Goal: Task Accomplishment & Management: Use online tool/utility

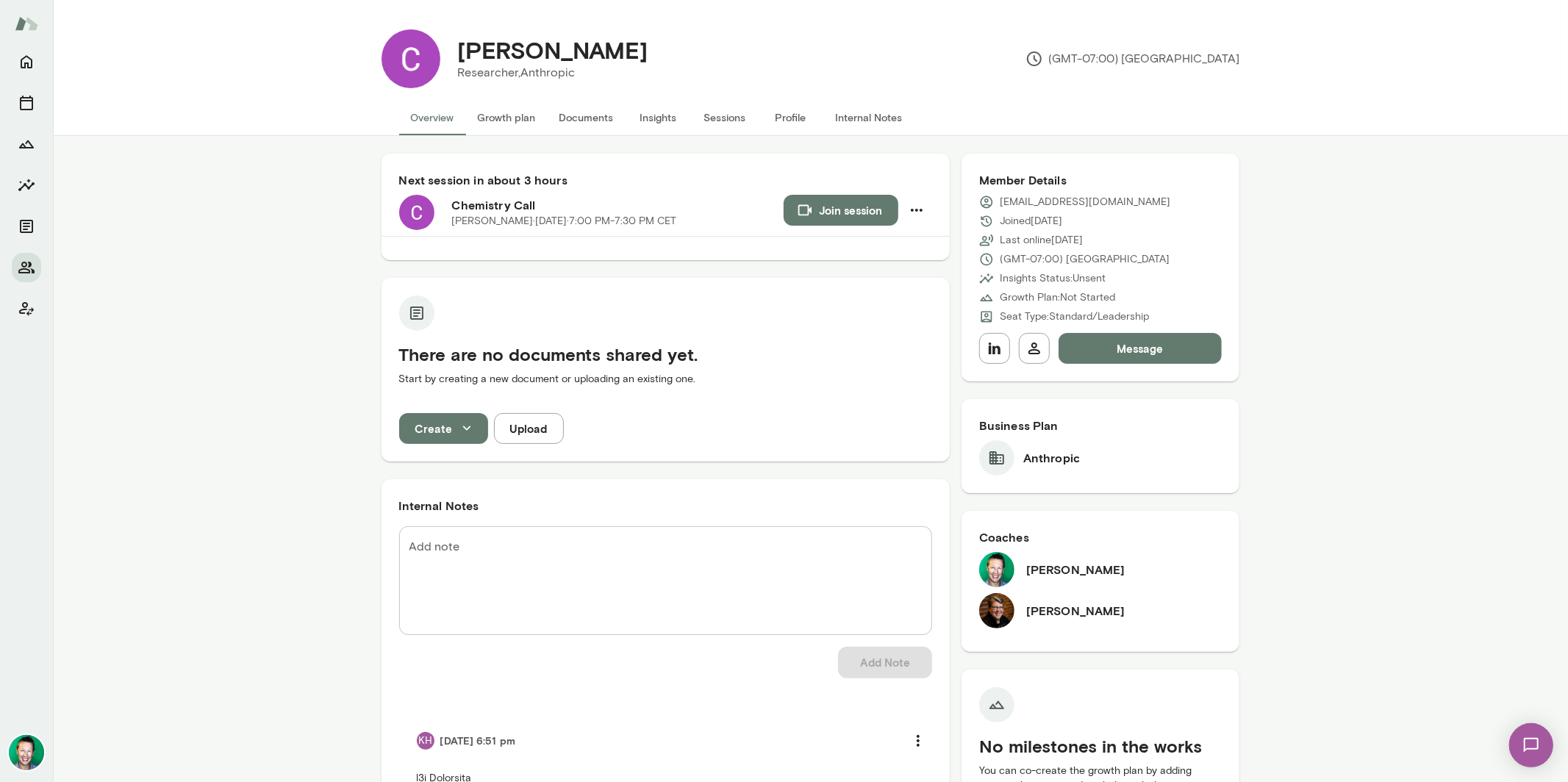
scroll to position [466, 0]
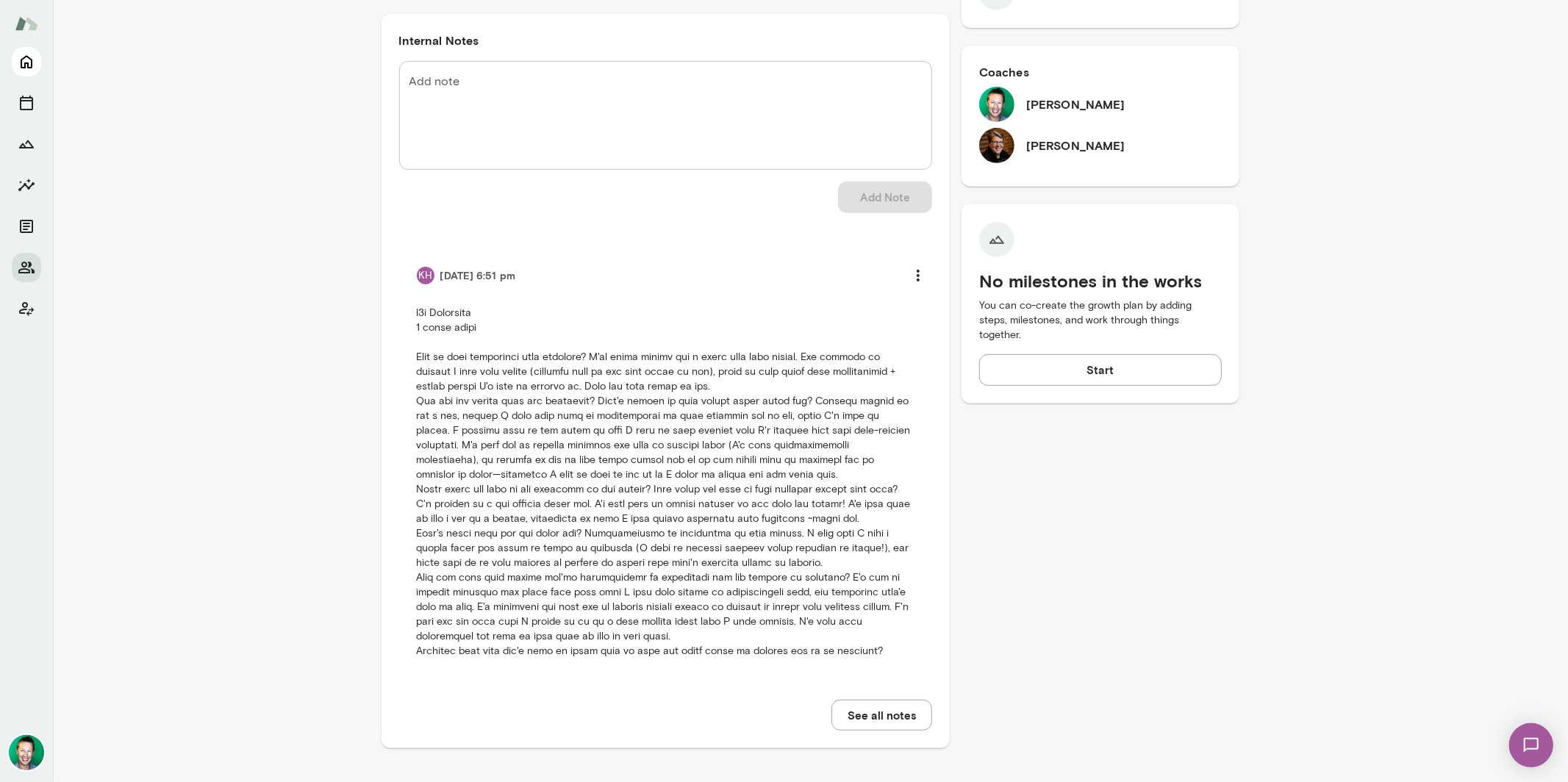
click at [30, 67] on icon "Home" at bounding box center [26, 63] width 12 height 13
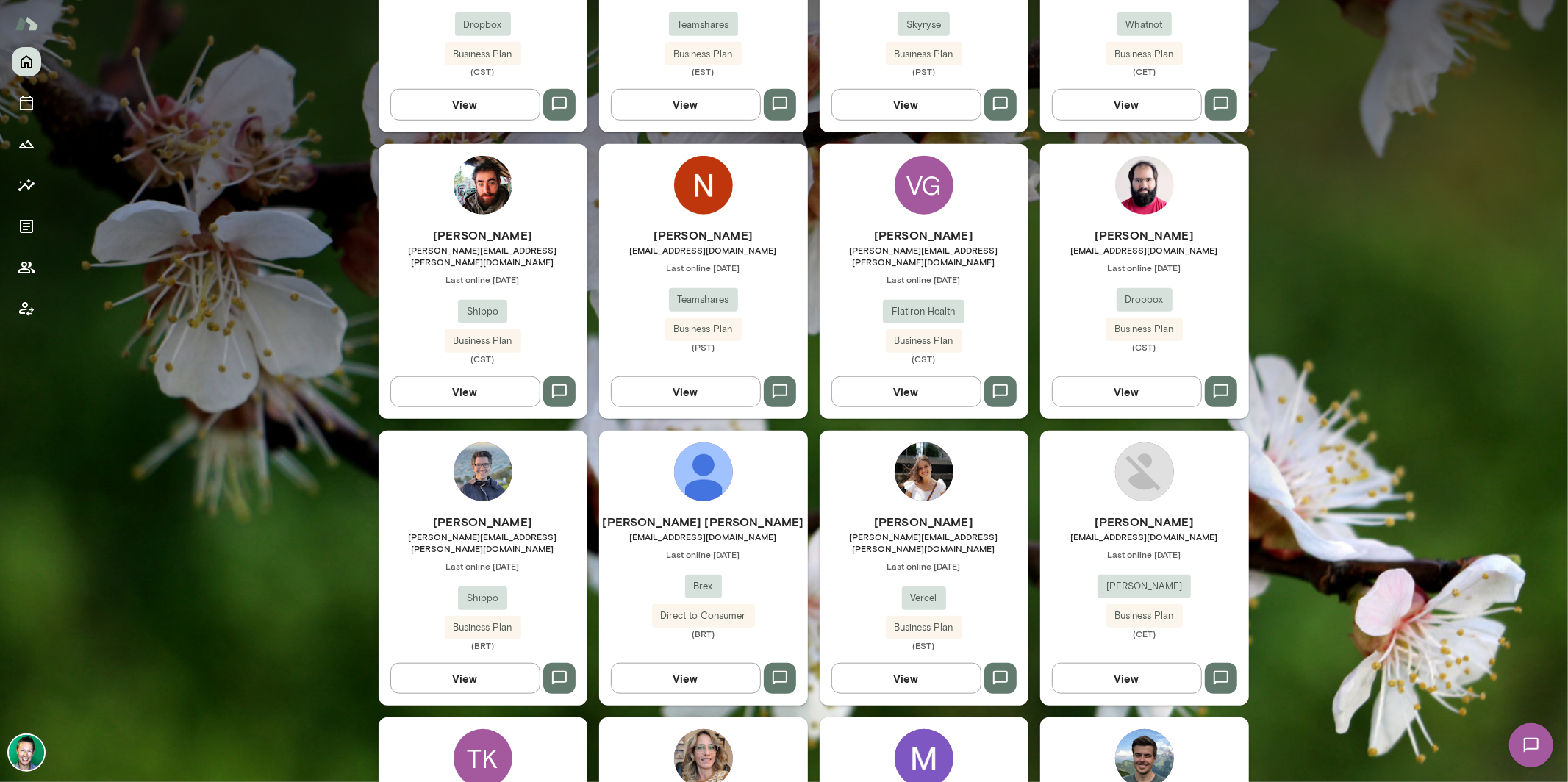
scroll to position [888, 0]
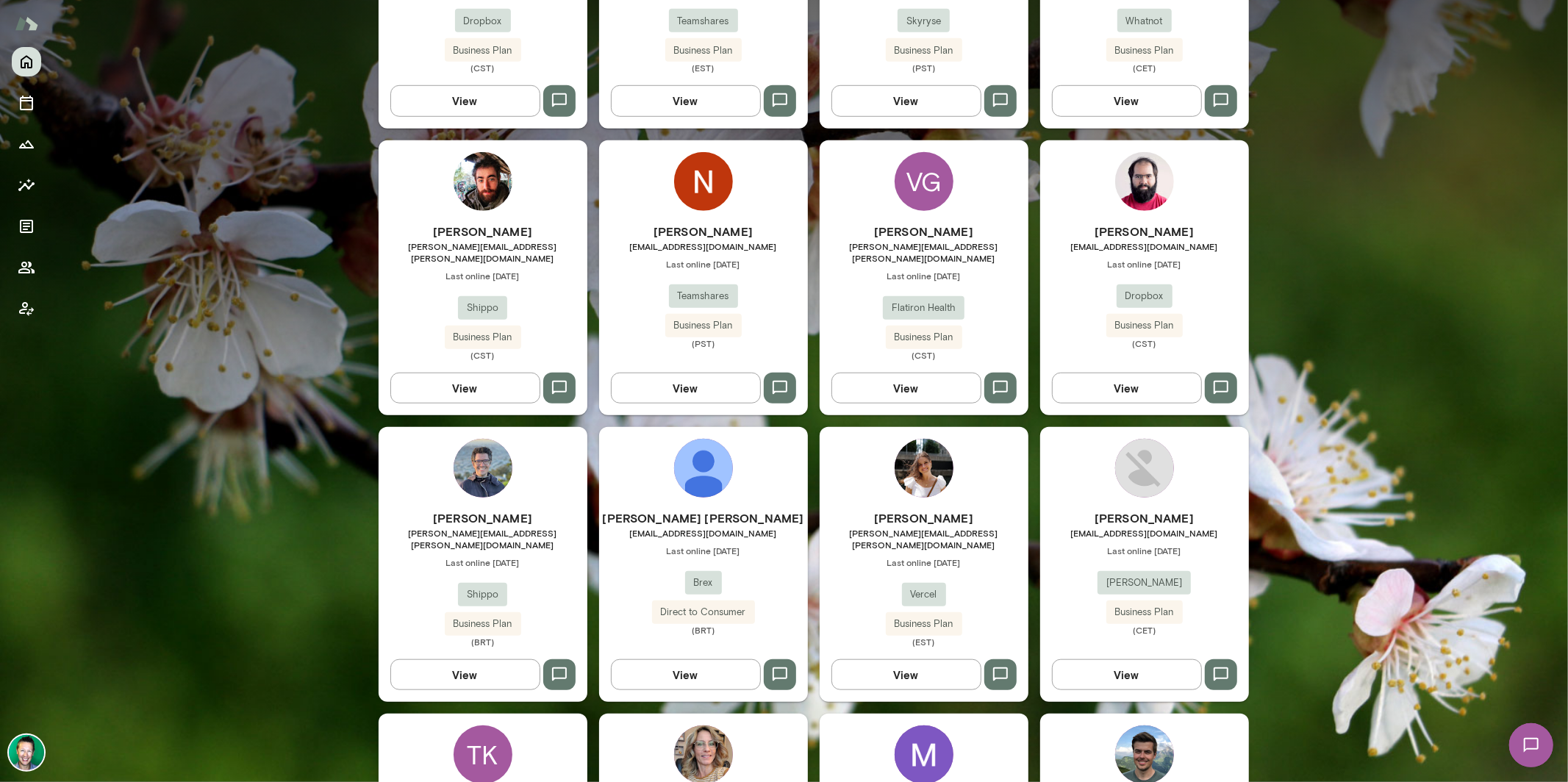
click at [1089, 660] on button "View" at bounding box center [1127, 675] width 150 height 31
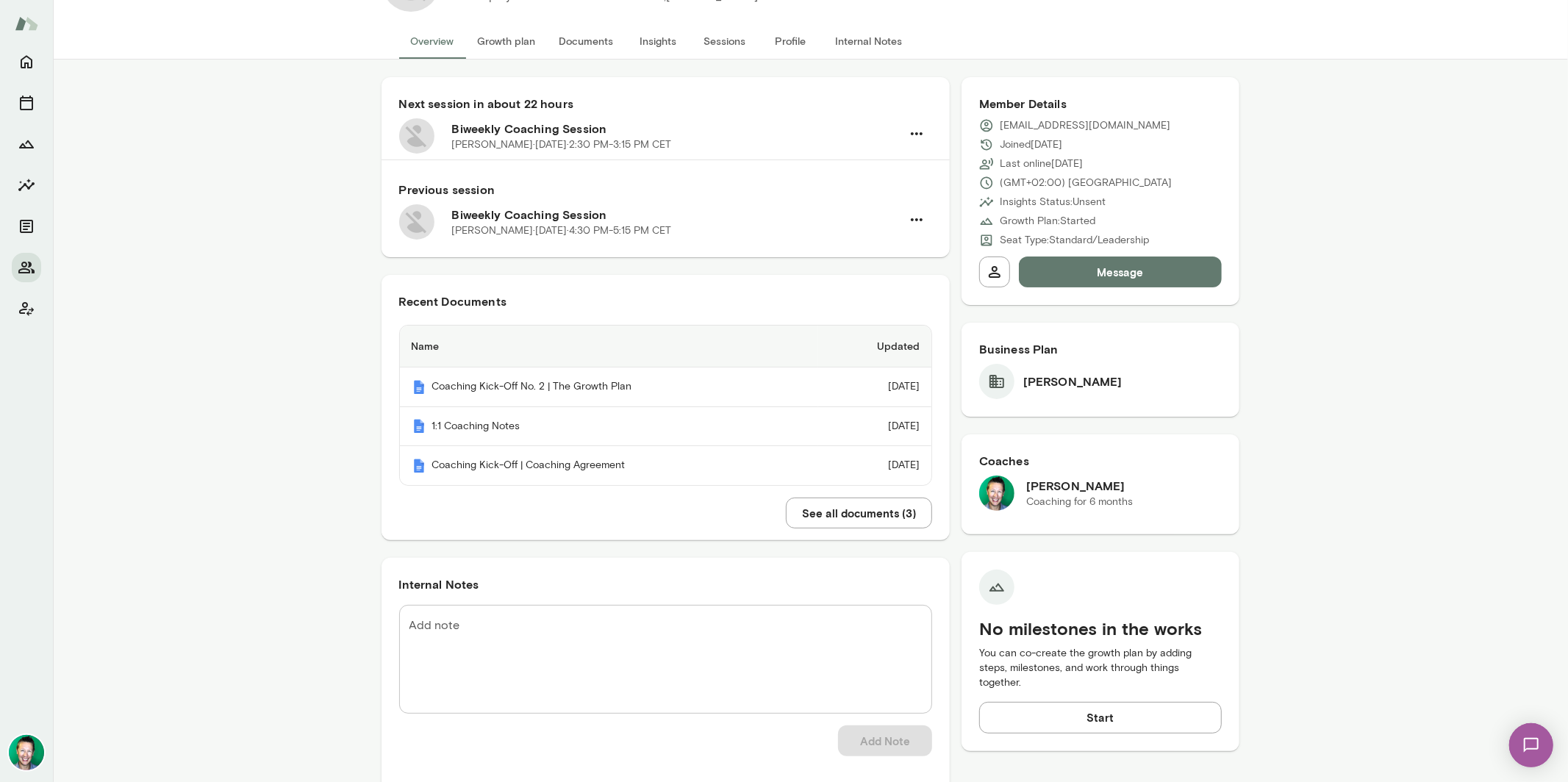
scroll to position [86, 0]
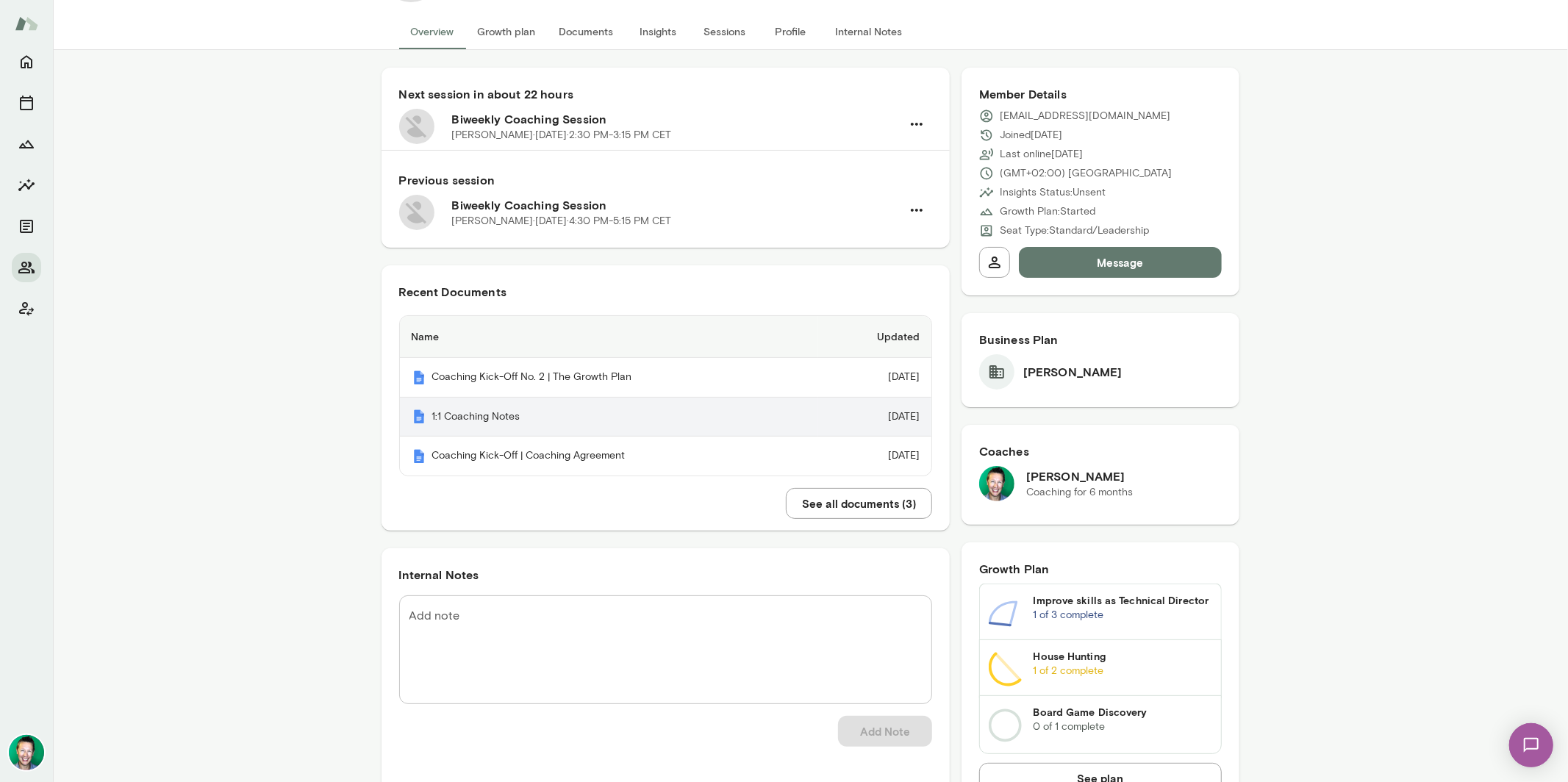
click at [519, 408] on th "1:1 Coaching Notes" at bounding box center [609, 418] width 418 height 40
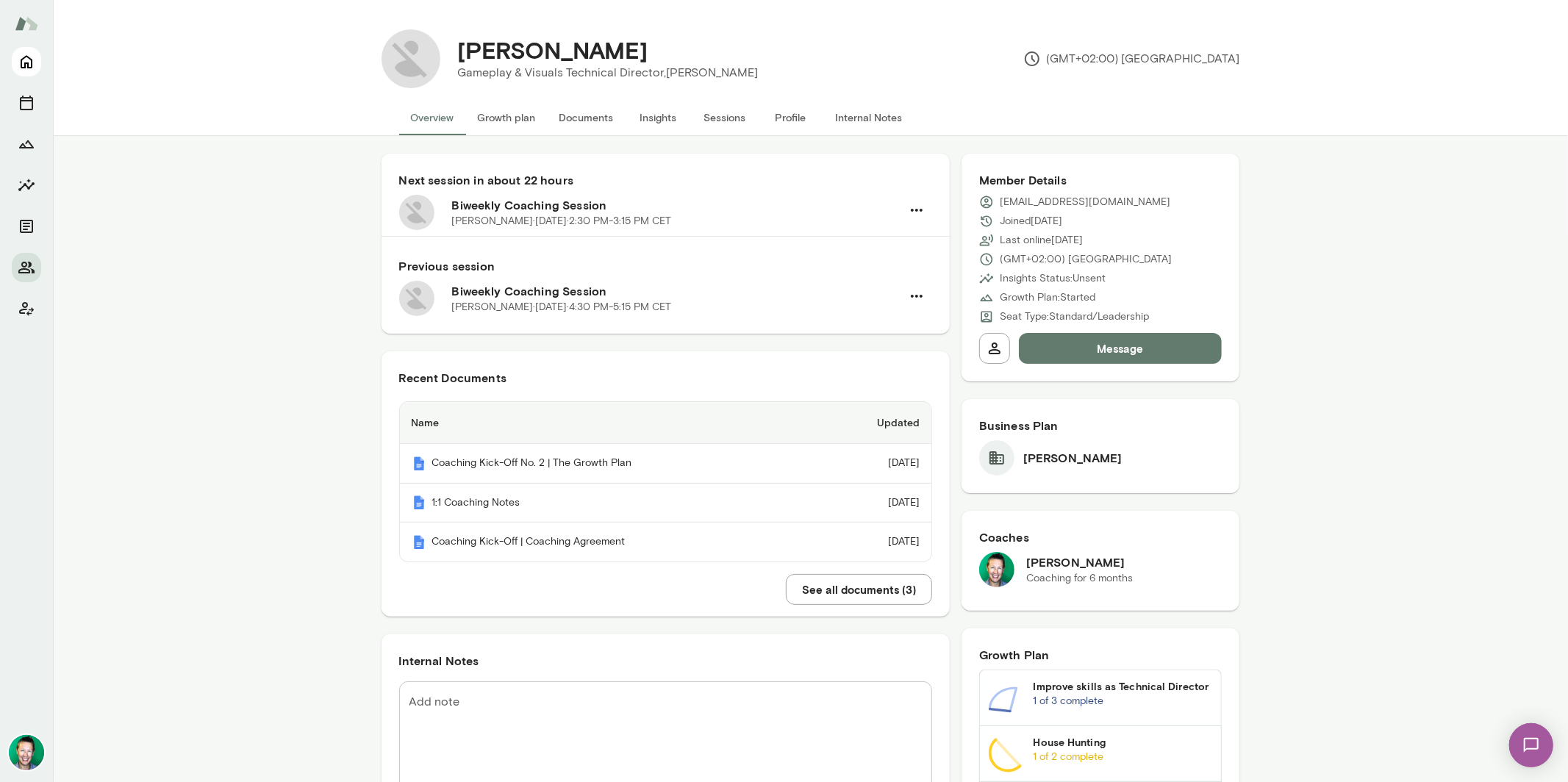
click at [32, 66] on icon "Home" at bounding box center [26, 63] width 12 height 13
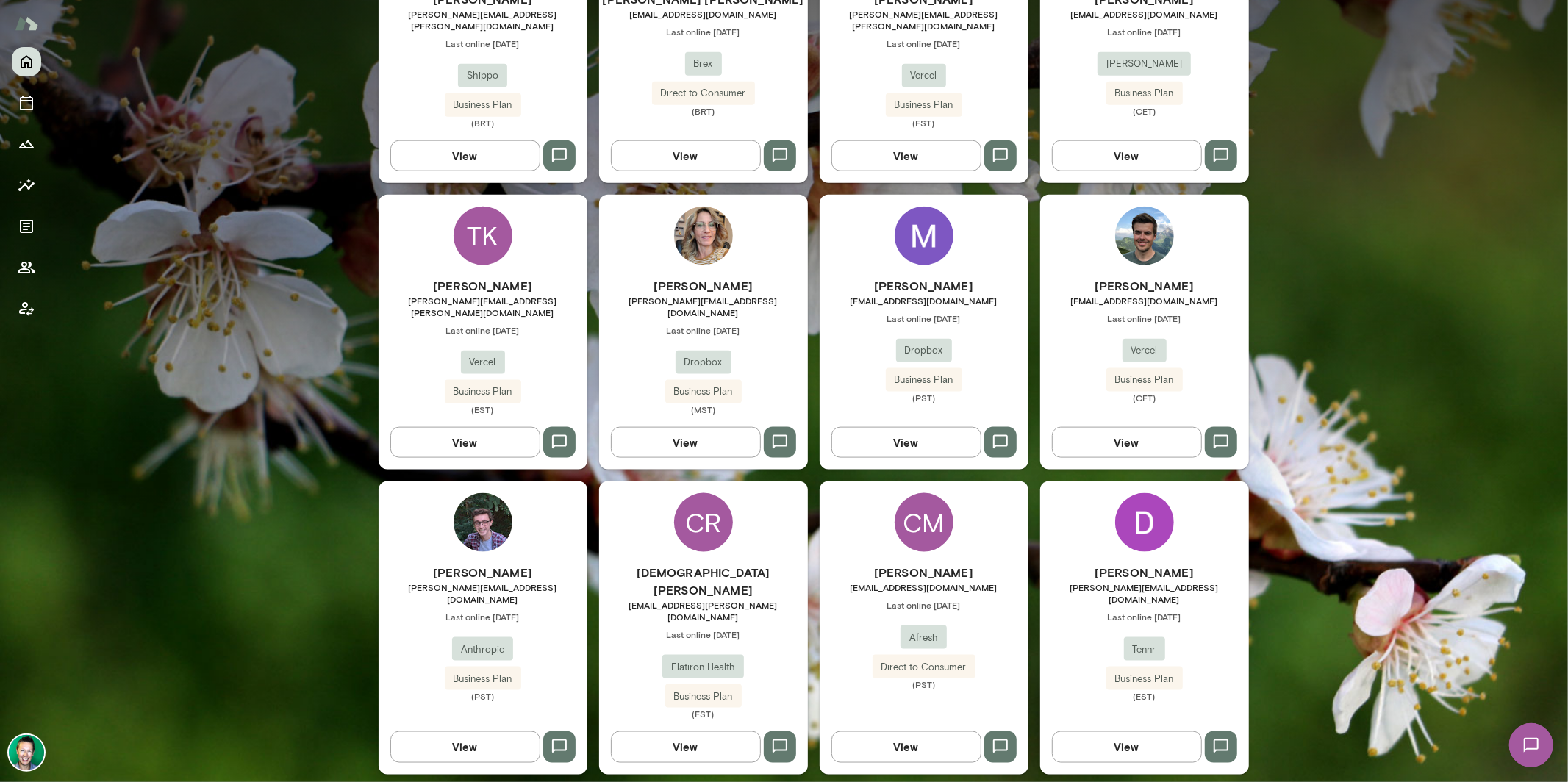
scroll to position [1497, 0]
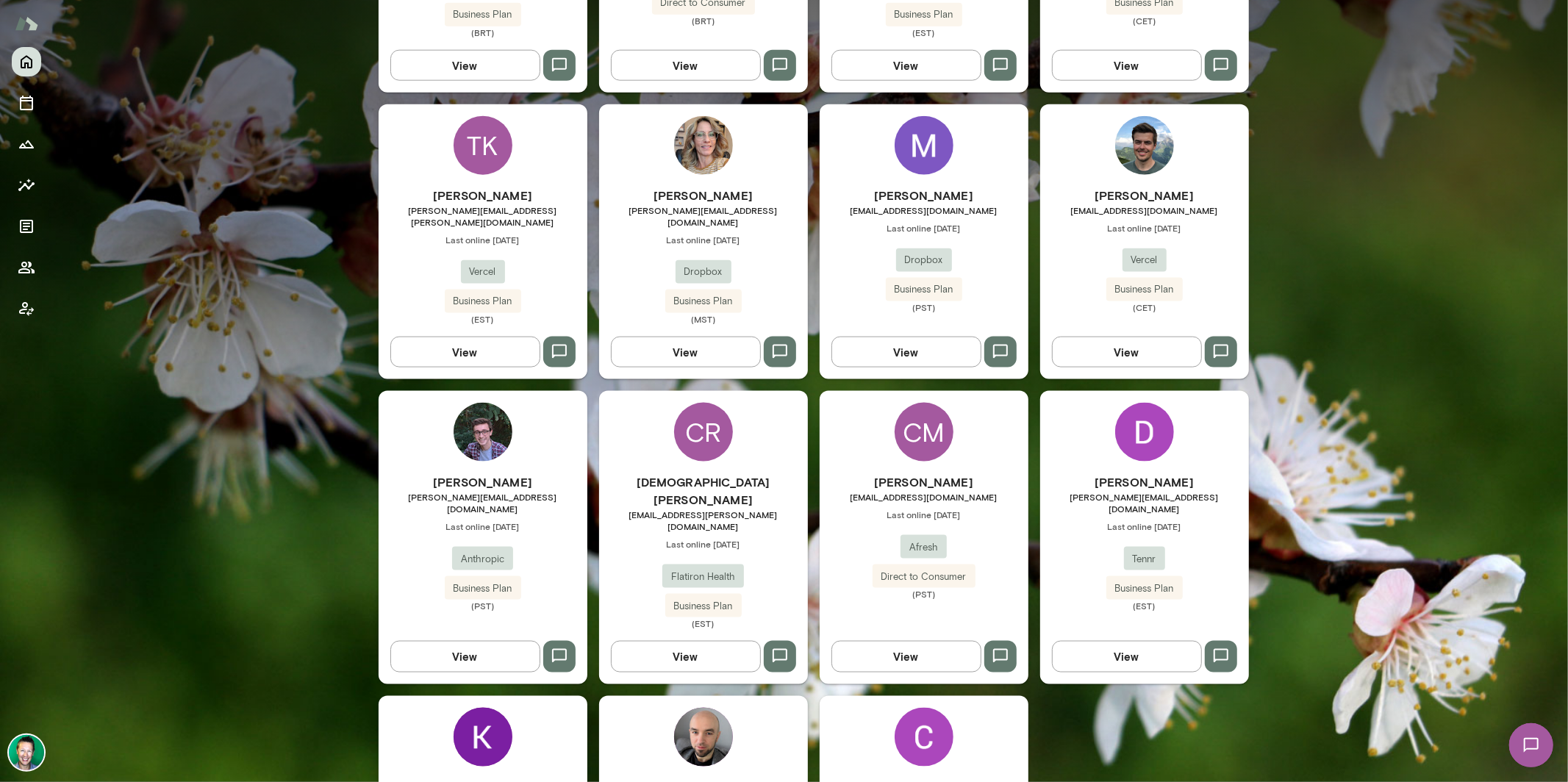
click at [1101, 337] on button "View" at bounding box center [1127, 352] width 150 height 31
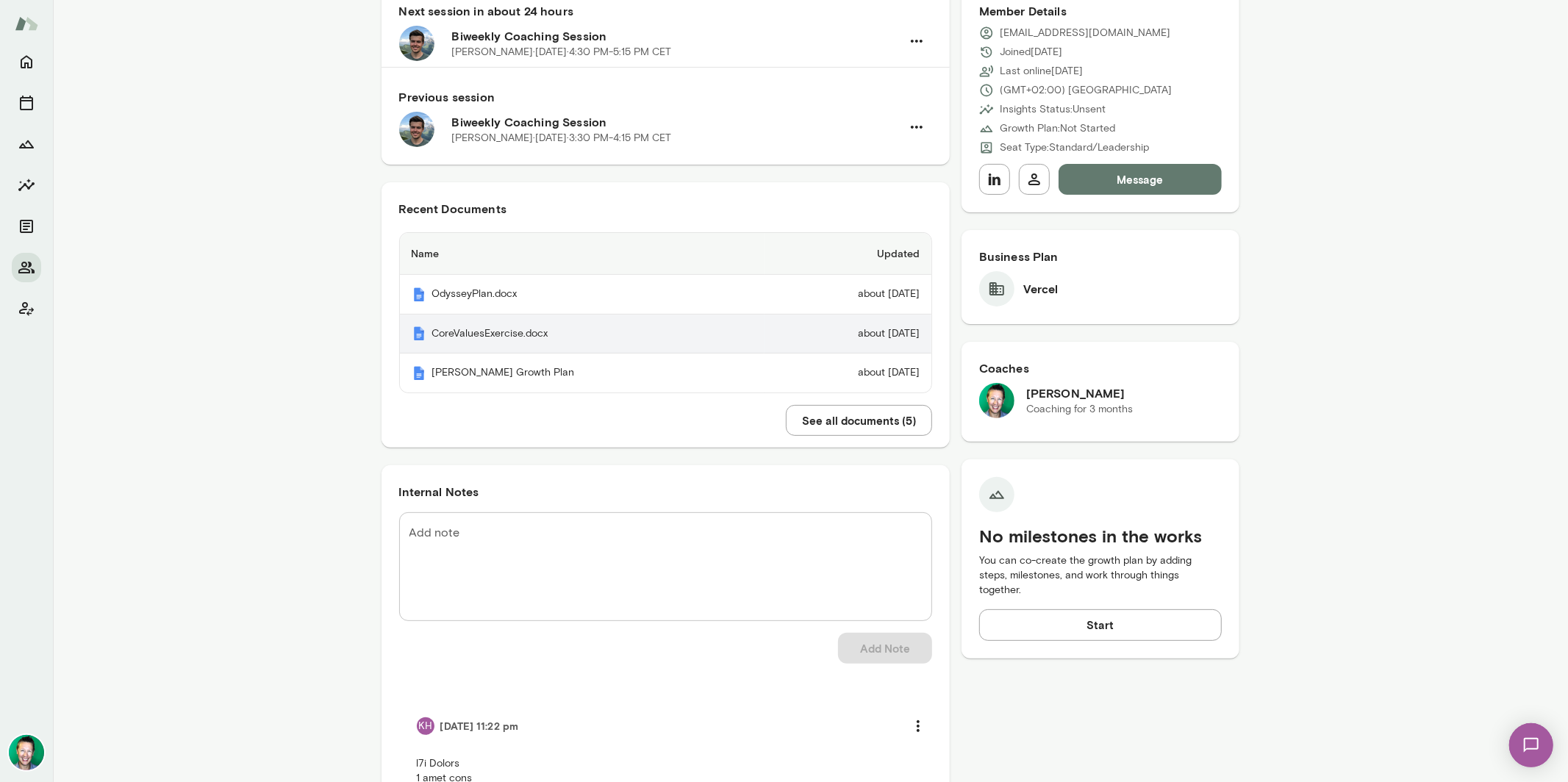
scroll to position [168, 0]
click at [490, 337] on th "CoreValuesExercise.docx" at bounding box center [582, 336] width 365 height 40
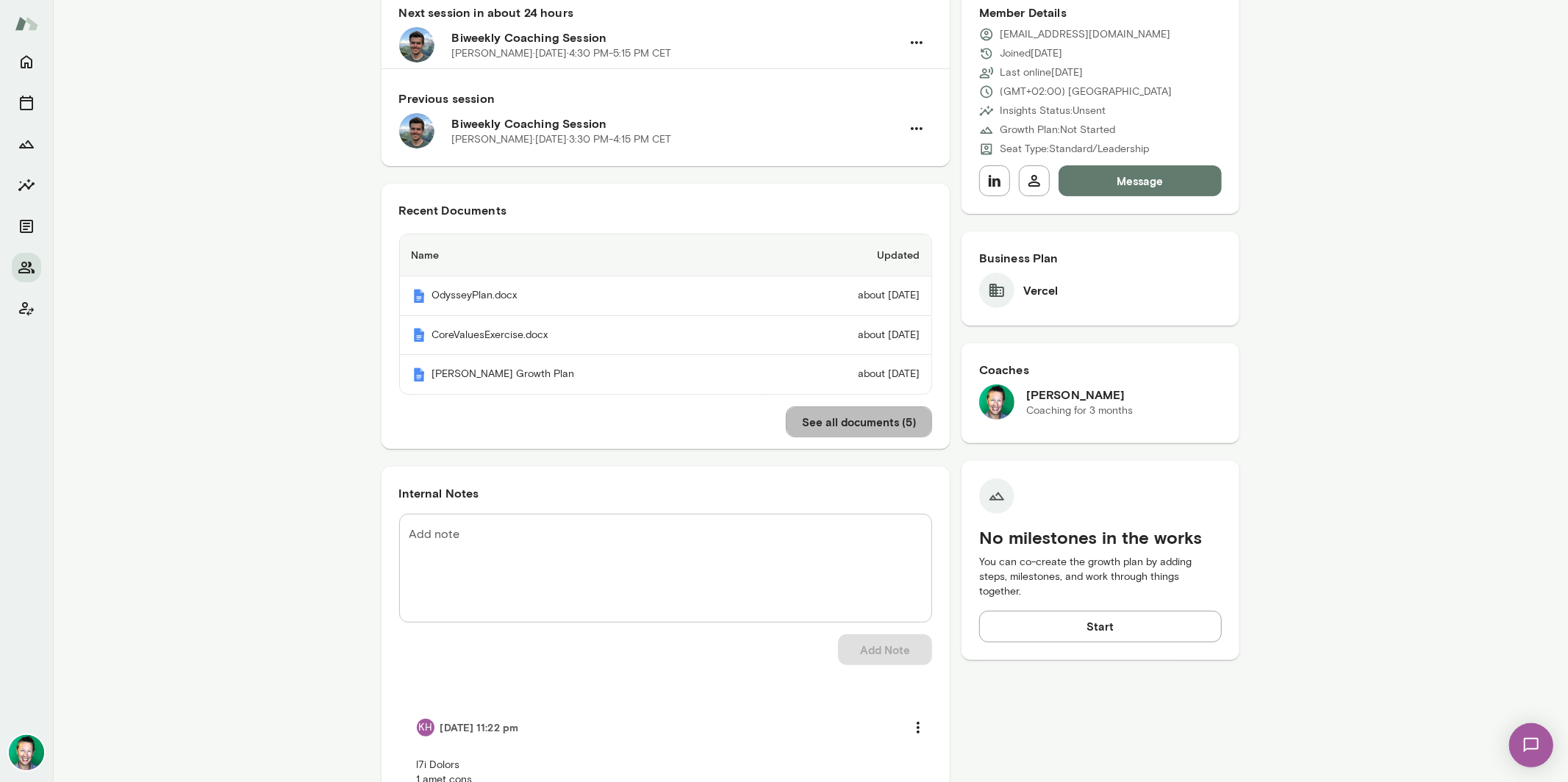
click at [902, 426] on button "See all documents ( 5 )" at bounding box center [859, 422] width 146 height 31
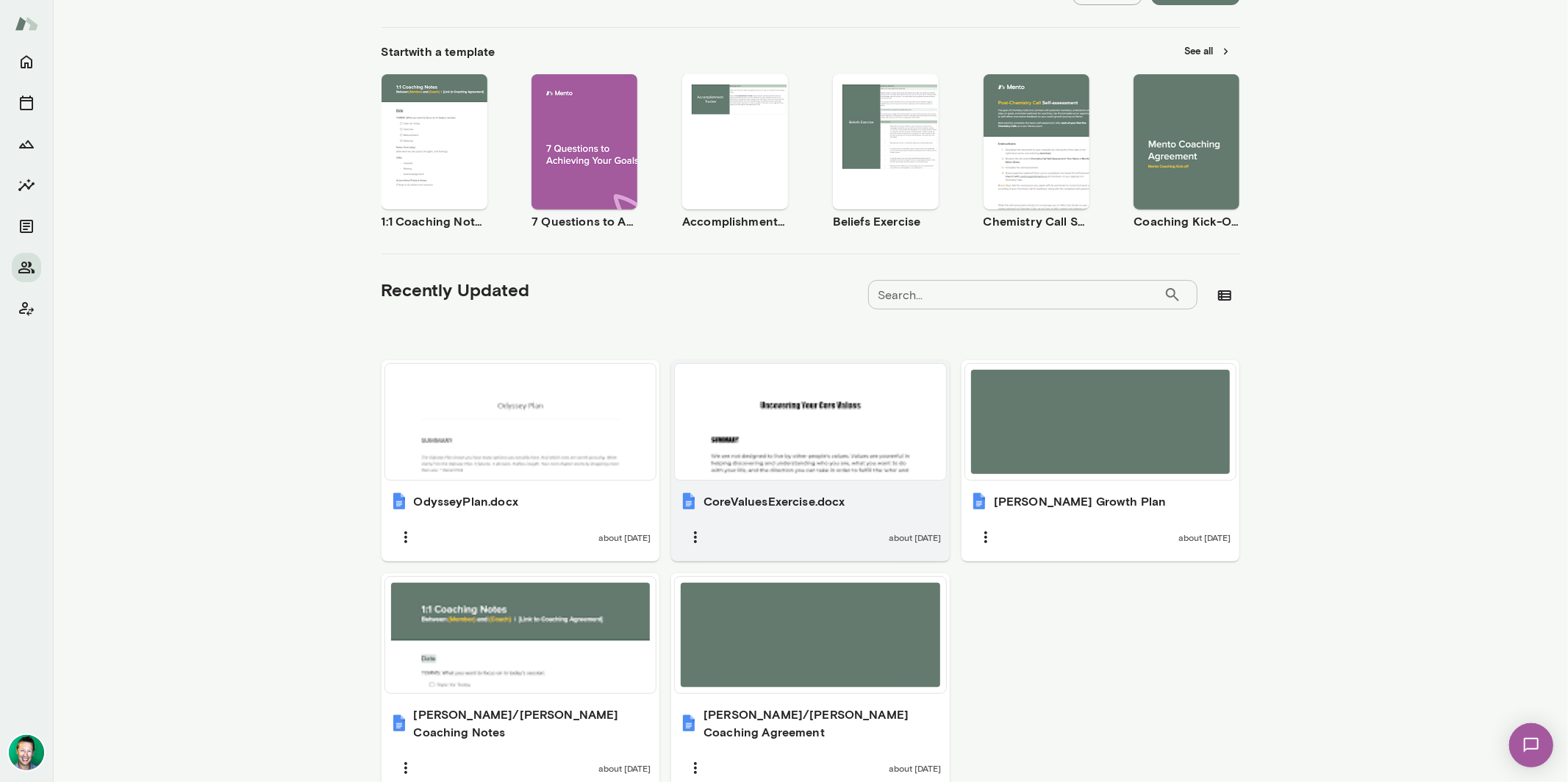
scroll to position [209, 0]
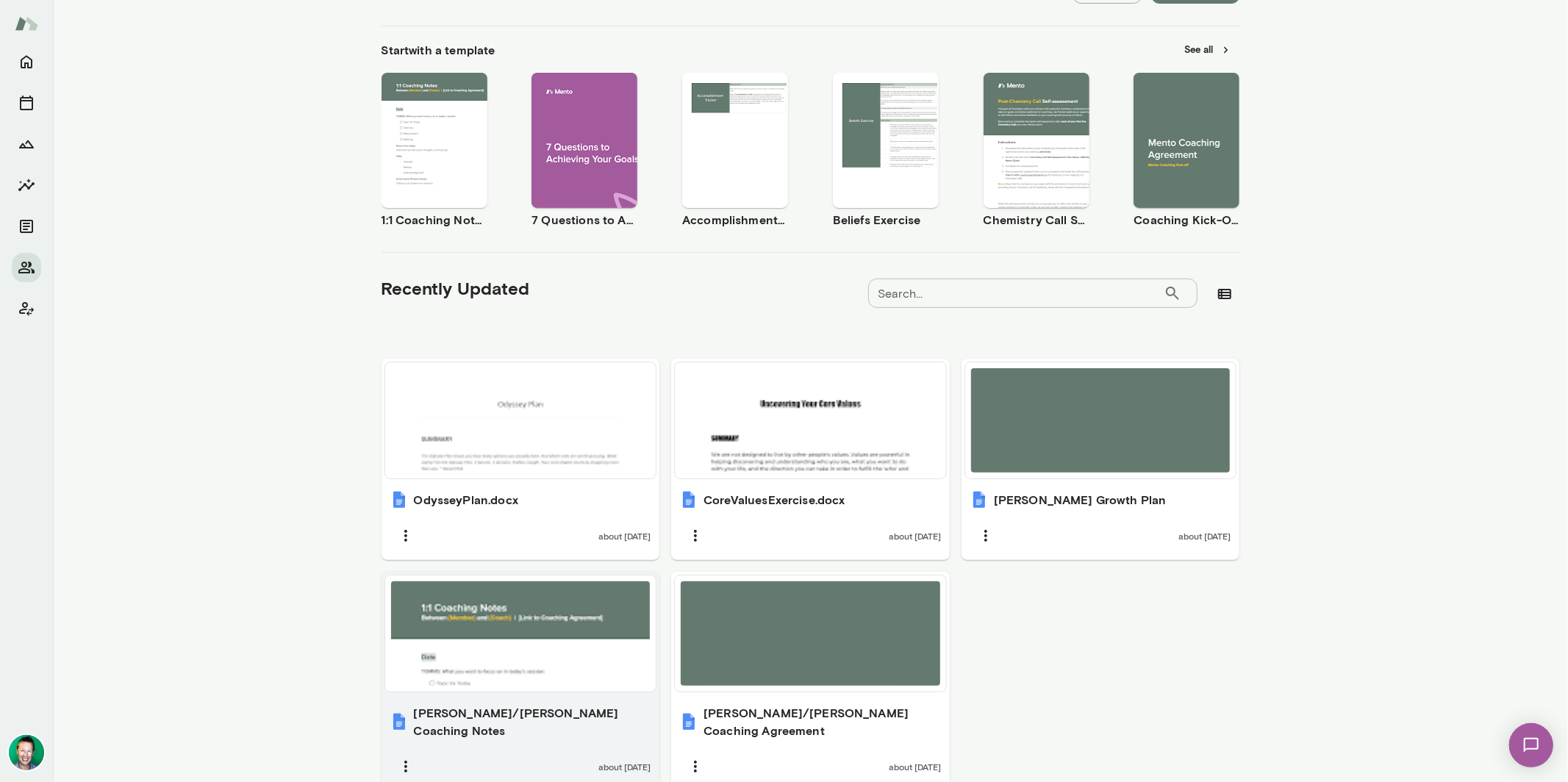
click at [549, 637] on div at bounding box center [520, 634] width 259 height 104
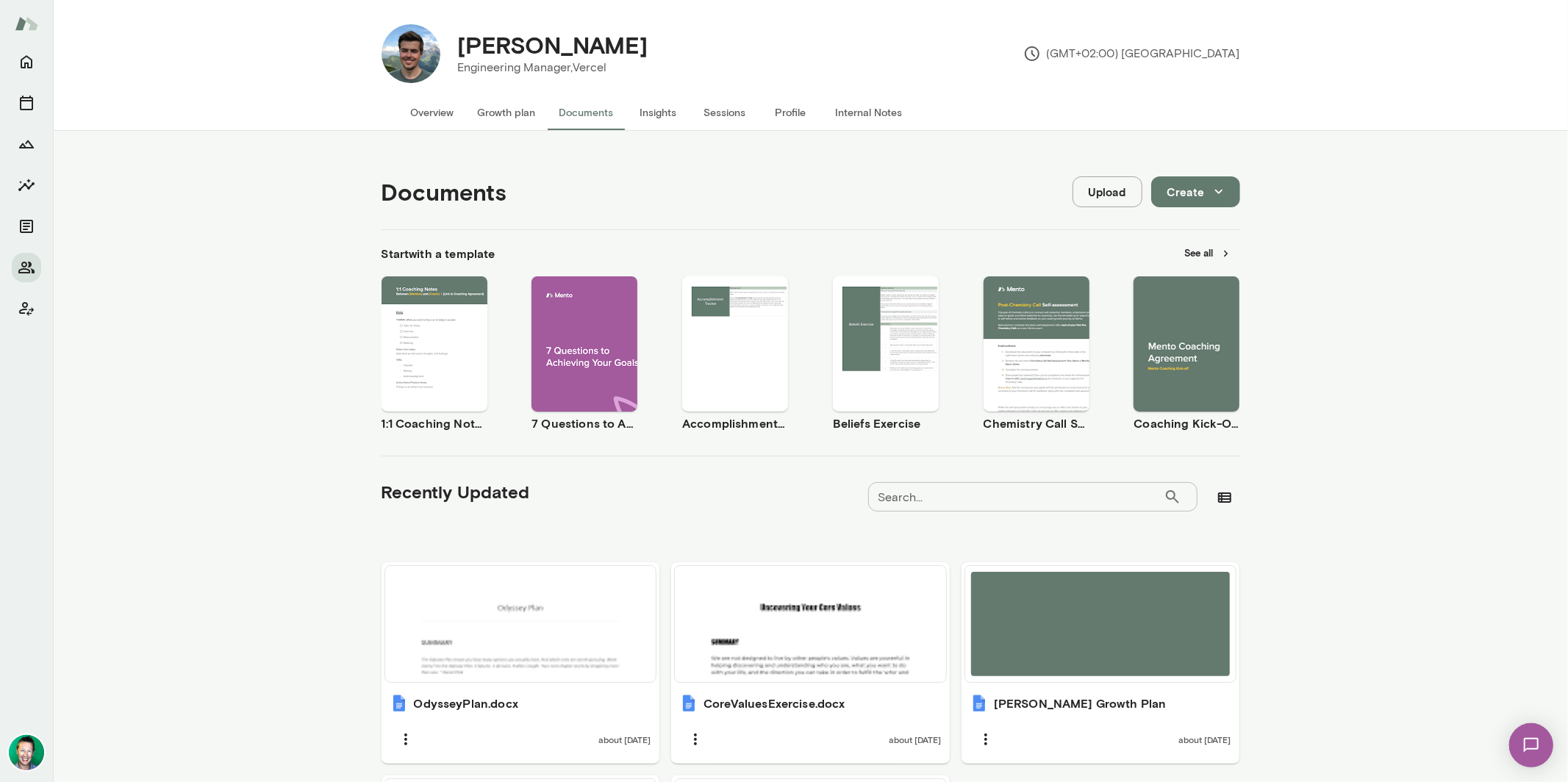
scroll to position [0, 0]
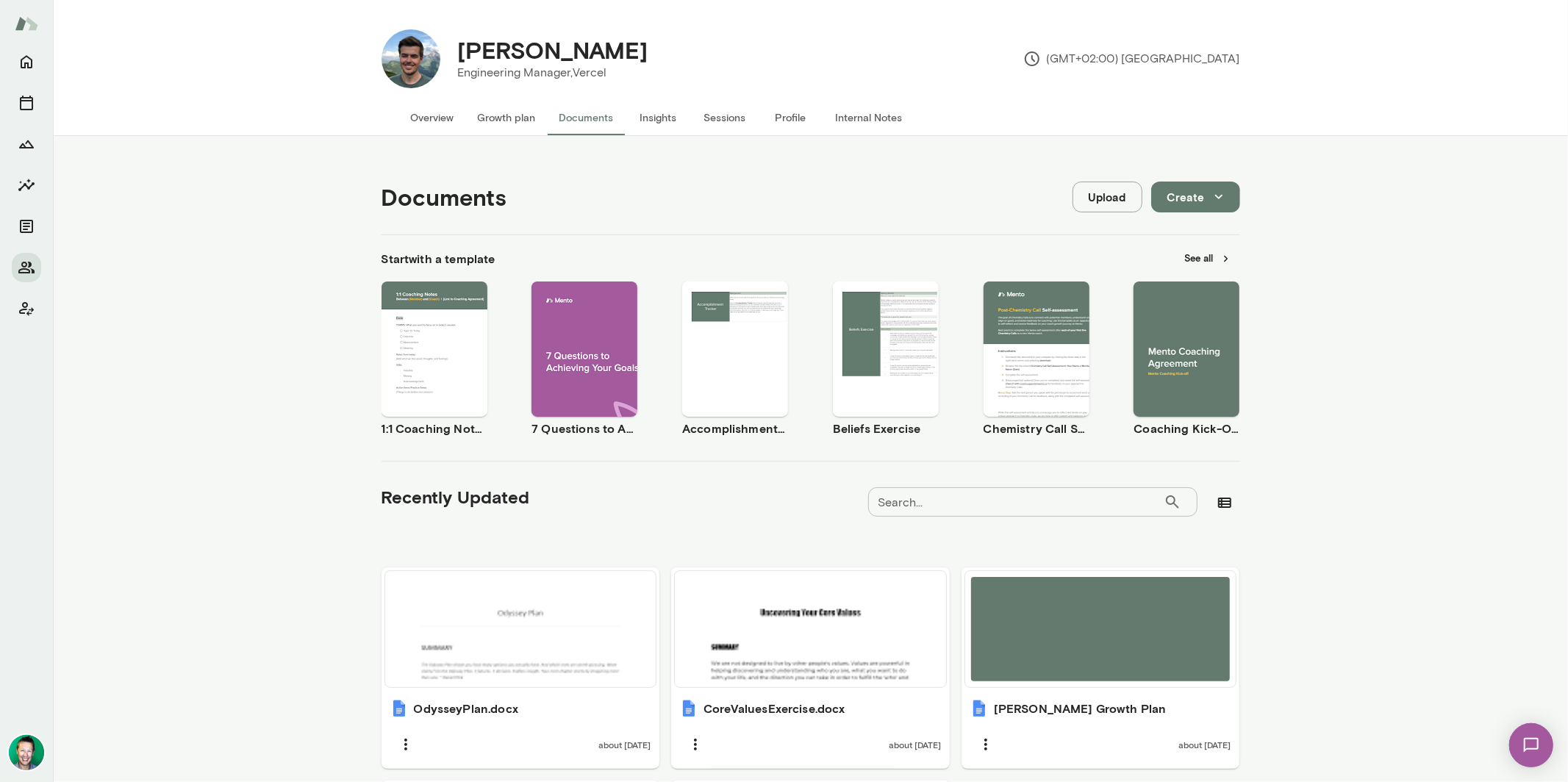
click at [426, 118] on button "Overview" at bounding box center [432, 118] width 66 height 36
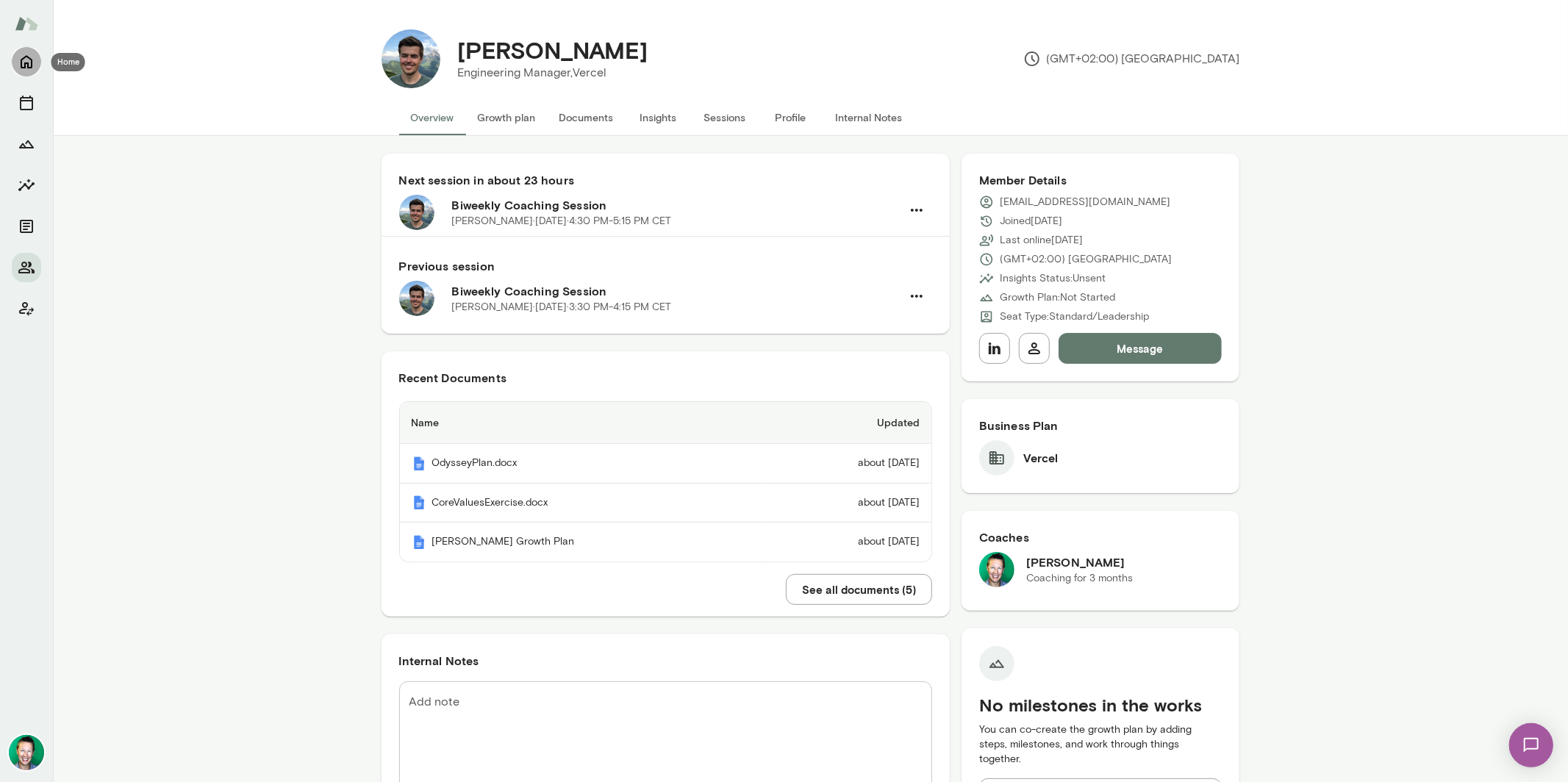
click at [33, 61] on icon "Home" at bounding box center [26, 62] width 17 height 17
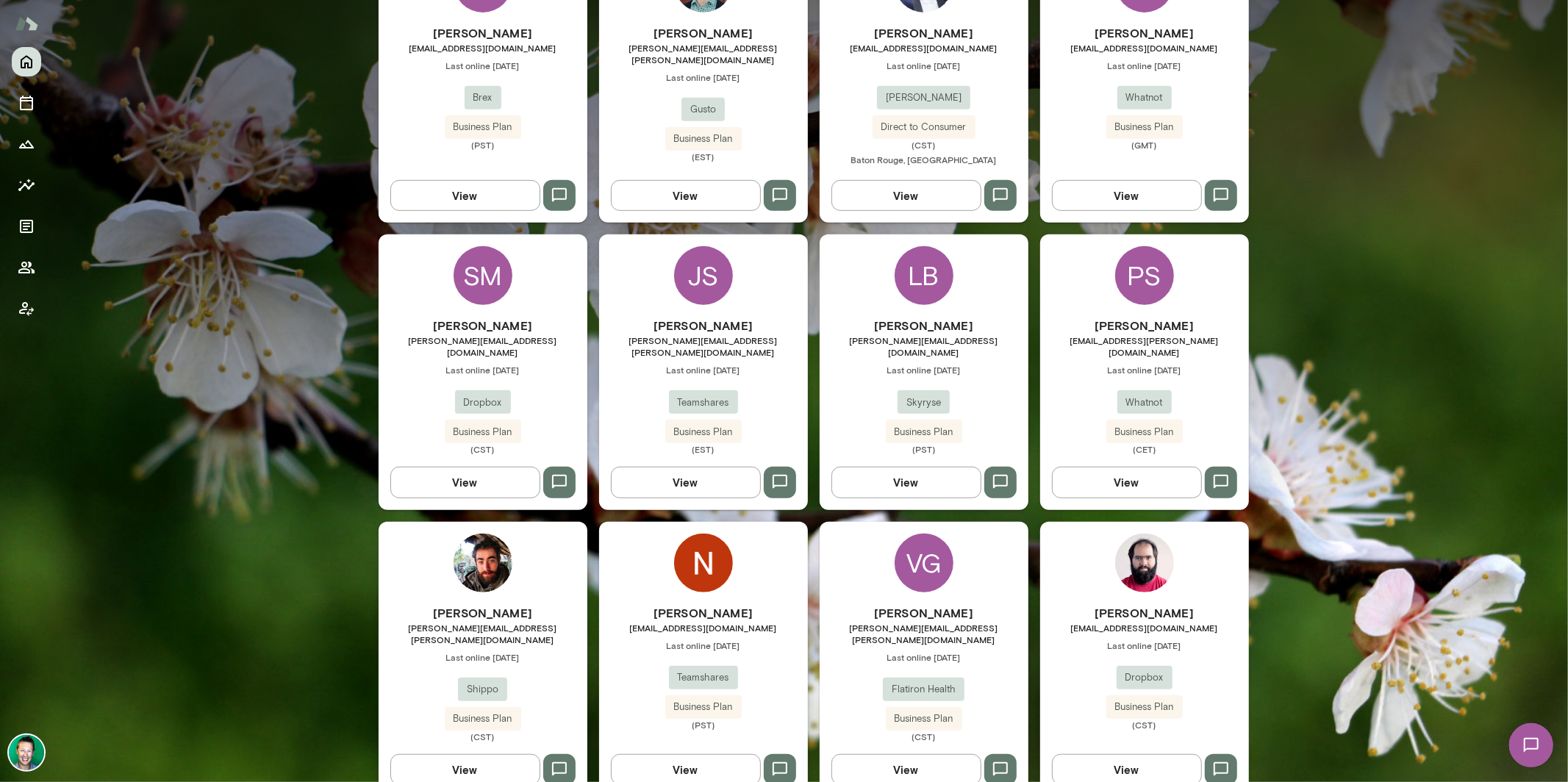
scroll to position [316, 0]
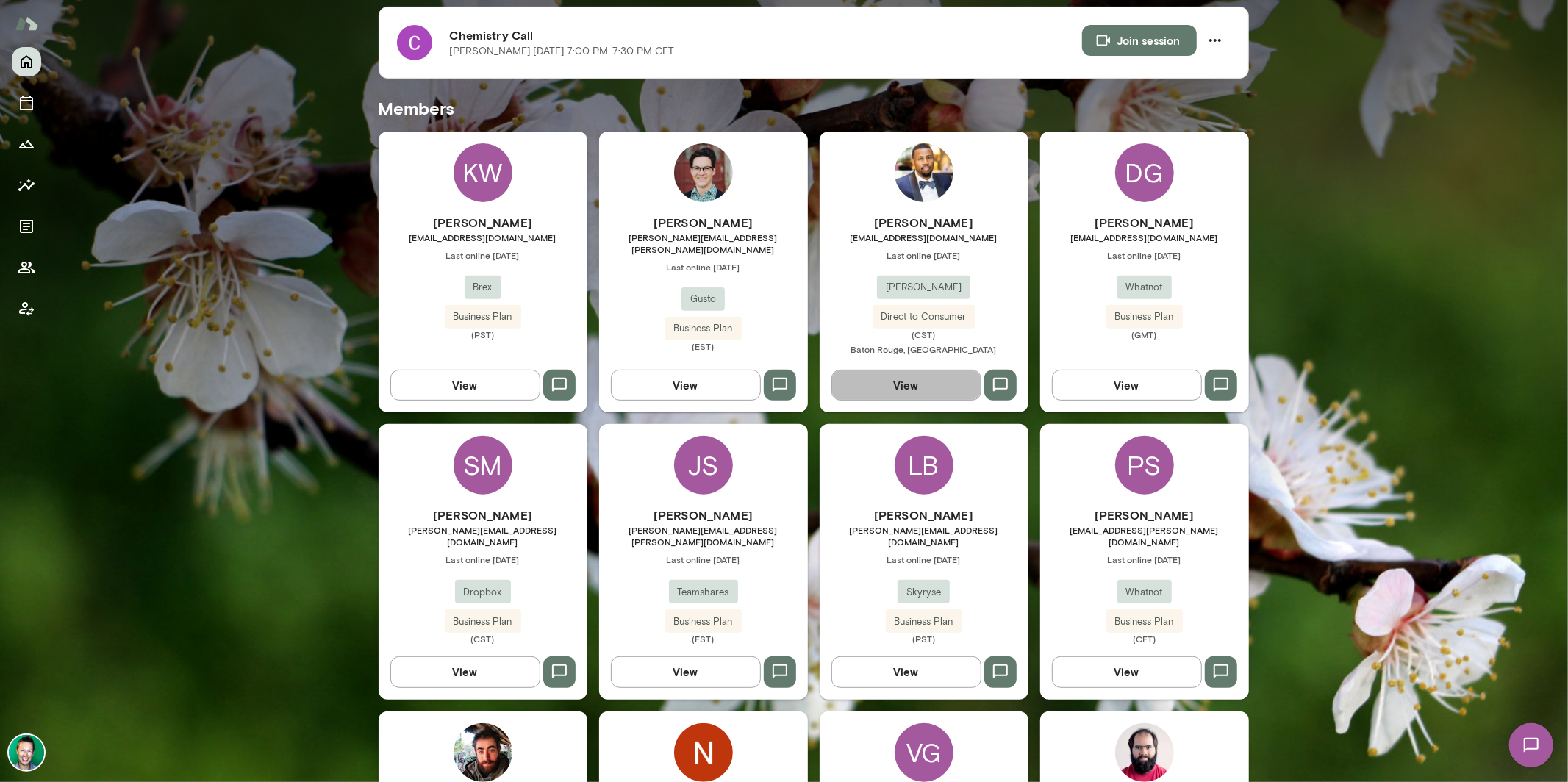
click at [899, 376] on button "View" at bounding box center [907, 386] width 150 height 31
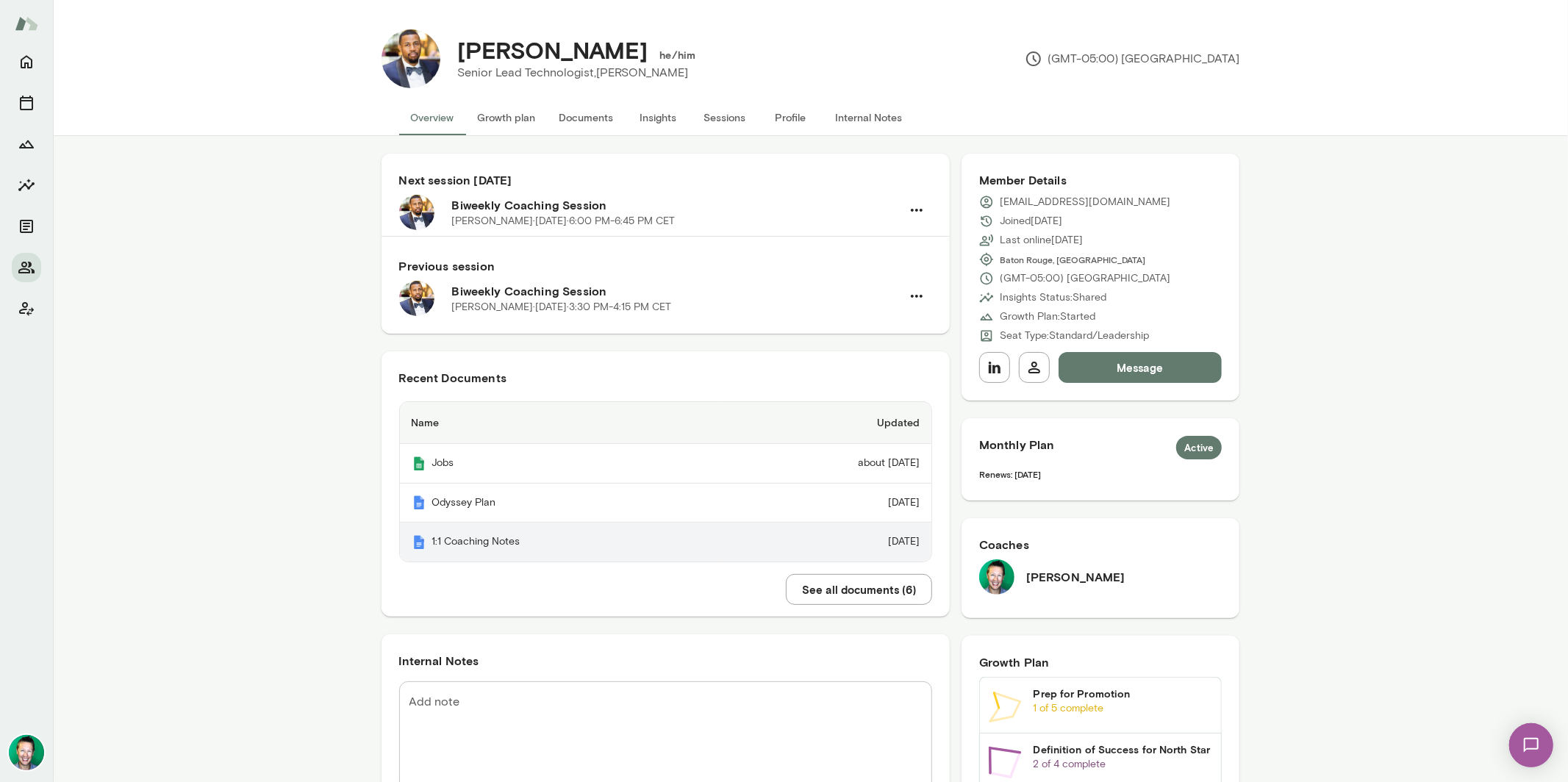
click at [499, 538] on th "1:1 Coaching Notes" at bounding box center [562, 542] width 324 height 39
click at [36, 67] on button "Home" at bounding box center [26, 62] width 30 height 30
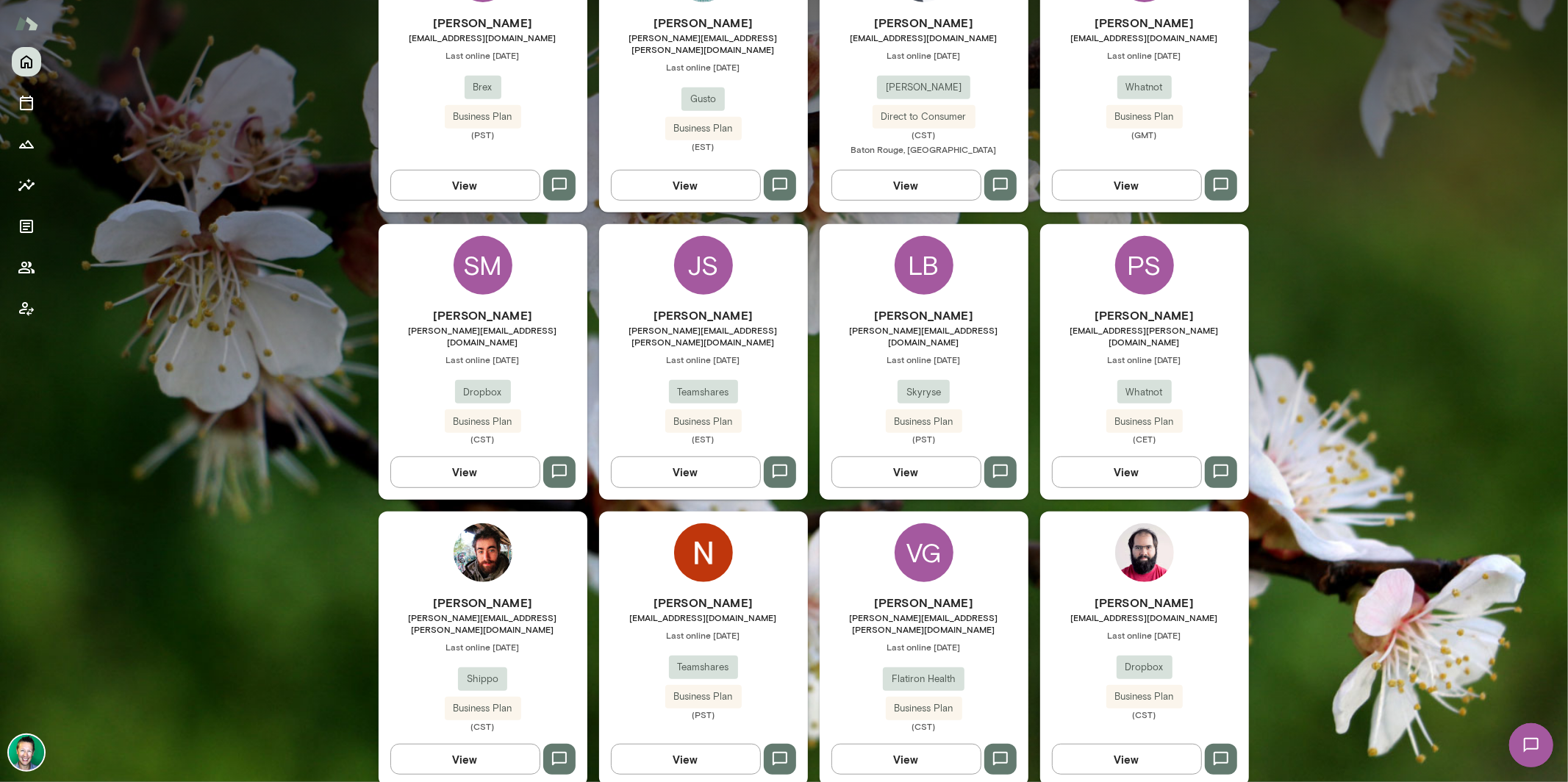
scroll to position [533, 0]
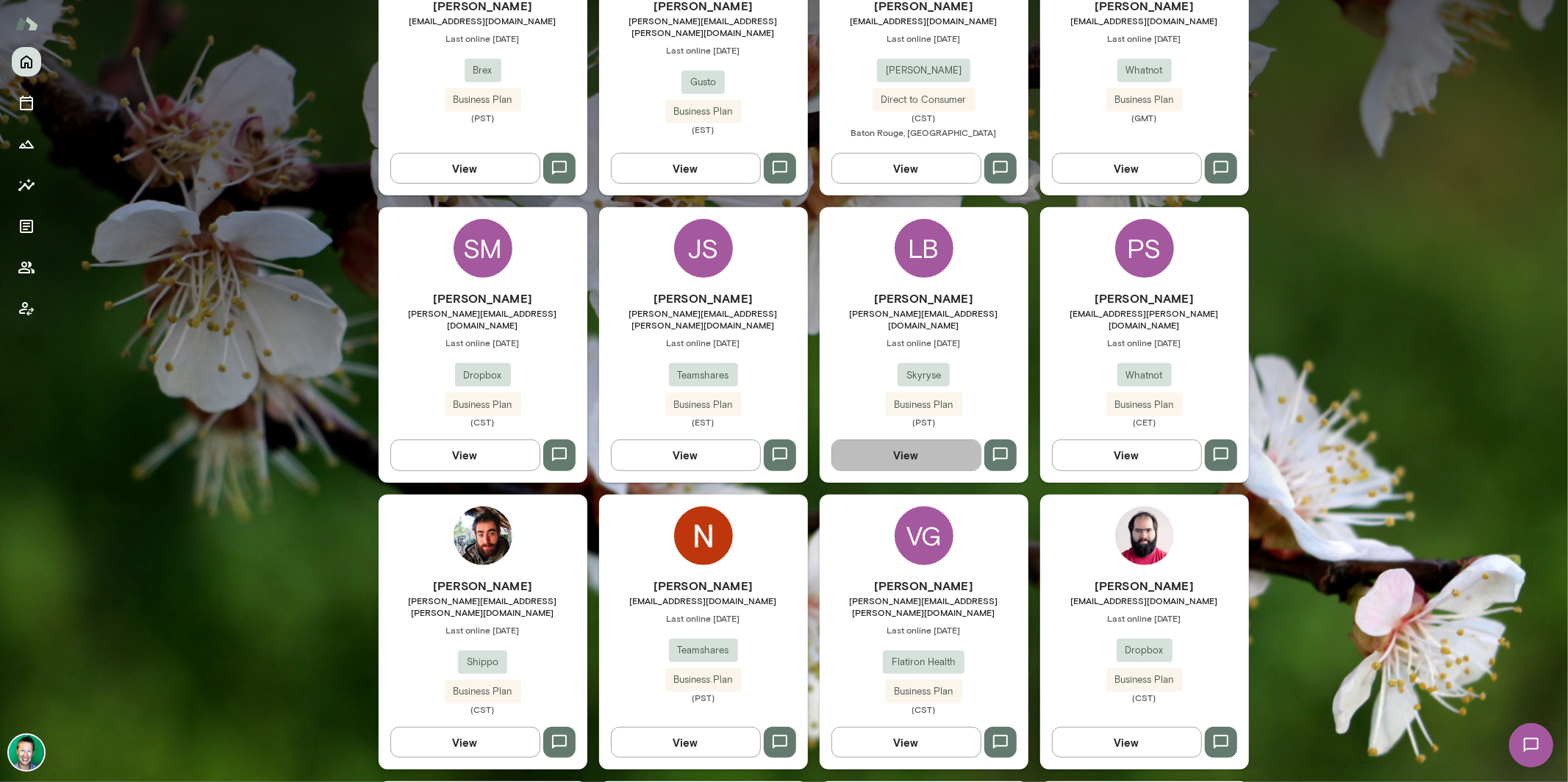
click at [899, 442] on button "View" at bounding box center [907, 455] width 150 height 31
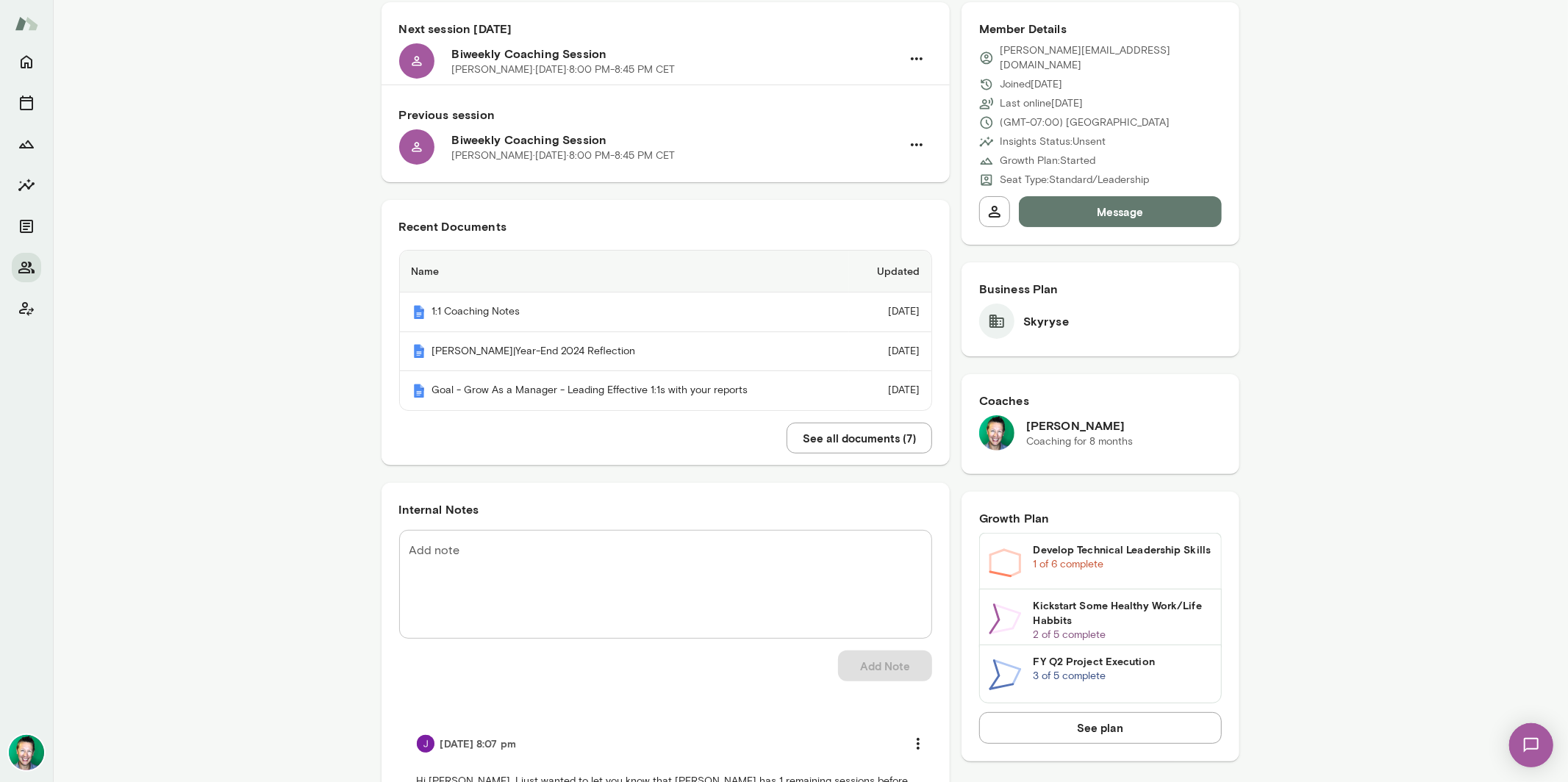
scroll to position [60, 0]
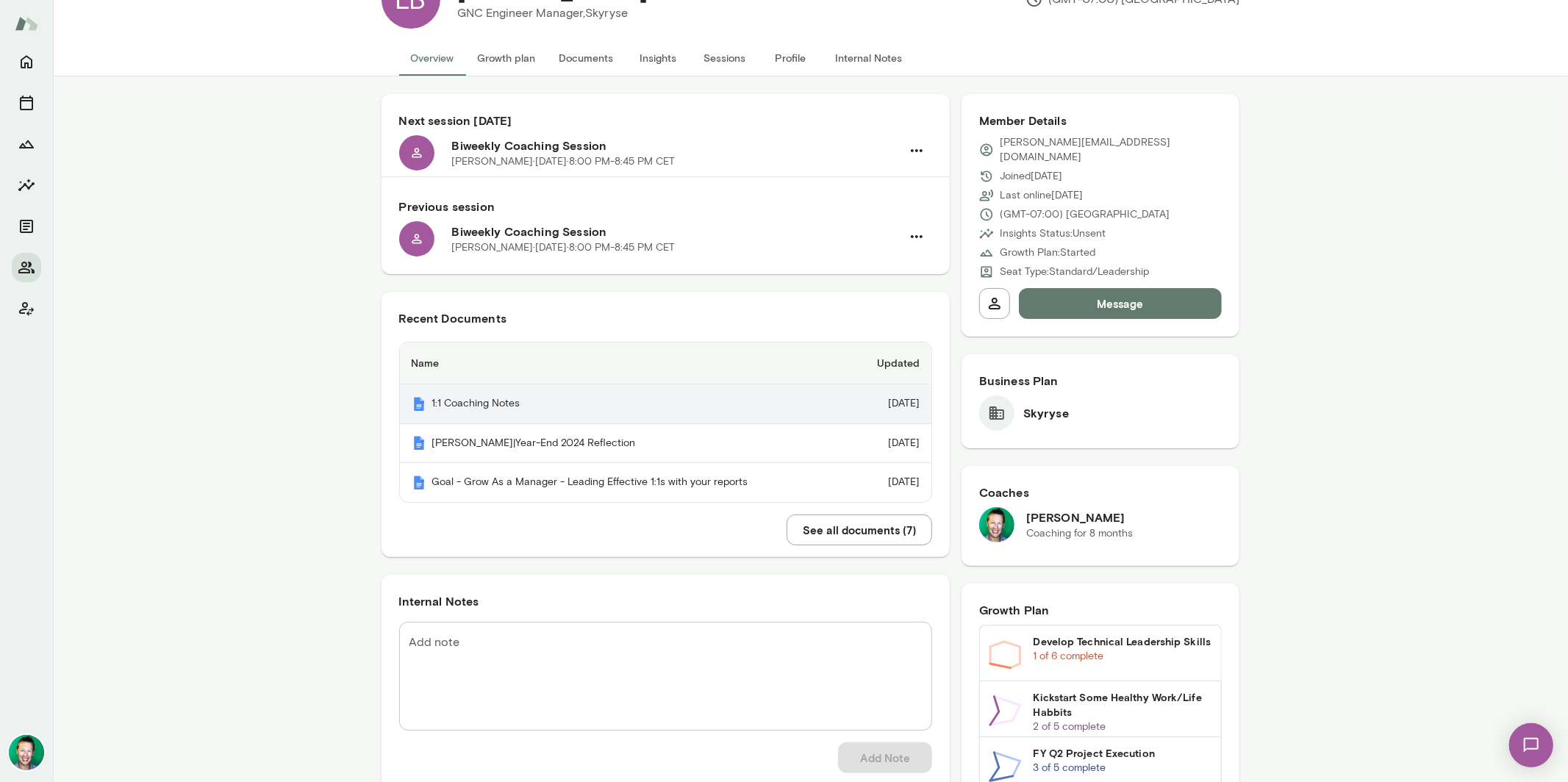
click at [560, 411] on th "1:1 Coaching Notes" at bounding box center [625, 404] width 449 height 40
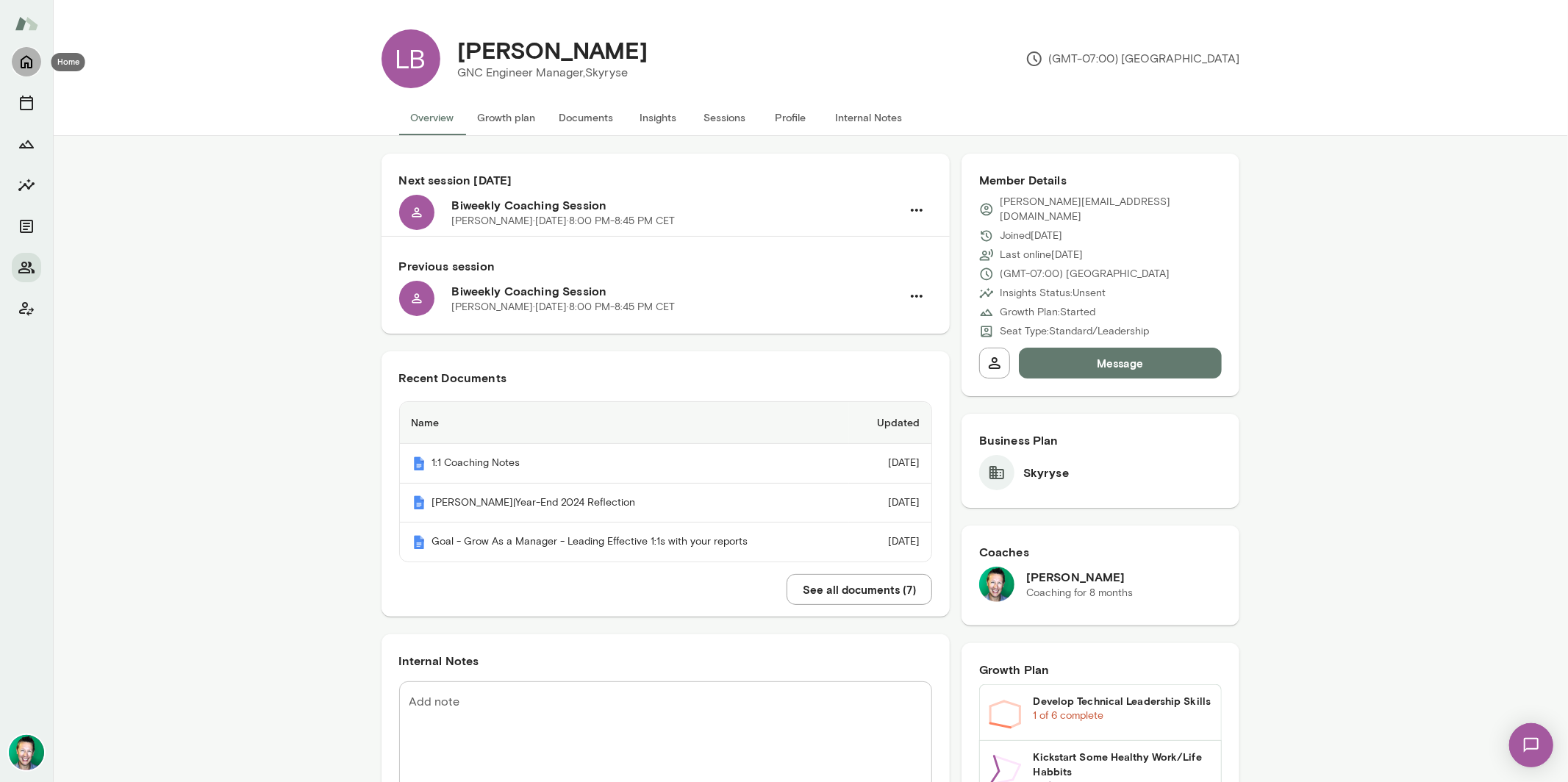
click at [28, 67] on icon "Home" at bounding box center [26, 63] width 12 height 13
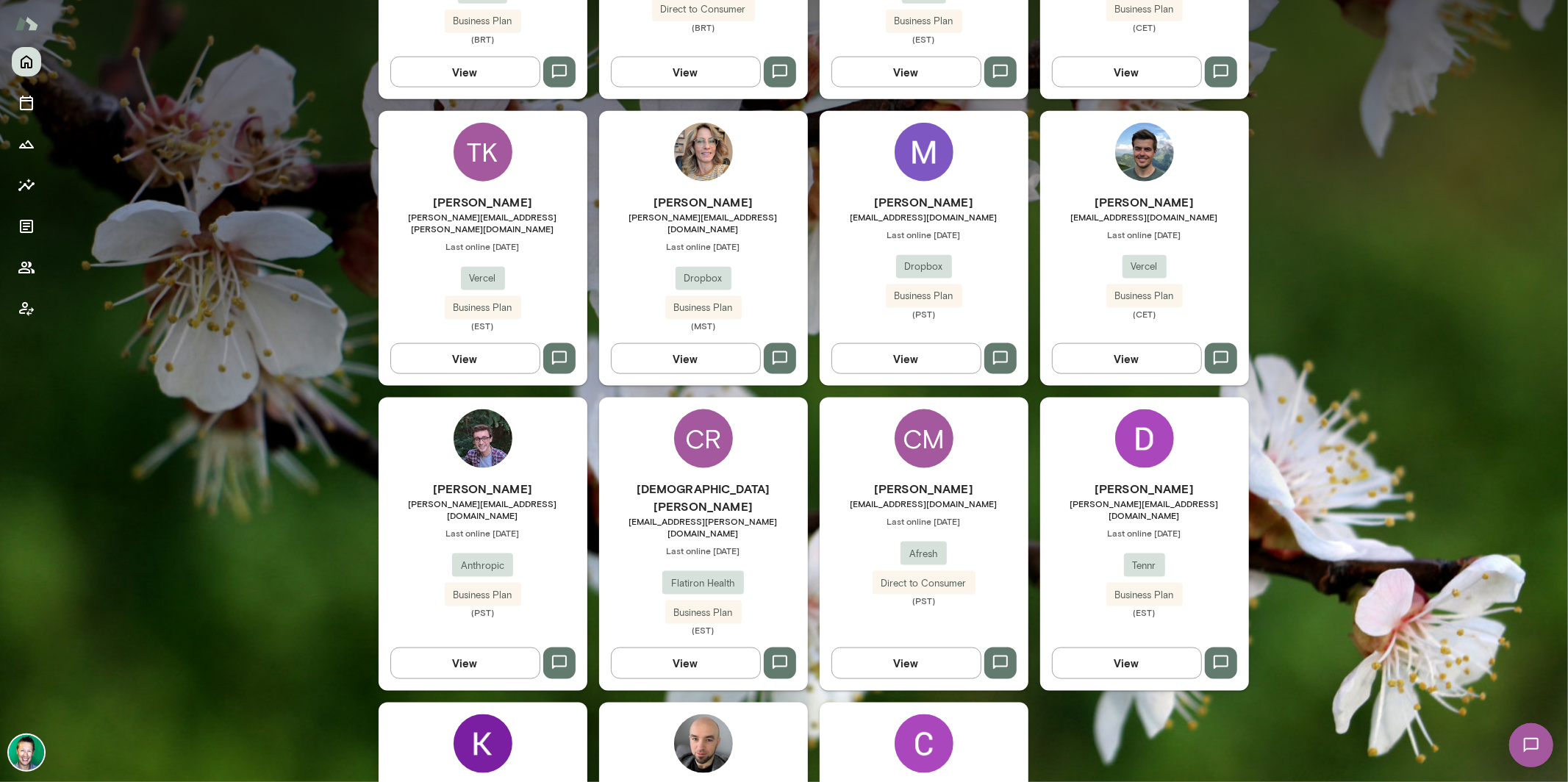
scroll to position [1494, 0]
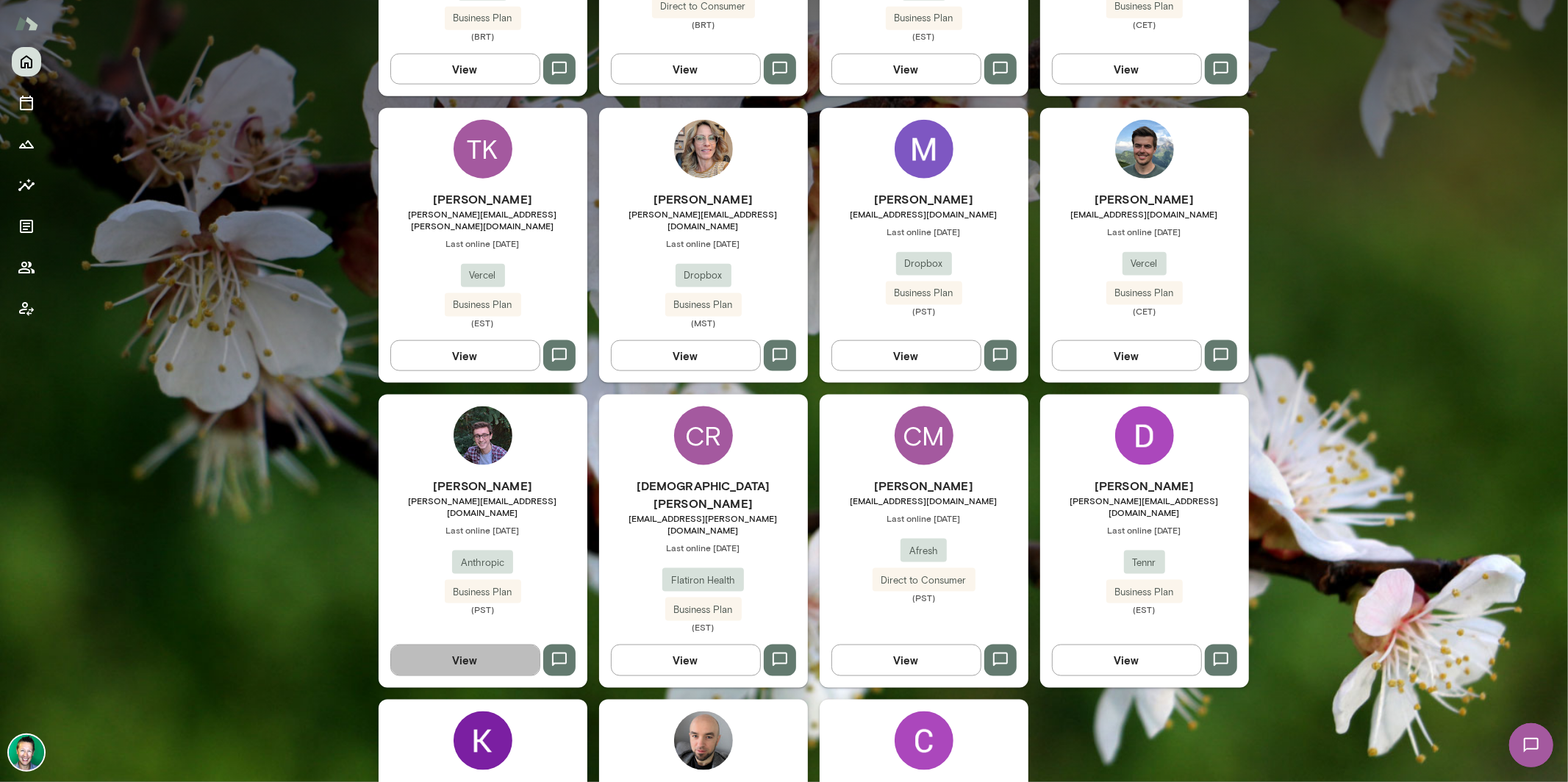
click at [502, 645] on button "View" at bounding box center [465, 661] width 150 height 31
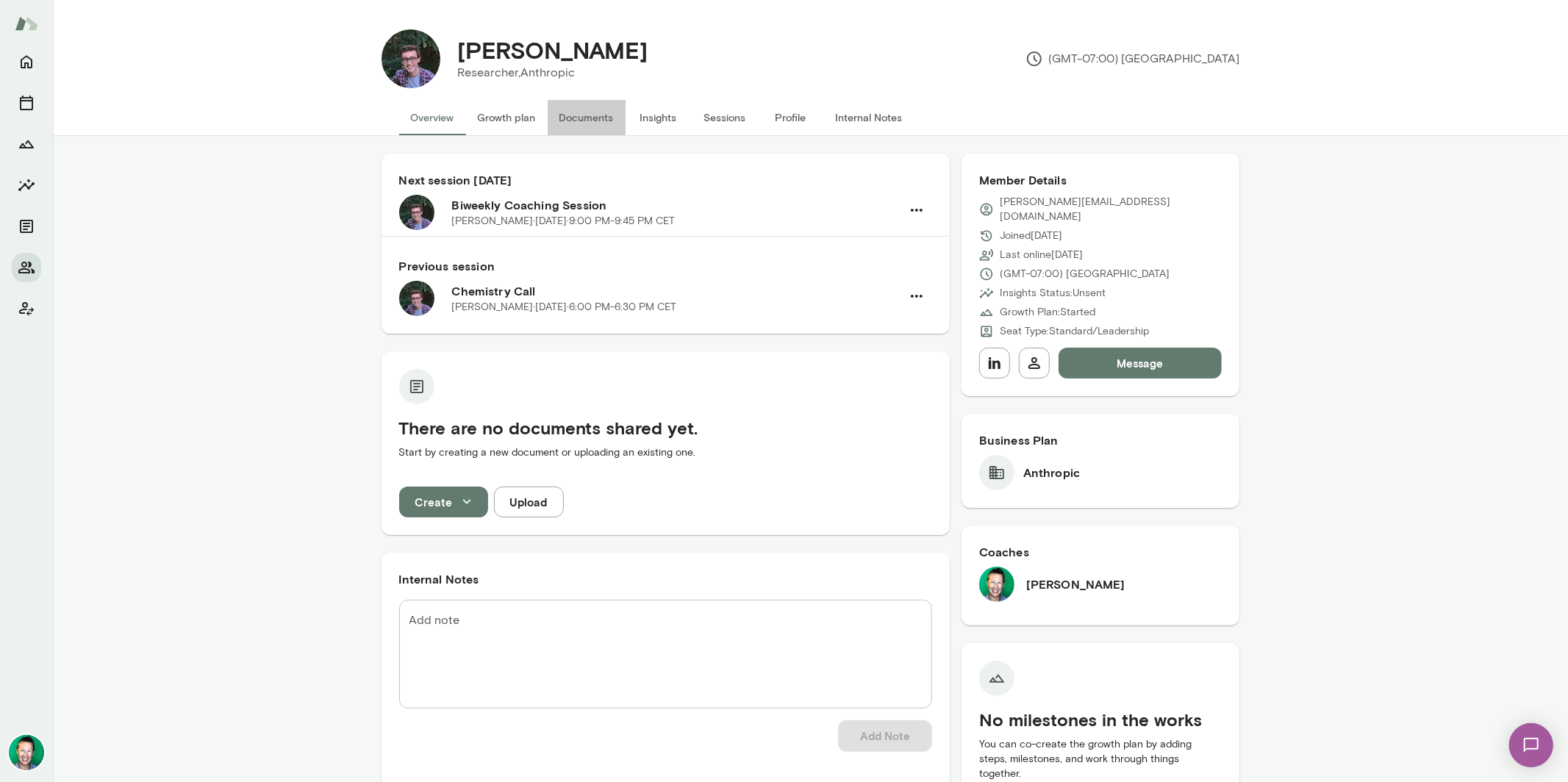
click at [570, 113] on button "Documents" at bounding box center [586, 118] width 78 height 36
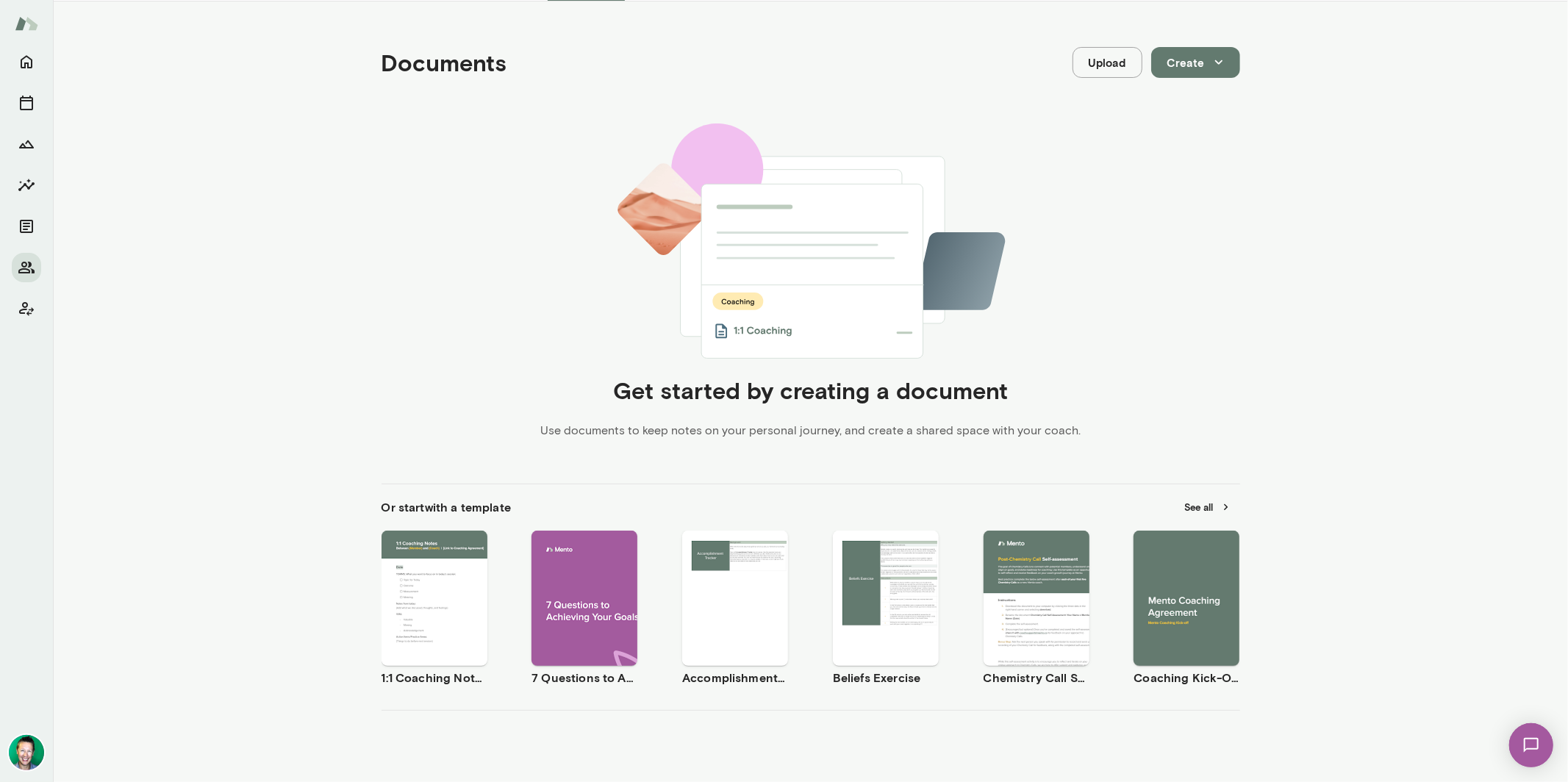
scroll to position [156, 0]
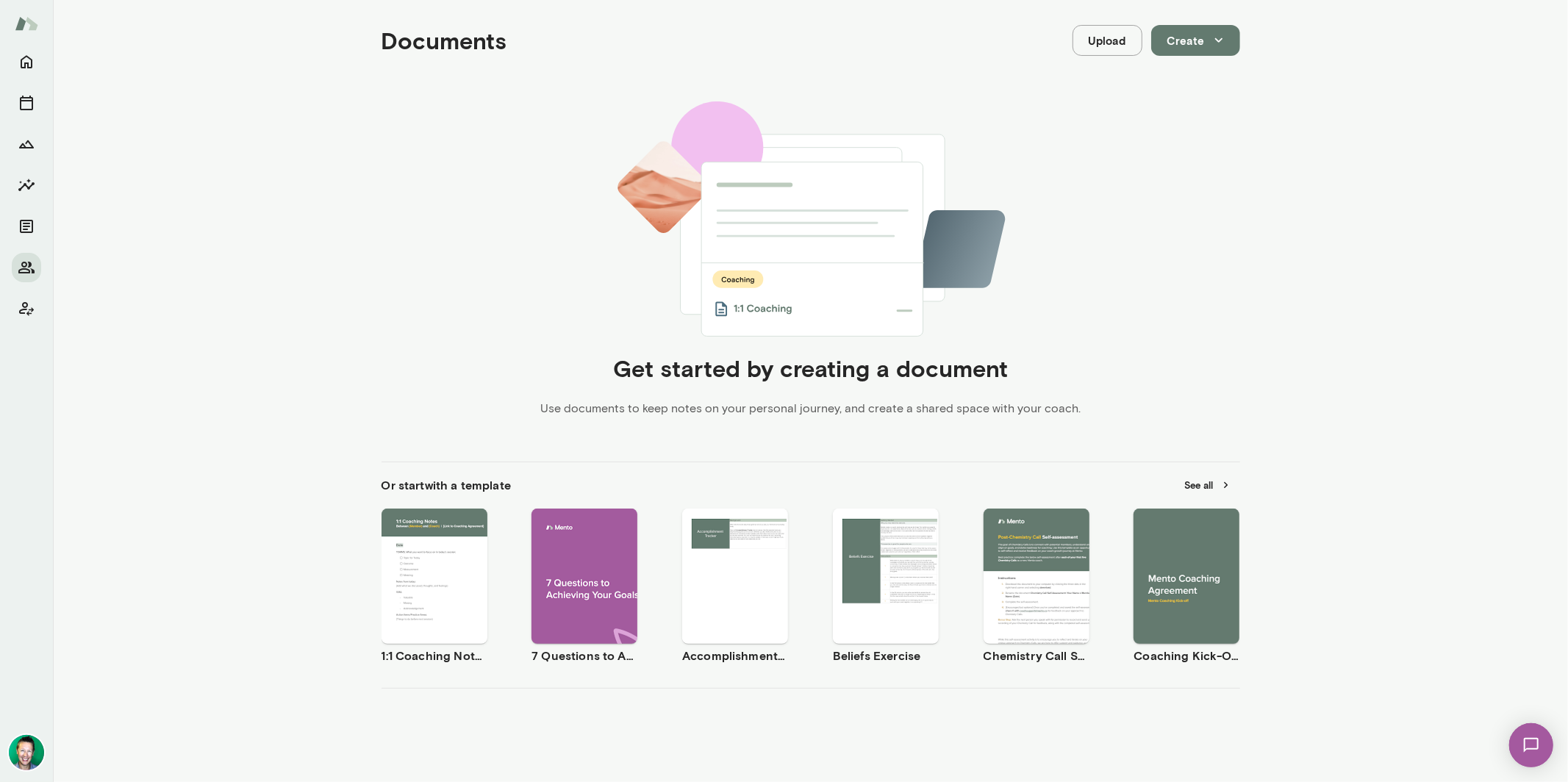
drag, startPoint x: 1199, startPoint y: 481, endPoint x: 1304, endPoint y: 567, distance: 135.7
click at [1258, 465] on div "Documents Upload Create Get started by creating a document Use documents to kee…" at bounding box center [811, 382] width 1515 height 804
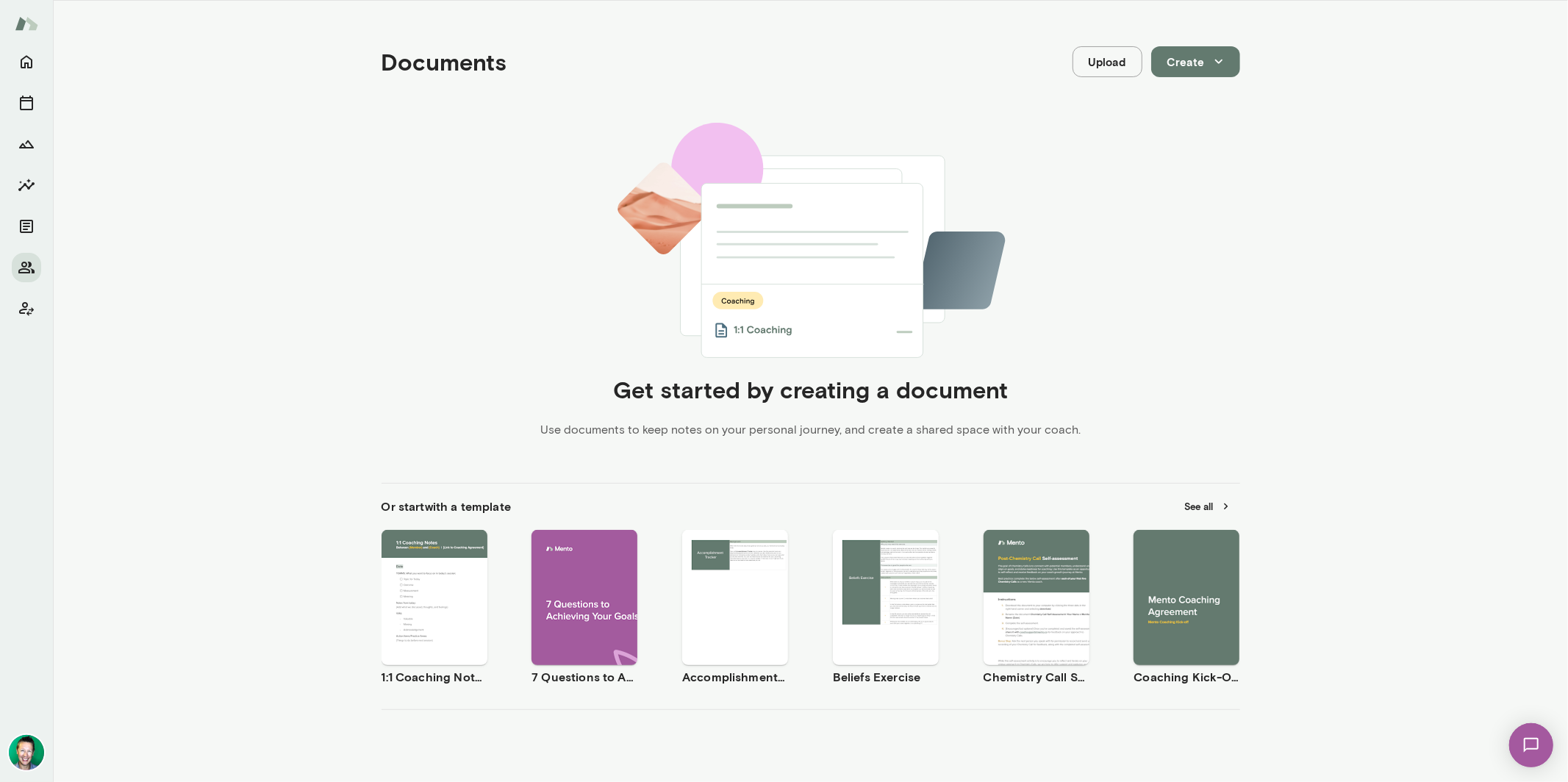
scroll to position [101, 0]
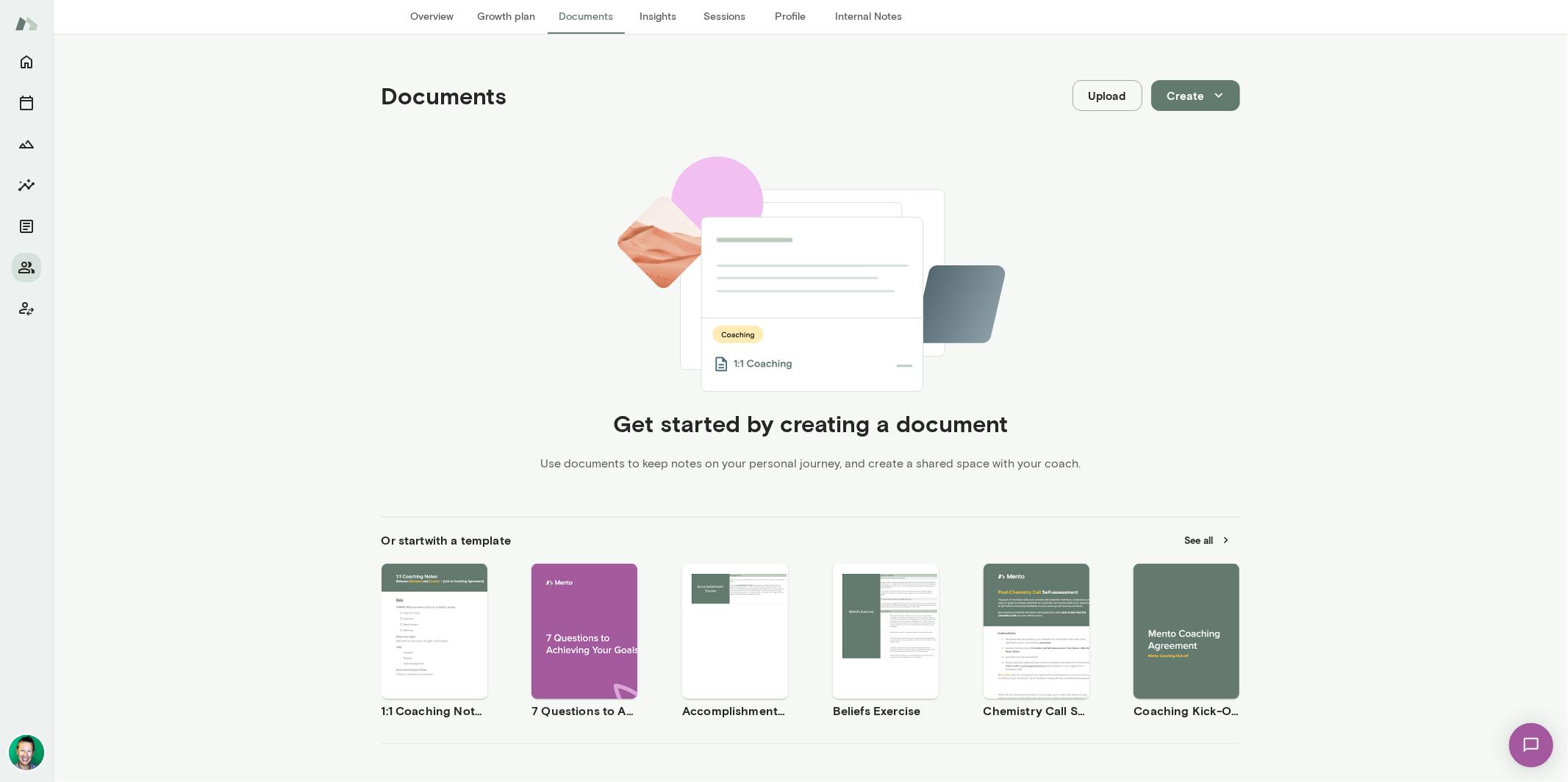
click at [1187, 643] on span "Preview" at bounding box center [1195, 644] width 33 height 12
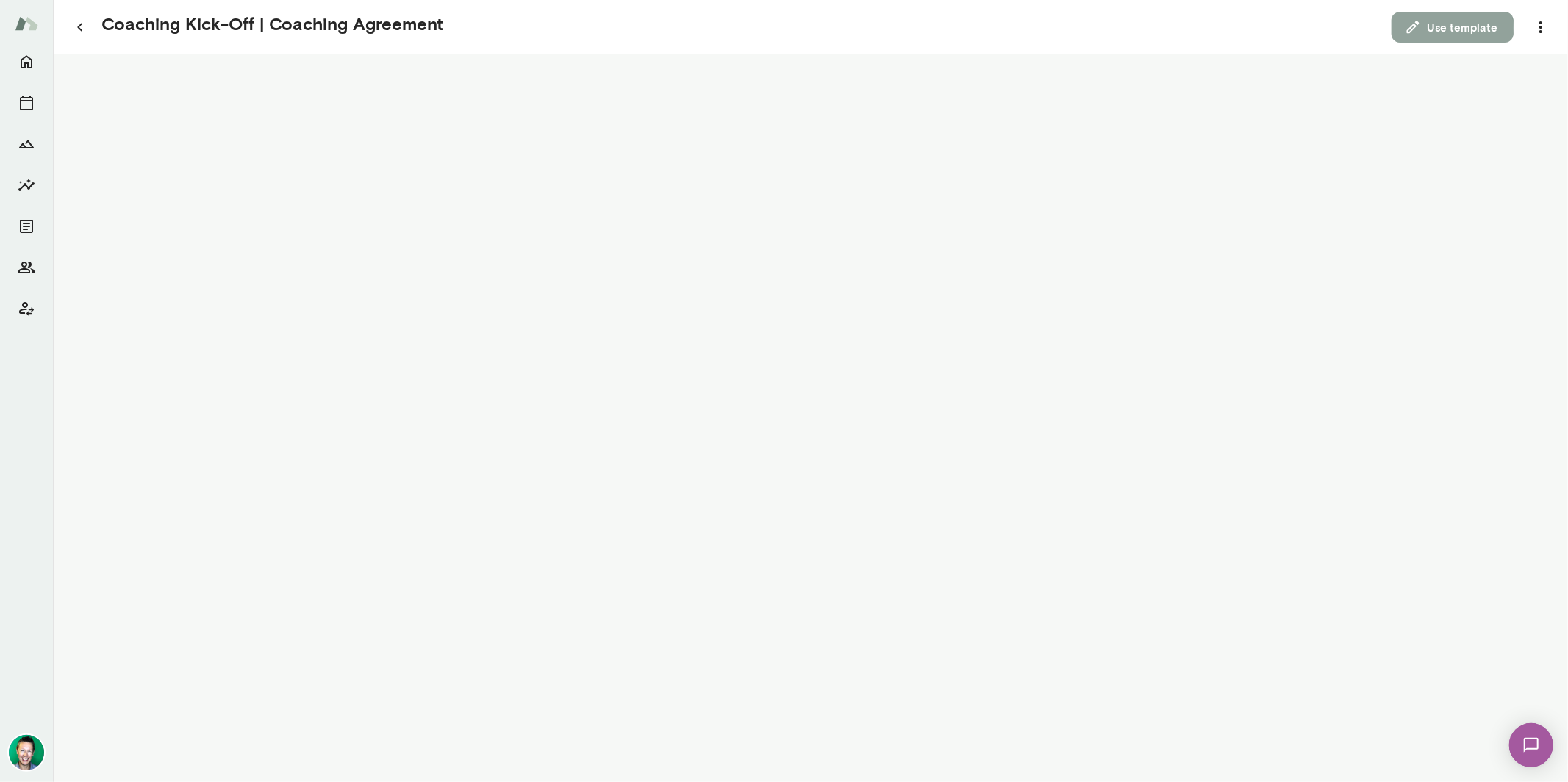
click at [1445, 28] on button "Use template" at bounding box center [1452, 27] width 122 height 31
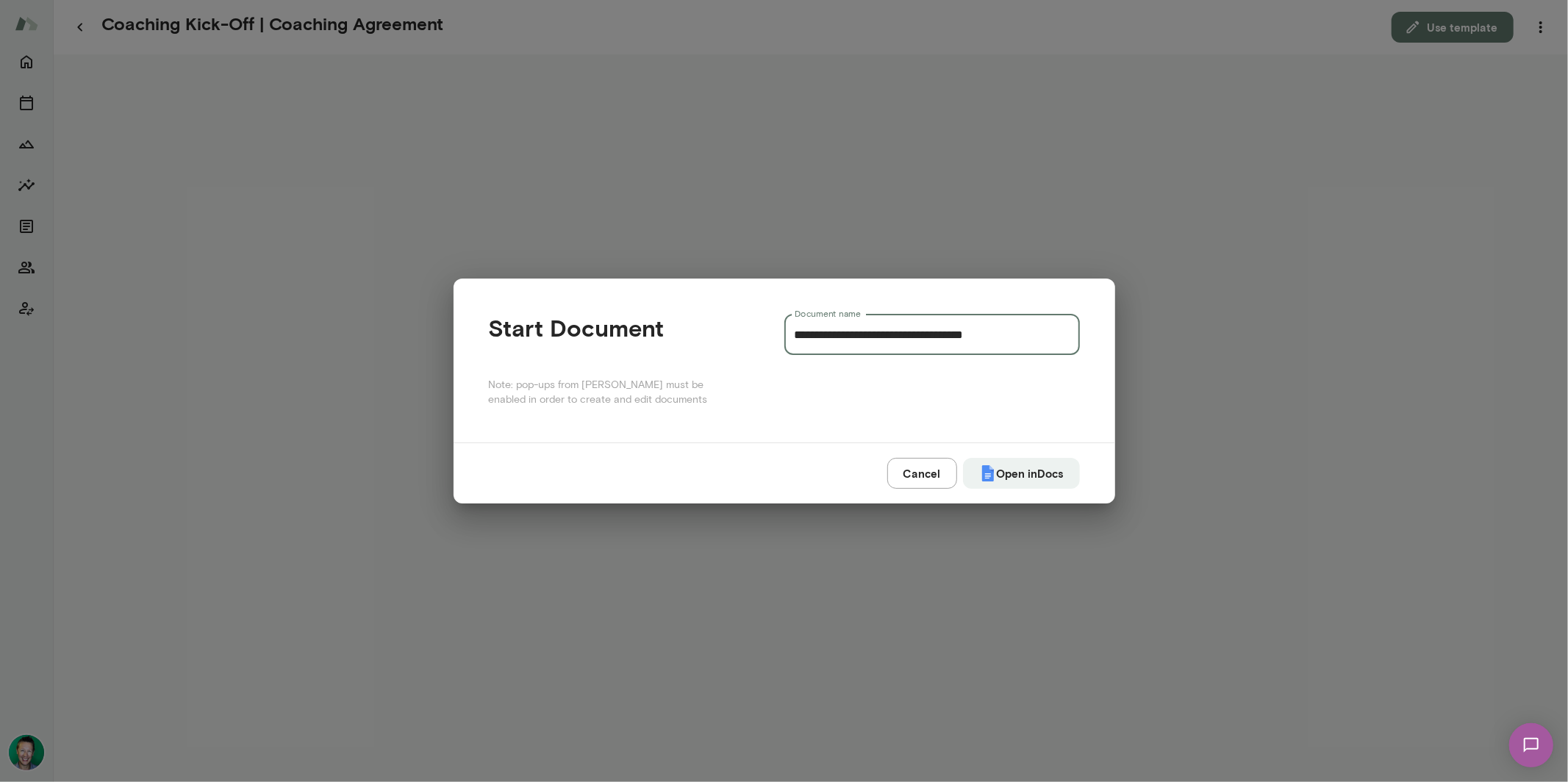
click at [893, 337] on input "**********" at bounding box center [932, 335] width 296 height 41
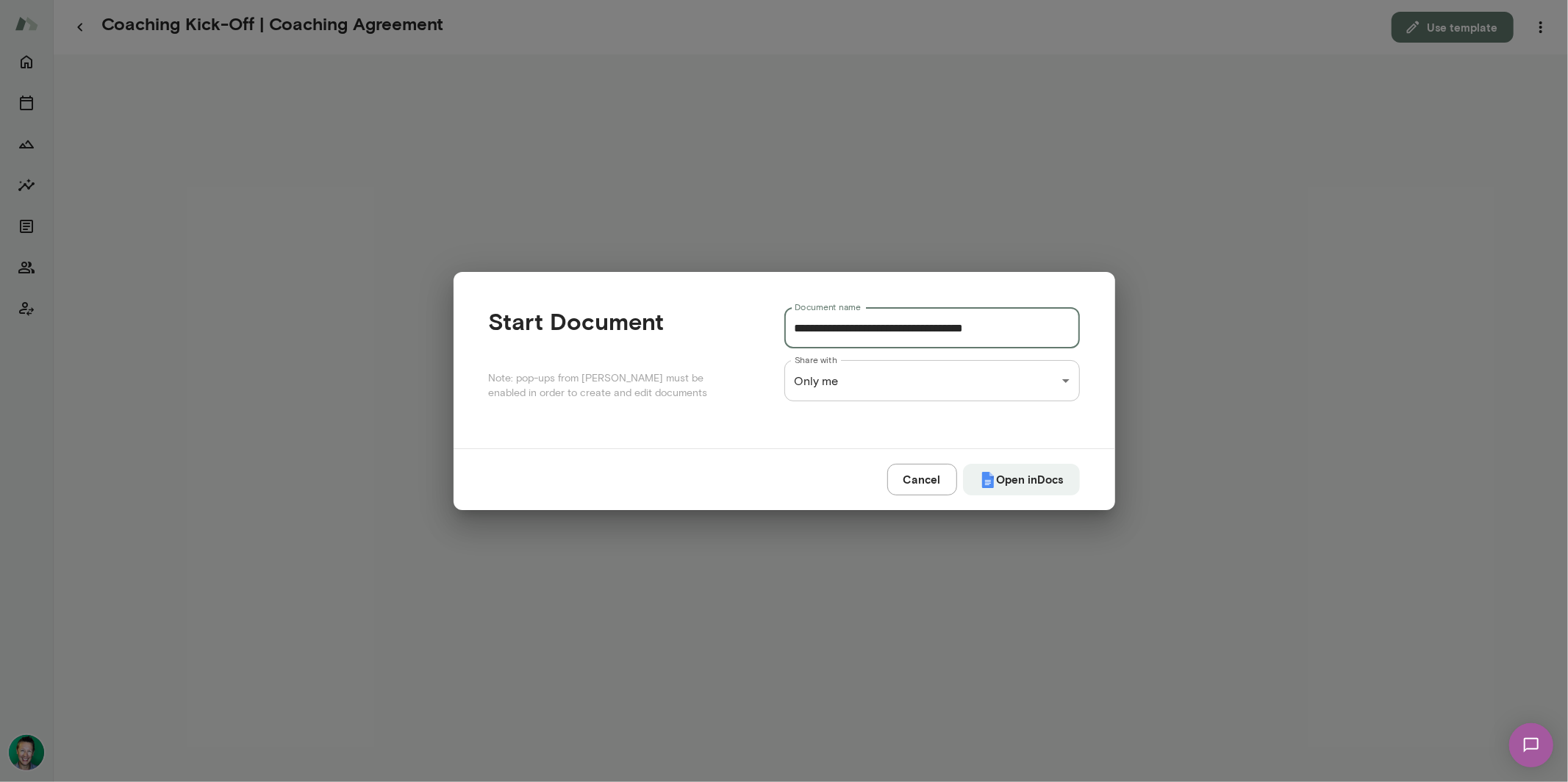
drag, startPoint x: 900, startPoint y: 325, endPoint x: 770, endPoint y: 330, distance: 130.1
click at [770, 330] on div "**********" at bounding box center [784, 361] width 591 height 106
type input "**********"
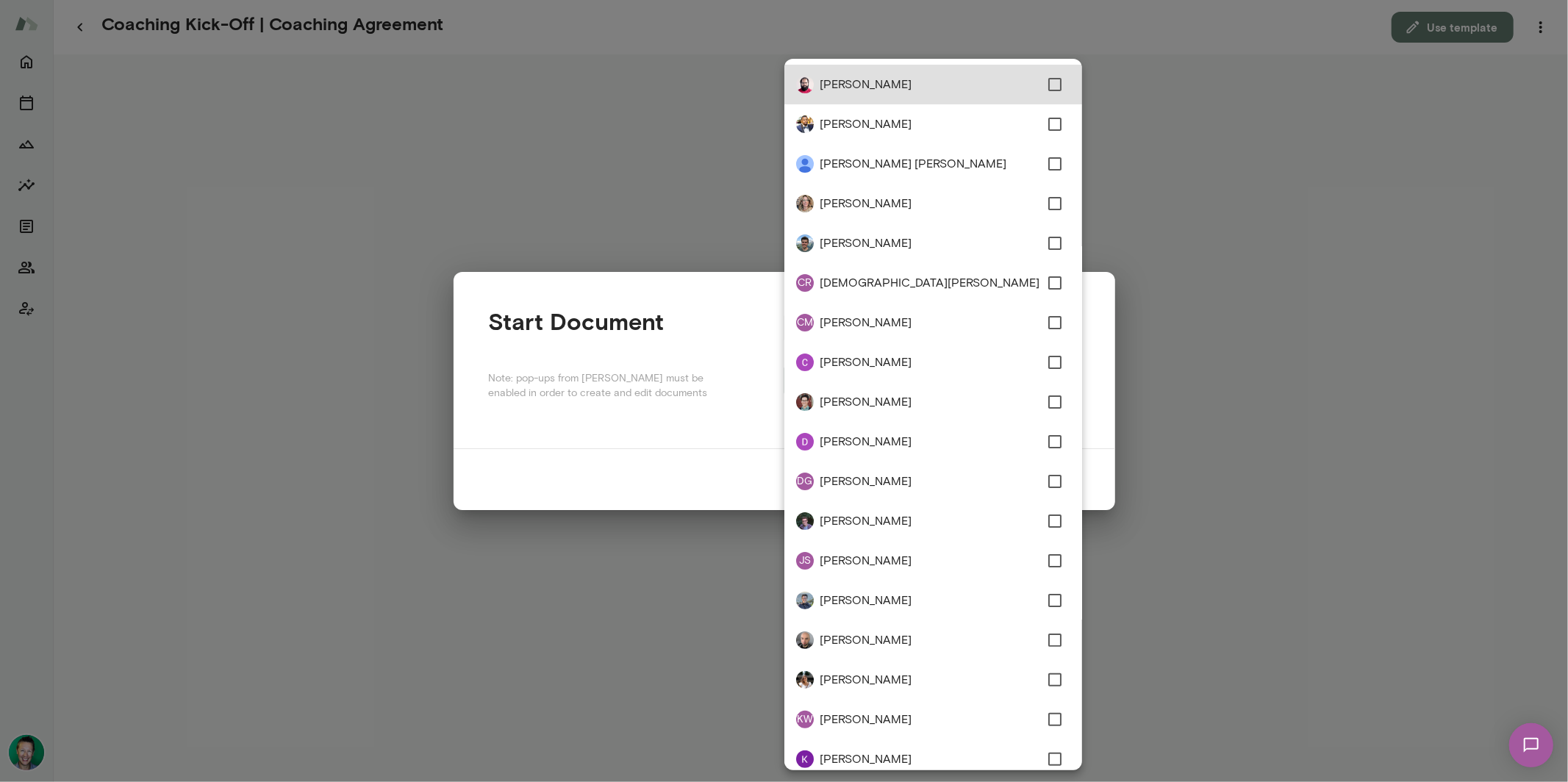
click at [981, 0] on div "**********" at bounding box center [784, 0] width 1568 height 0
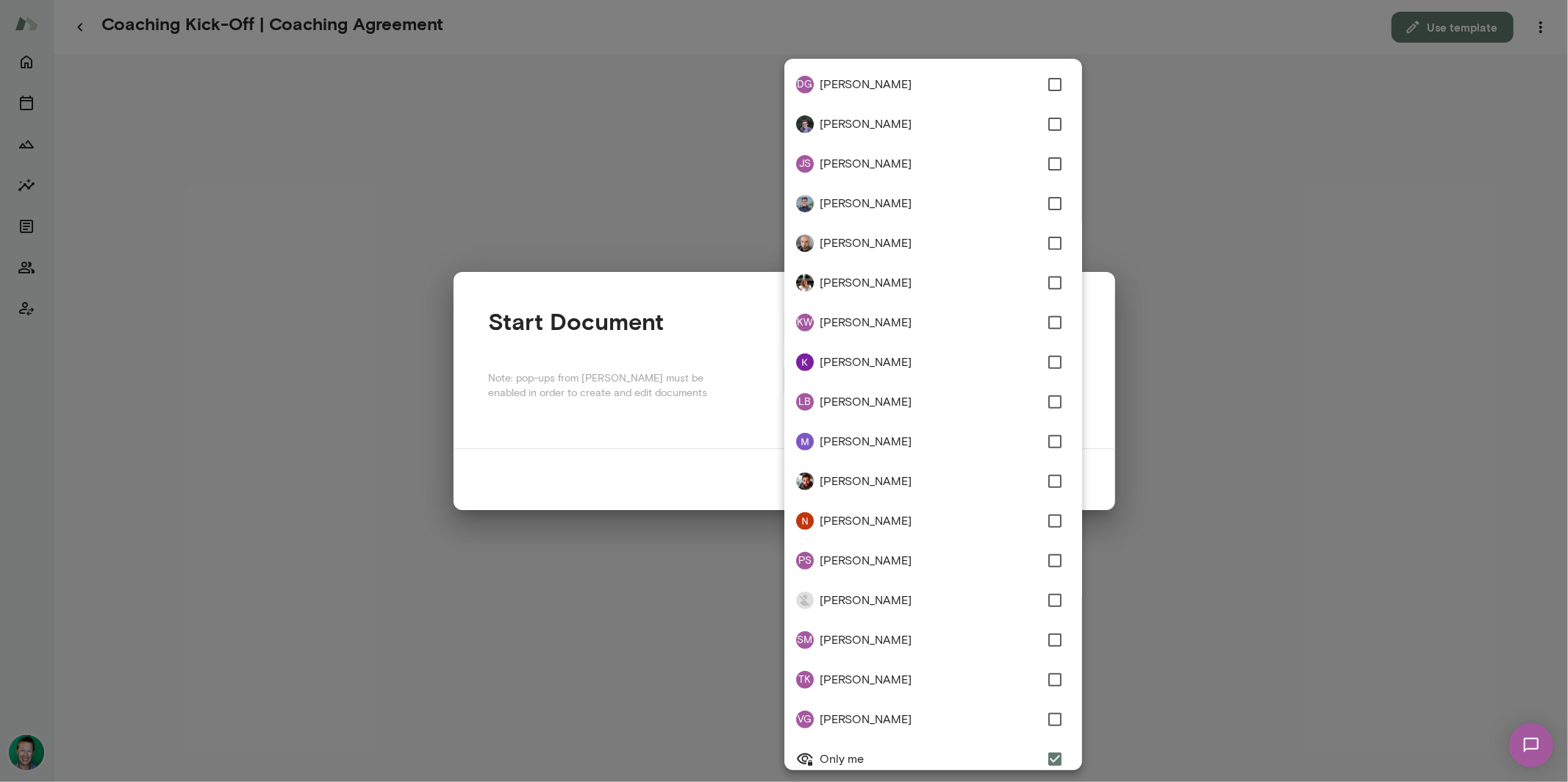
scroll to position [410, 0]
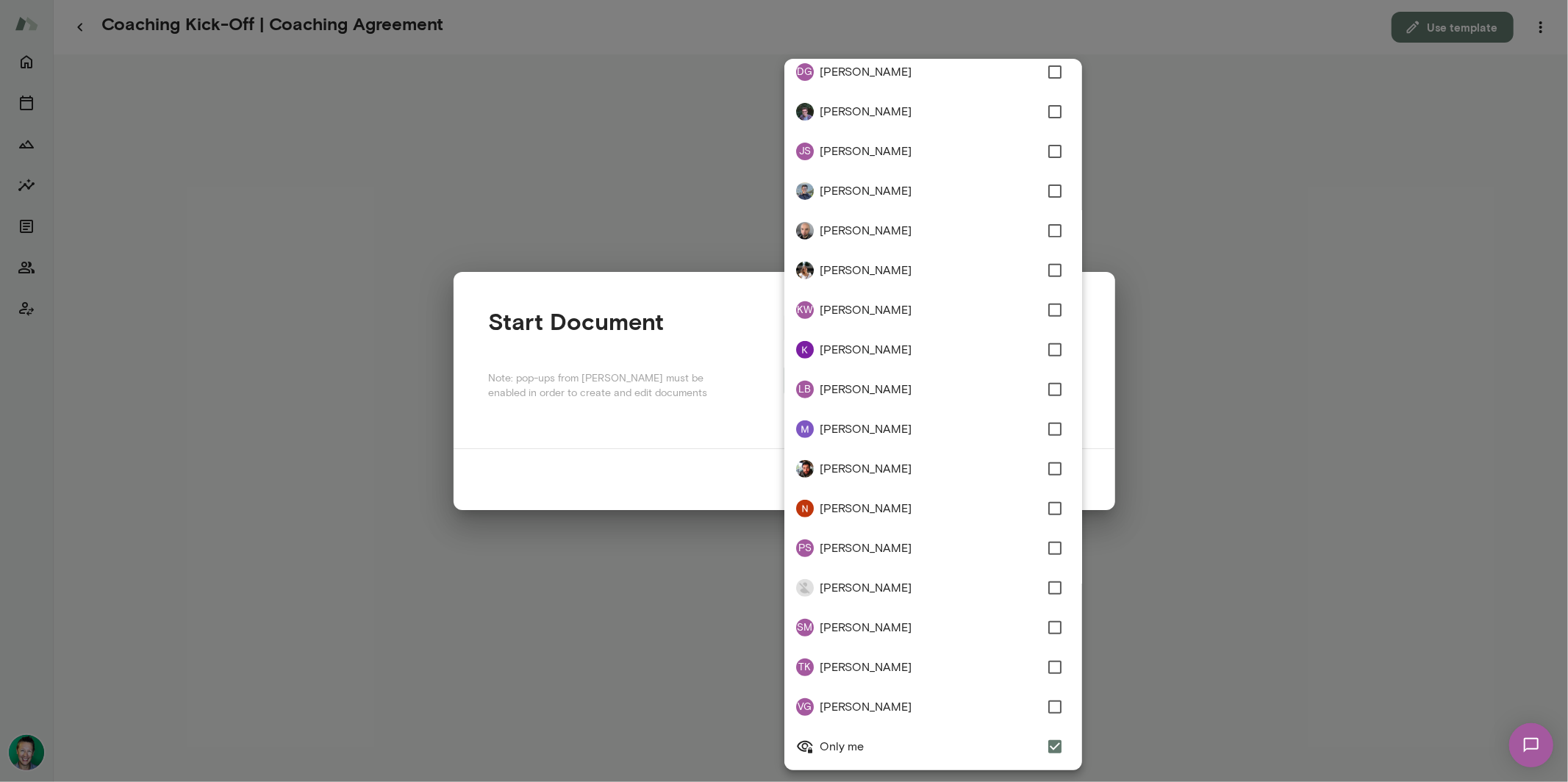
type input "**********"
click at [715, 311] on div at bounding box center [784, 391] width 1568 height 782
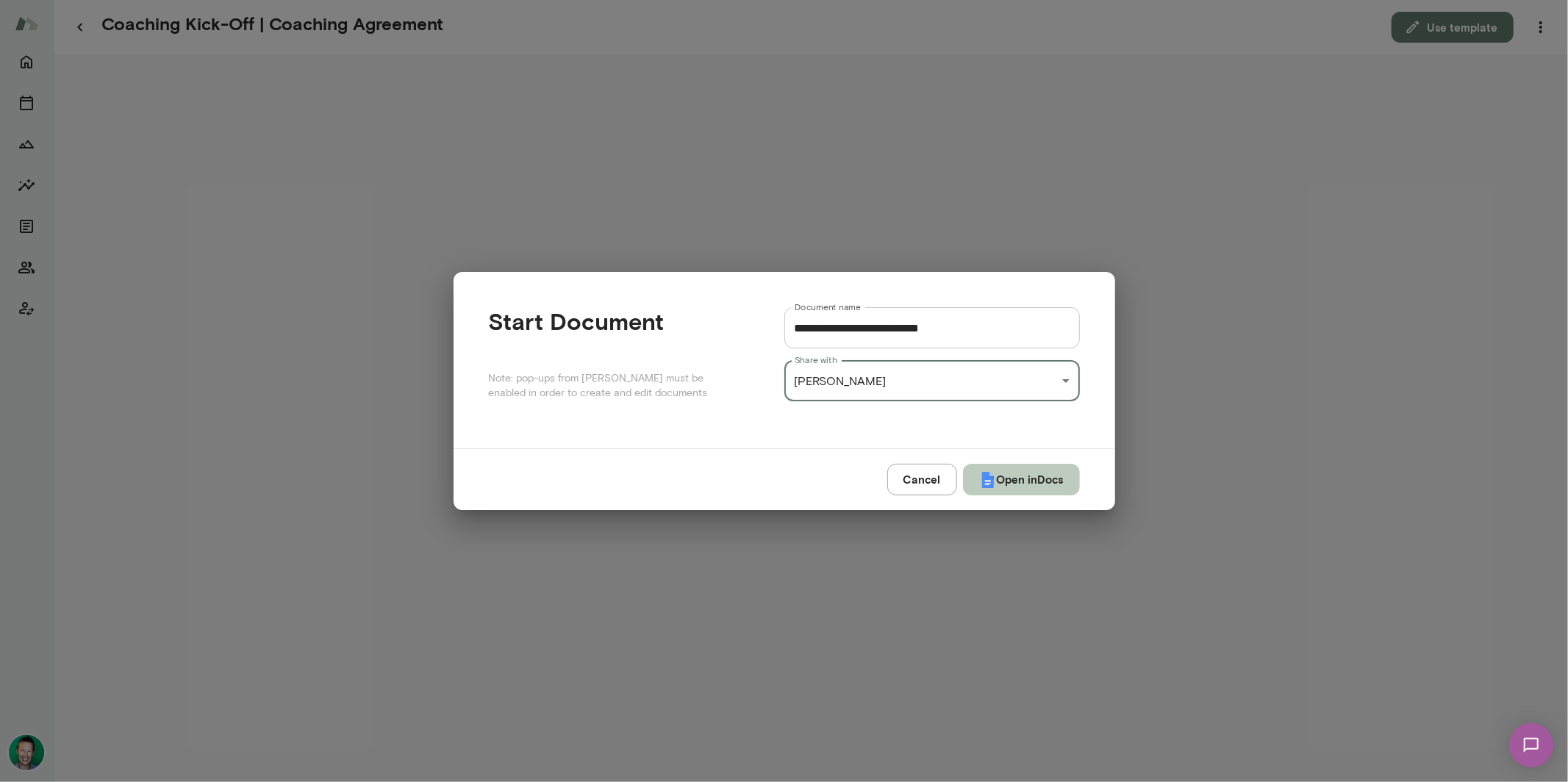
click at [1022, 480] on button "Open in Docs" at bounding box center [1021, 479] width 117 height 31
type input "**********"
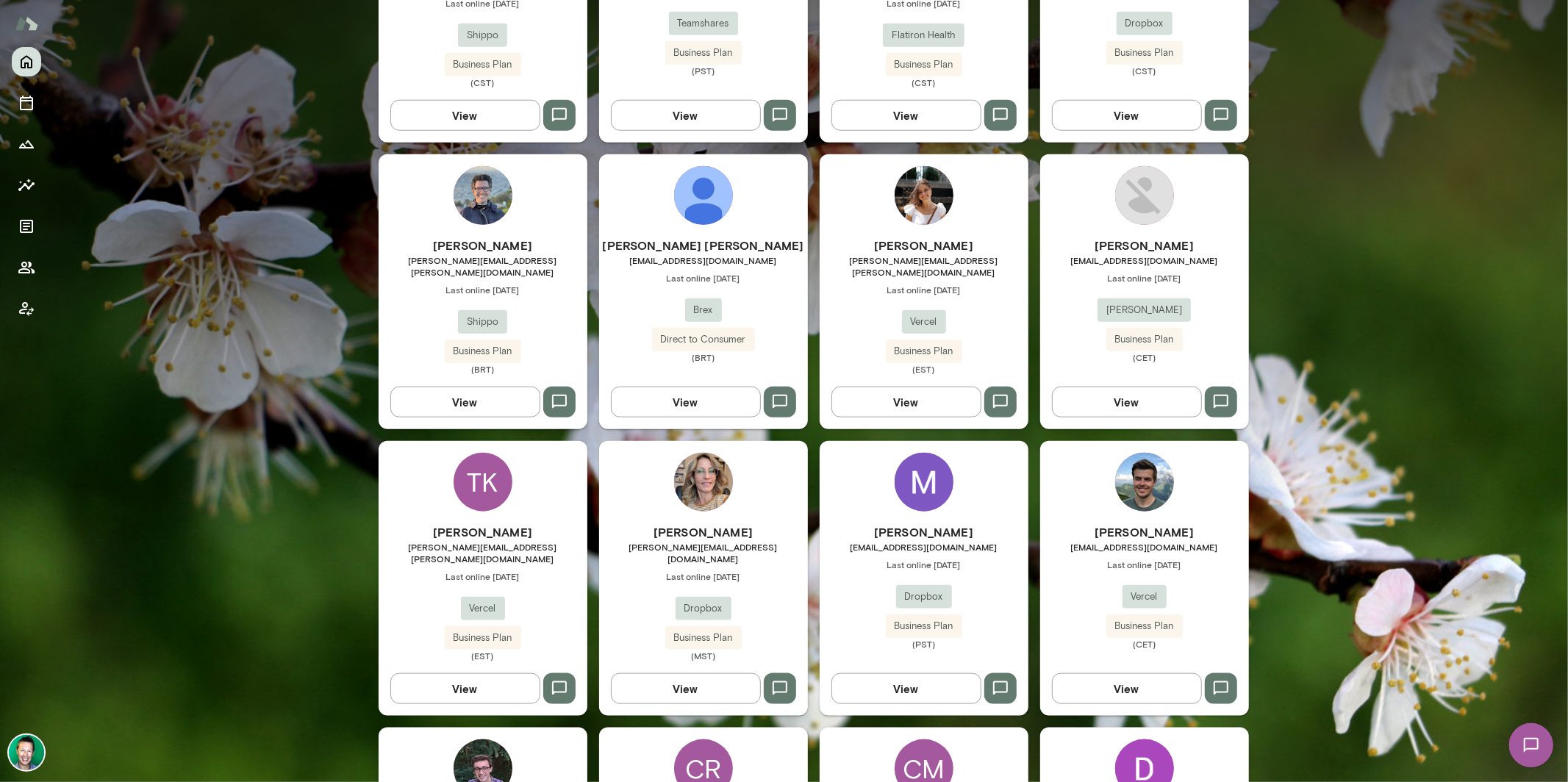
scroll to position [1443, 0]
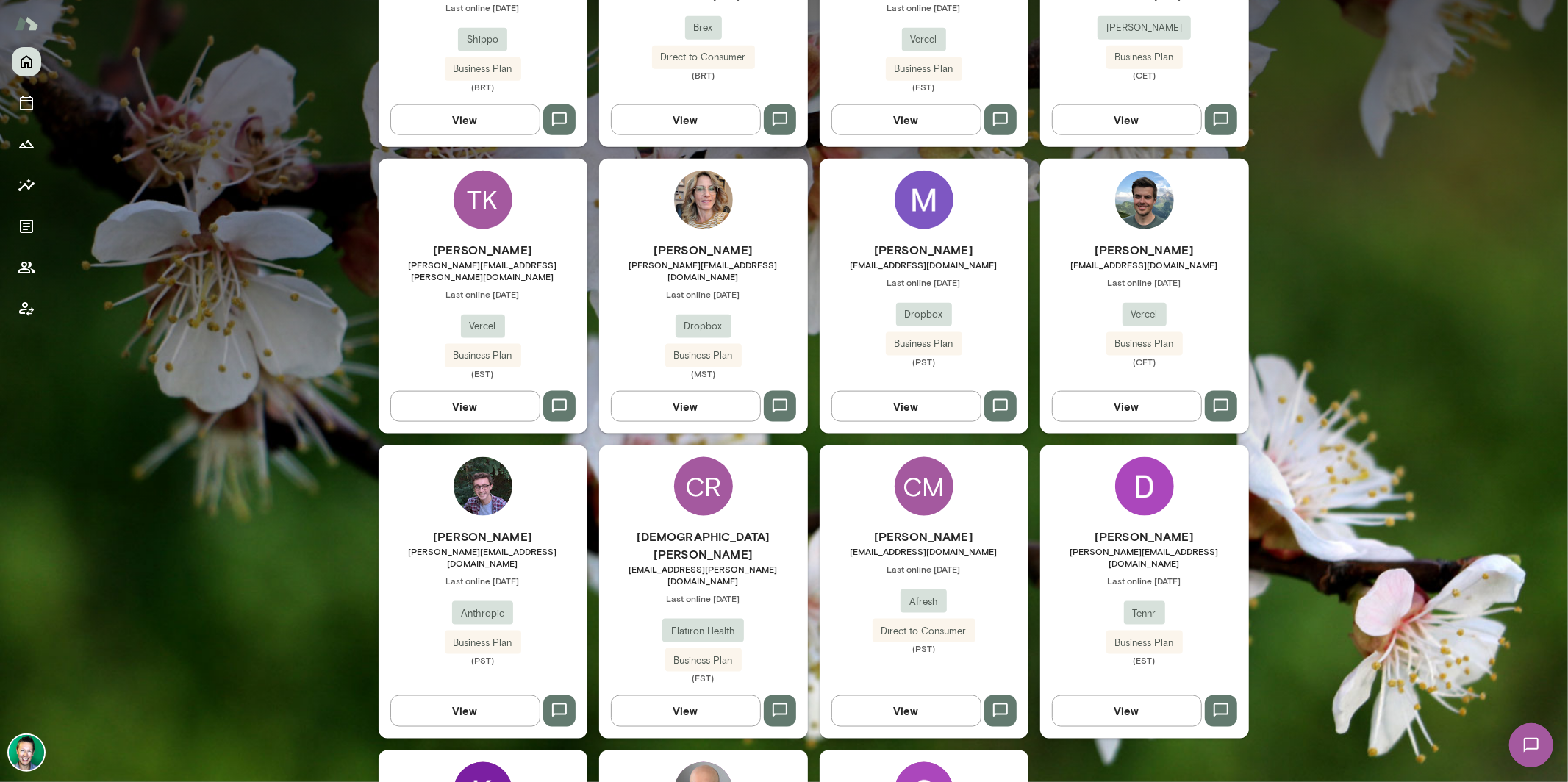
click at [491, 695] on button "View" at bounding box center [465, 711] width 150 height 31
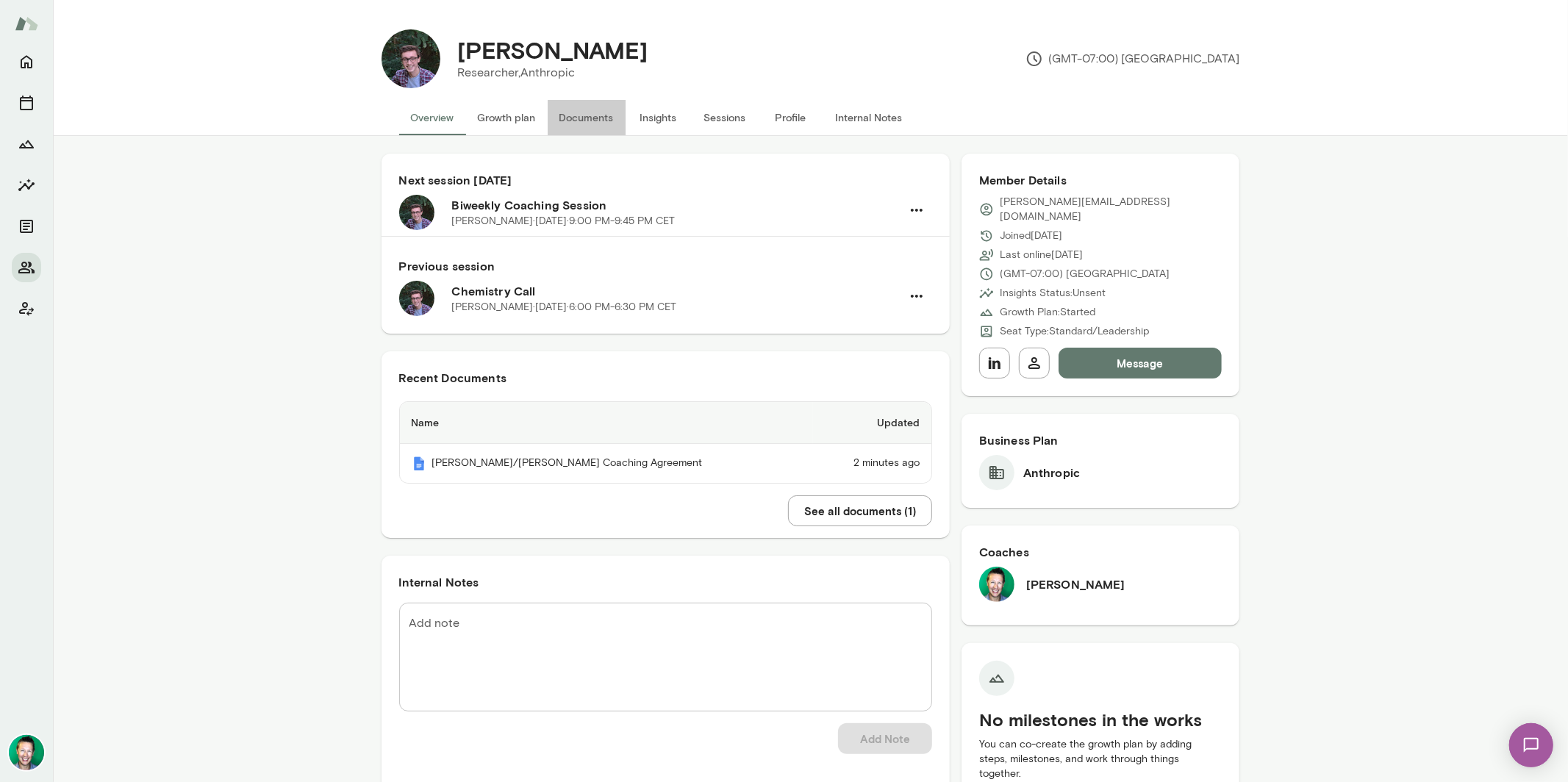
click at [591, 119] on button "Documents" at bounding box center [586, 118] width 78 height 36
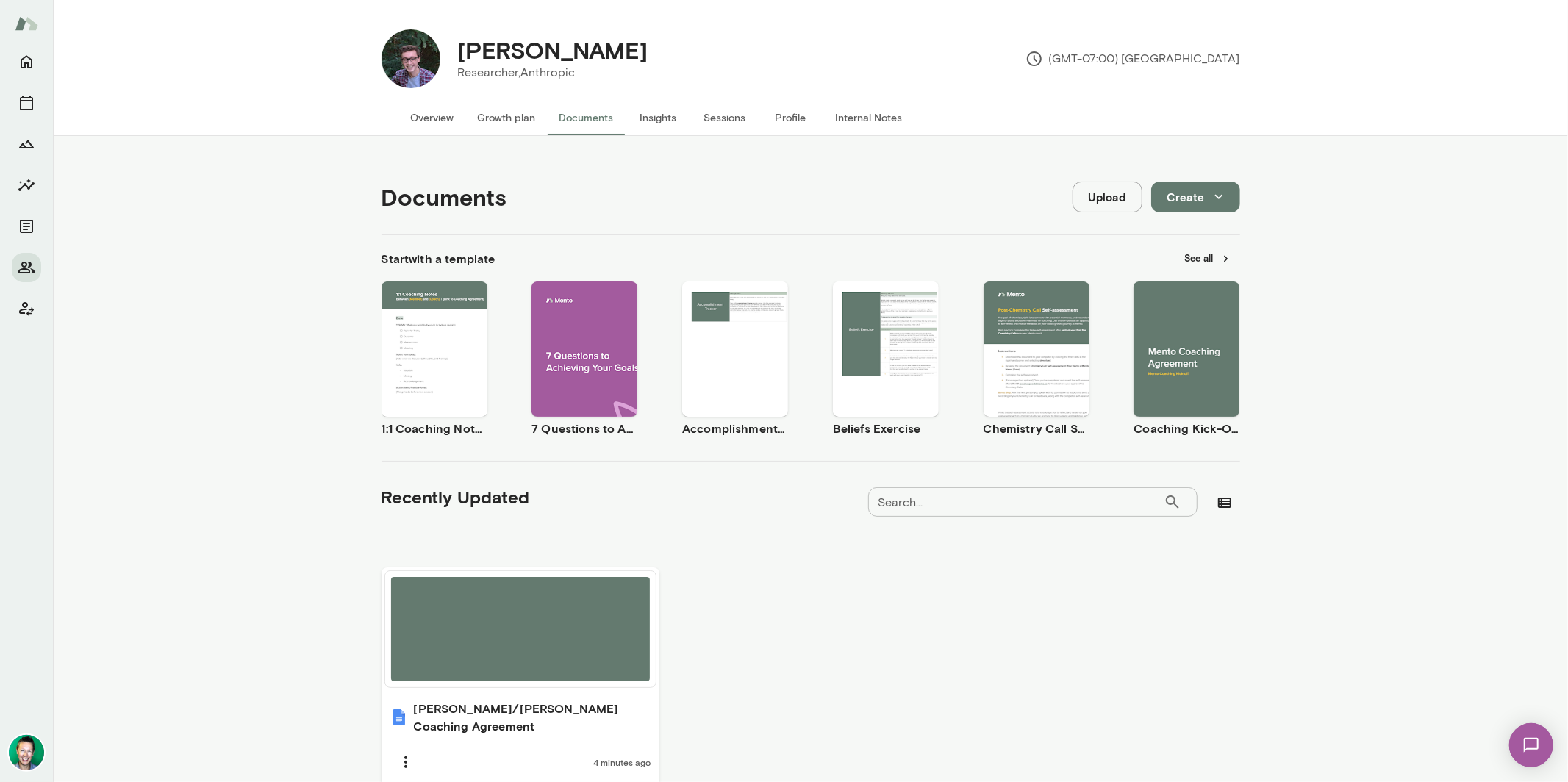
click at [441, 332] on span "Use template" at bounding box center [443, 337] width 54 height 12
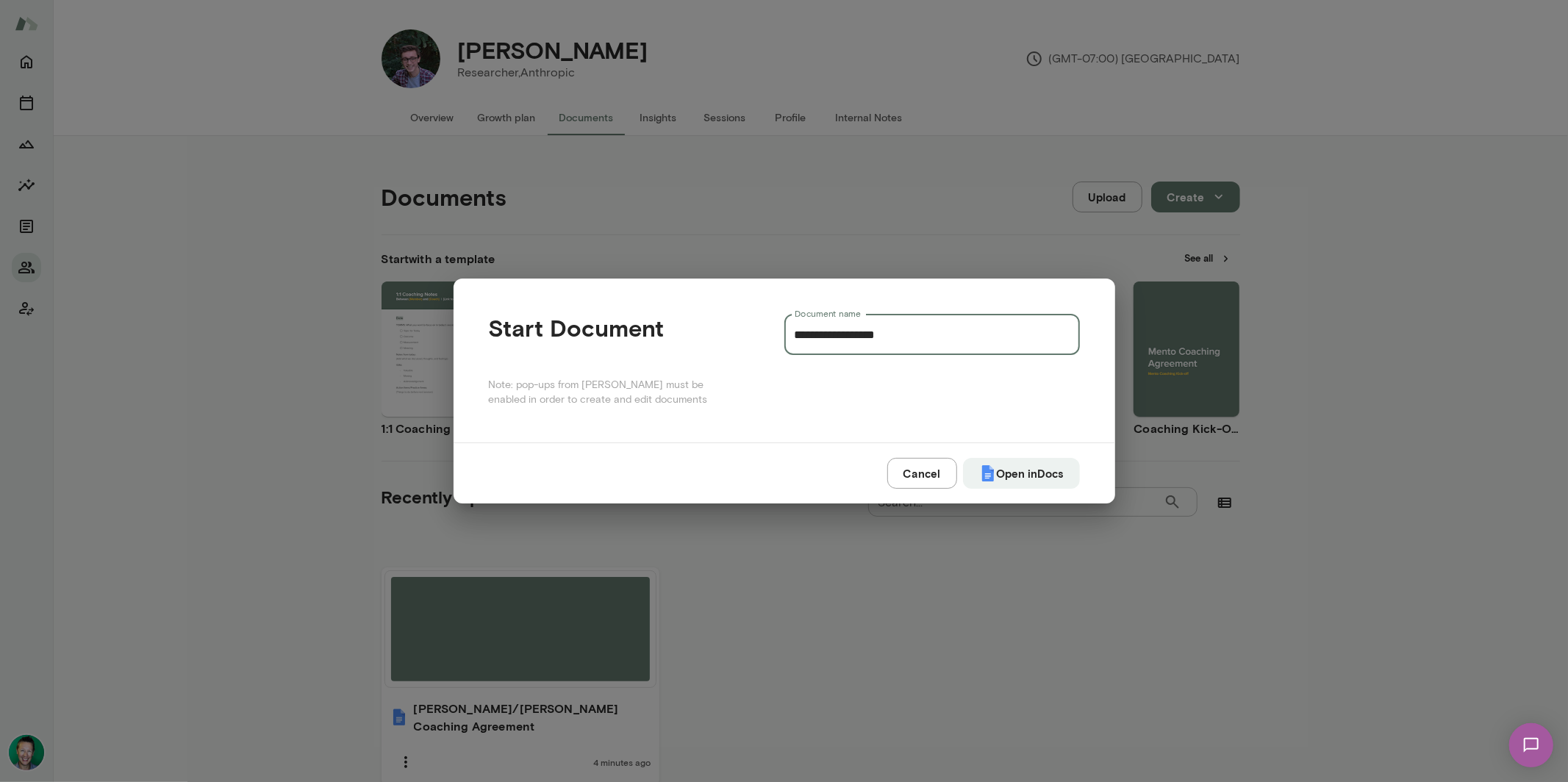
drag, startPoint x: 807, startPoint y: 334, endPoint x: 758, endPoint y: 334, distance: 49.0
click at [758, 334] on div "**********" at bounding box center [784, 361] width 591 height 93
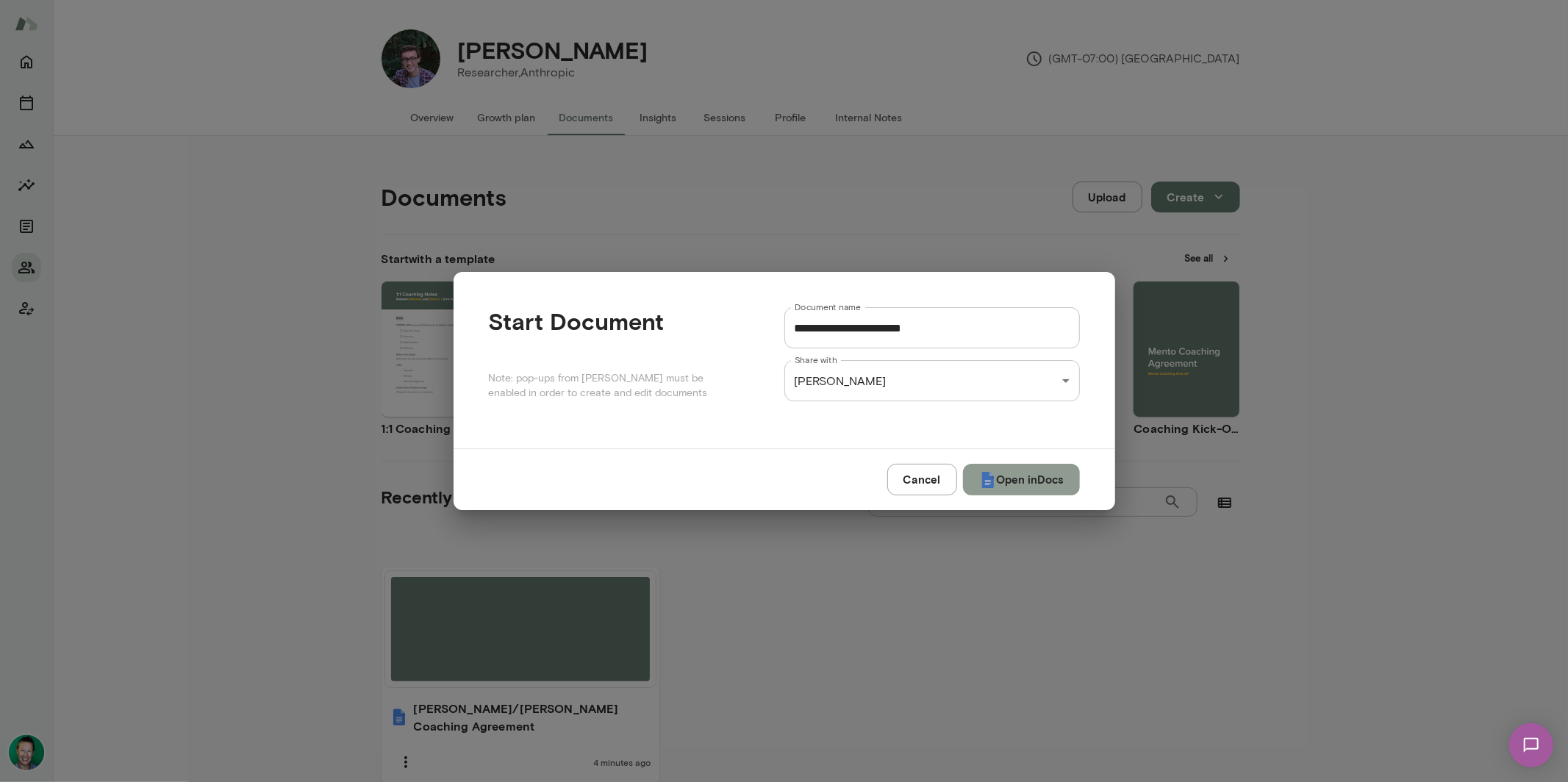
click at [1020, 476] on button "Open in Docs" at bounding box center [1021, 479] width 117 height 31
type input "**********"
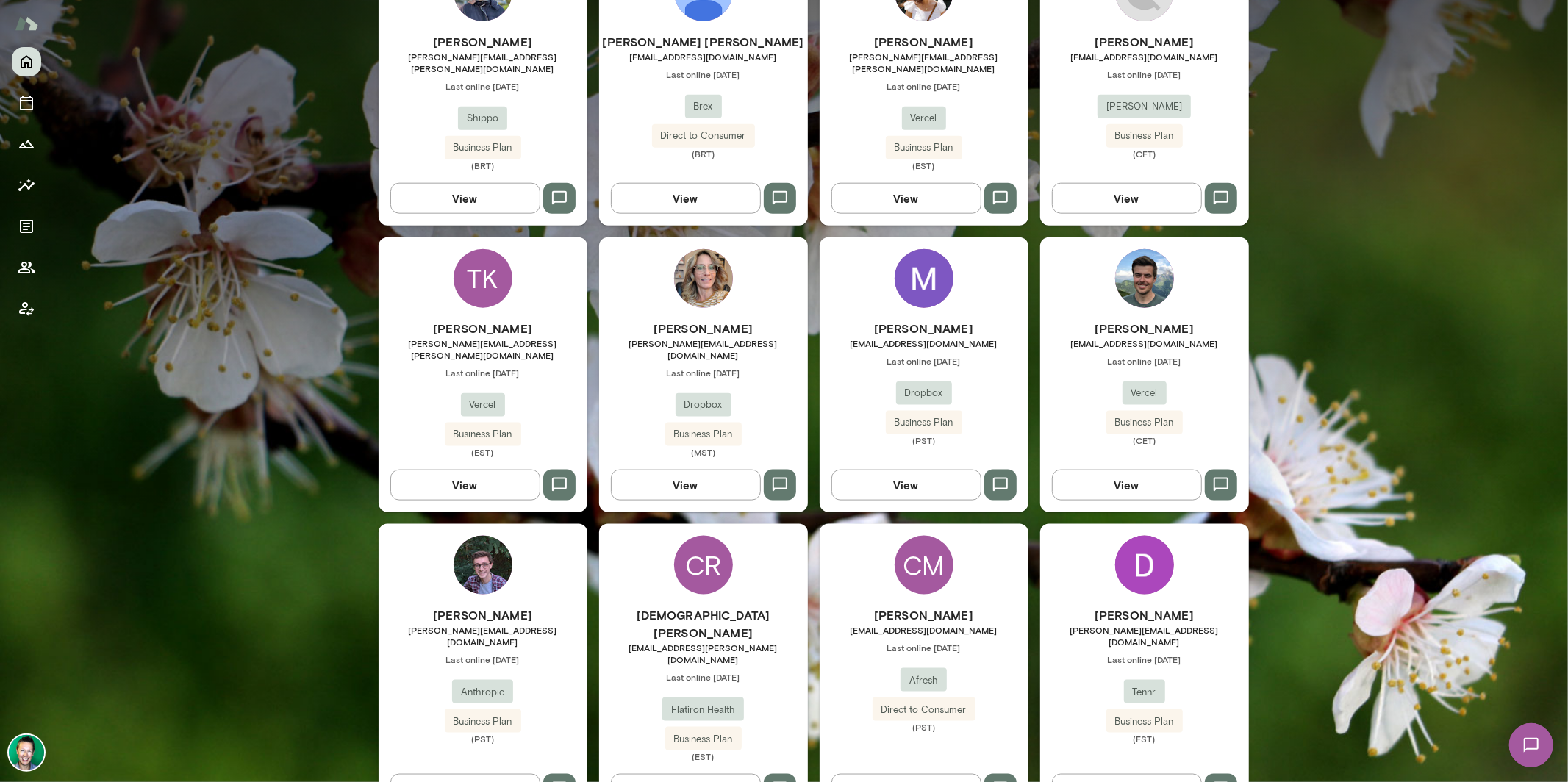
scroll to position [1392, 0]
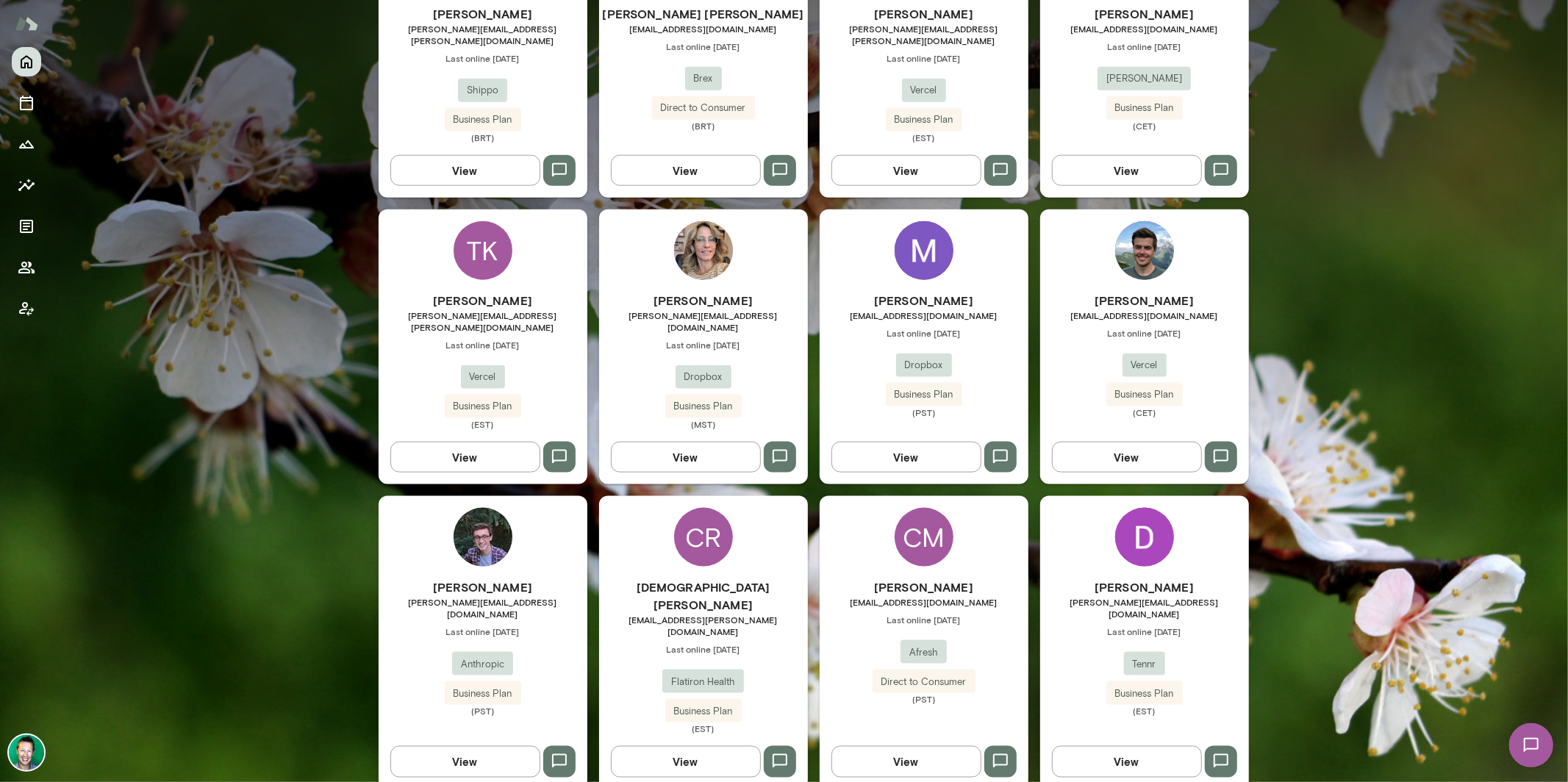
click at [487, 746] on button "View" at bounding box center [465, 762] width 150 height 31
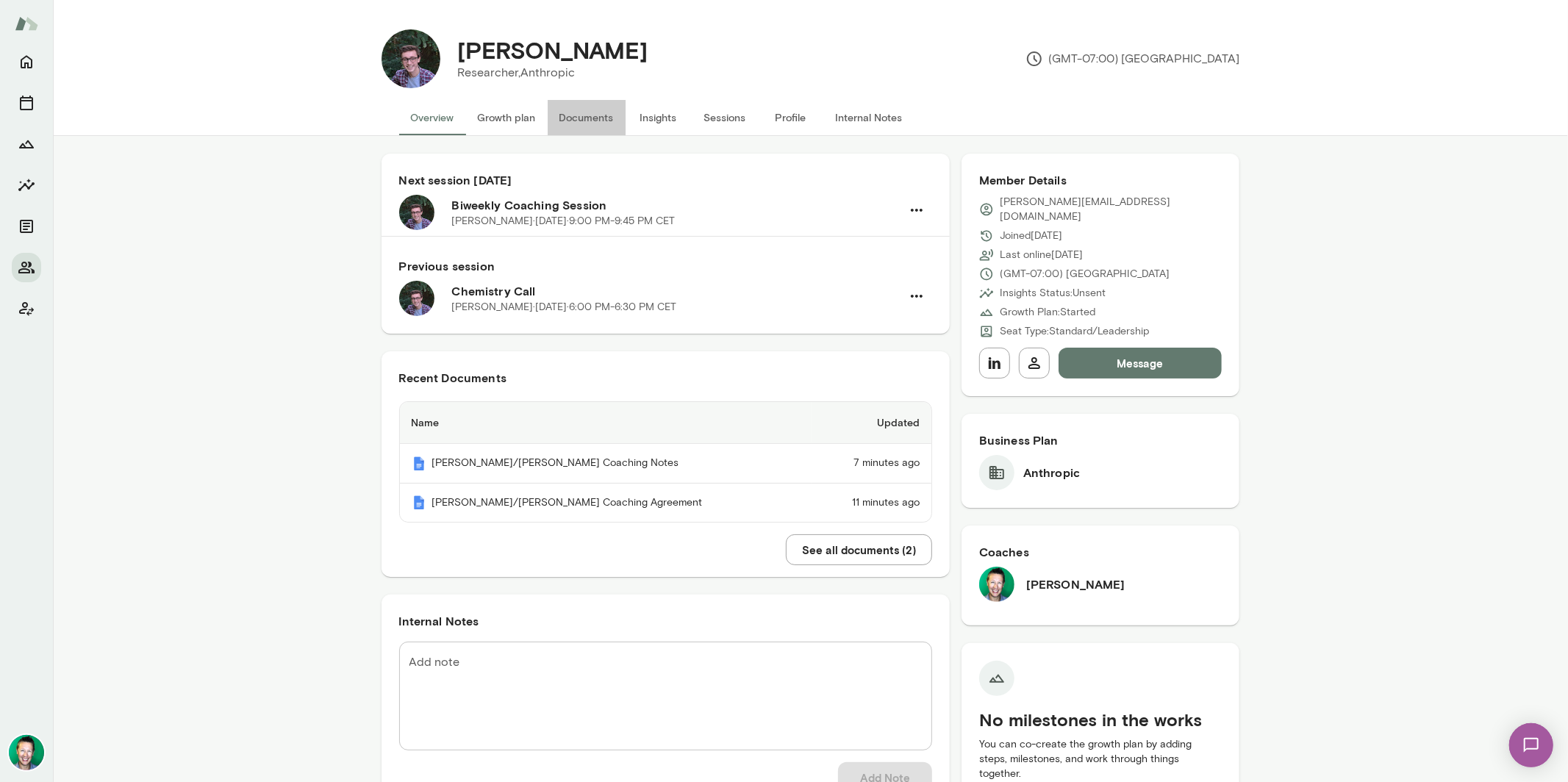
click at [582, 117] on button "Documents" at bounding box center [586, 118] width 78 height 36
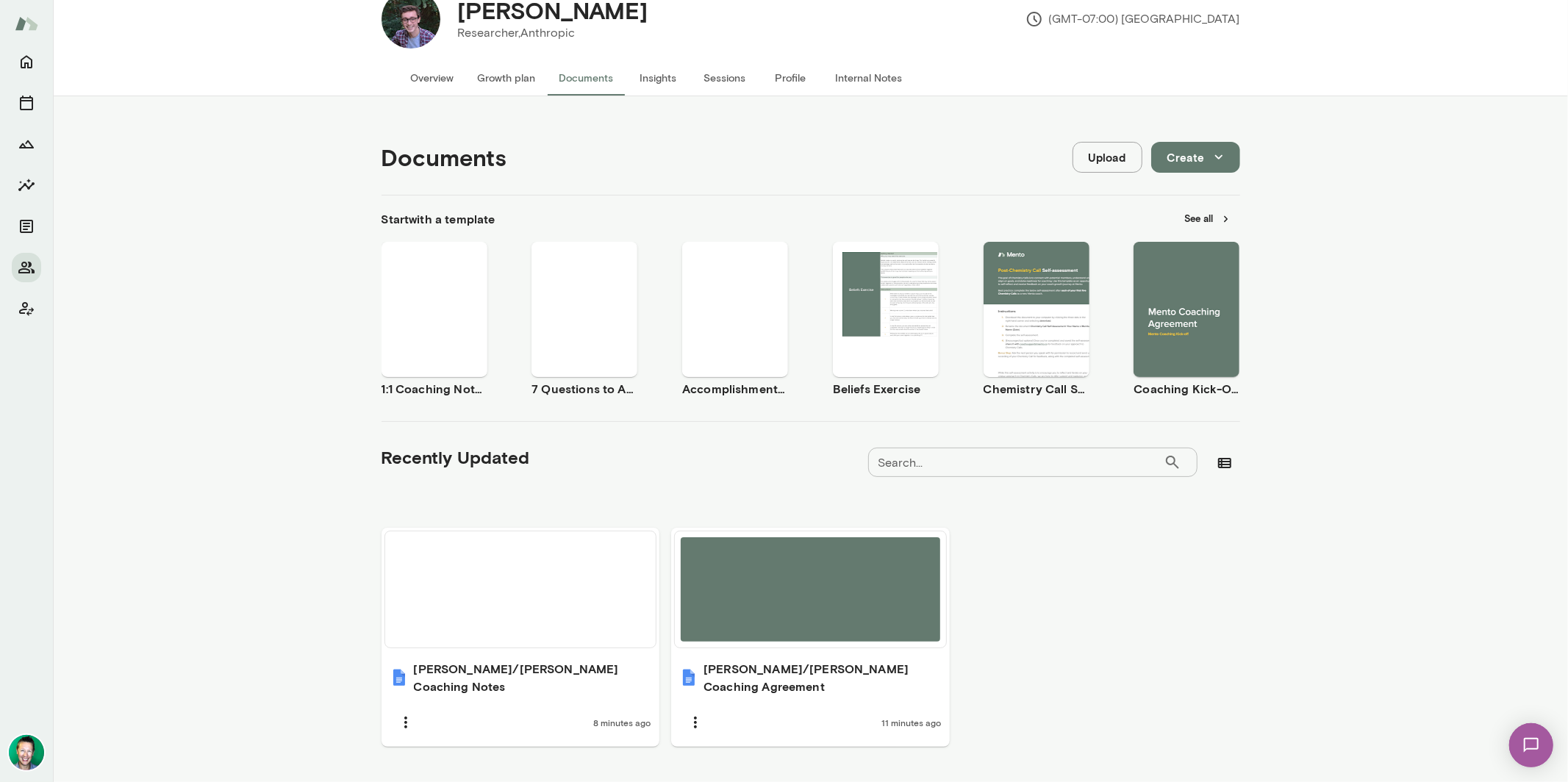
scroll to position [40, 0]
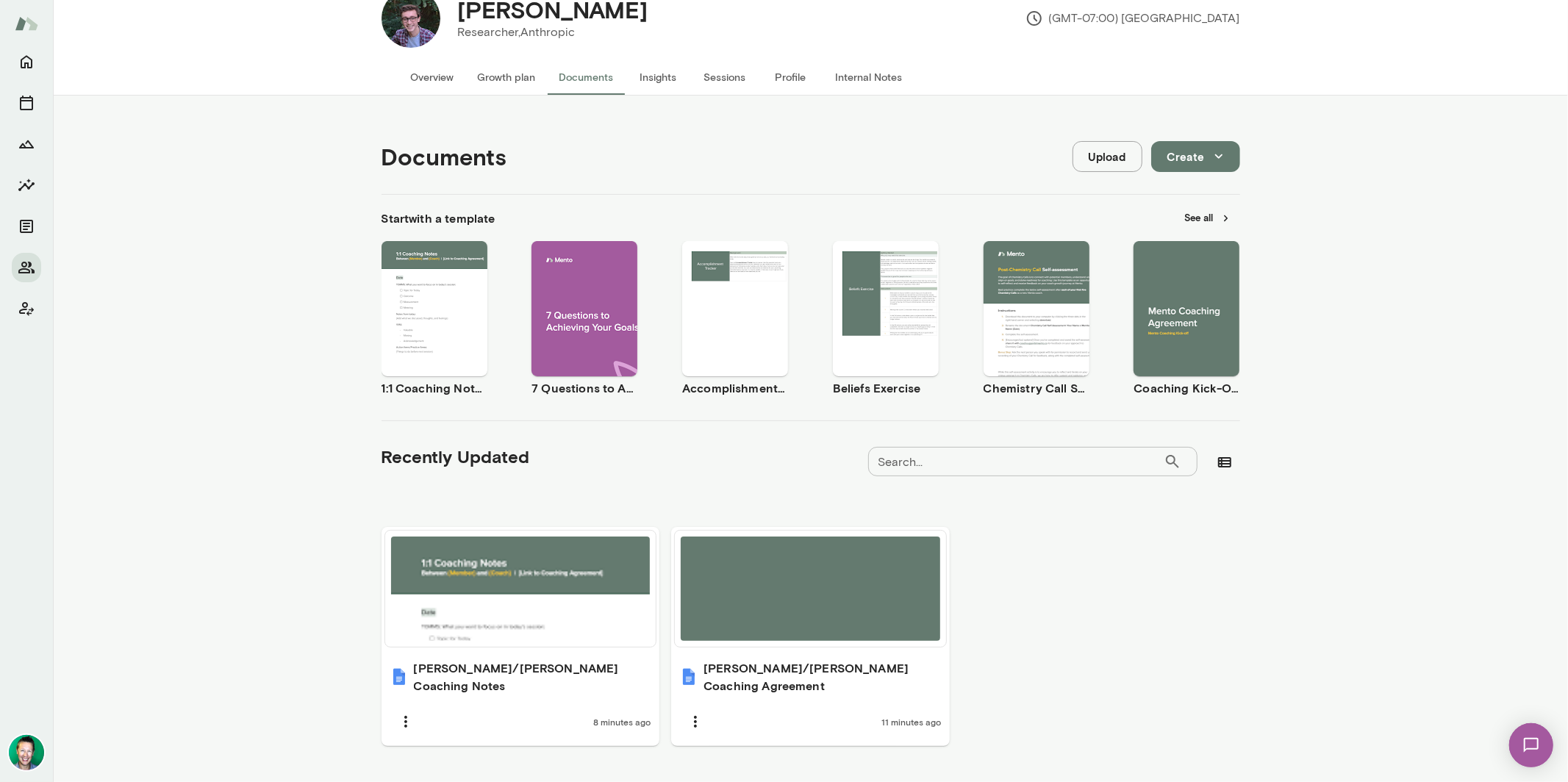
click at [1194, 220] on button "See all" at bounding box center [1208, 218] width 64 height 23
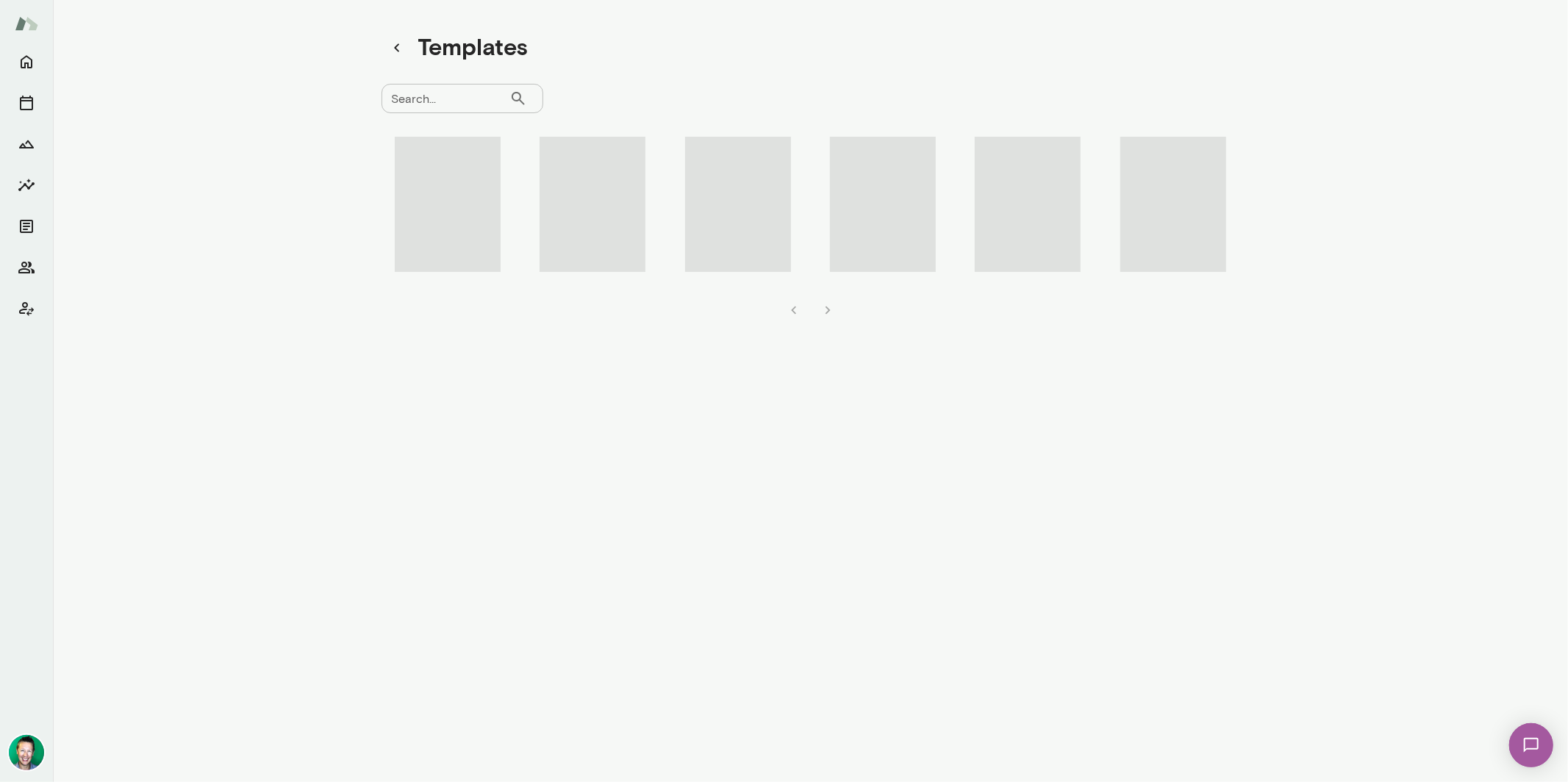
scroll to position [11, 0]
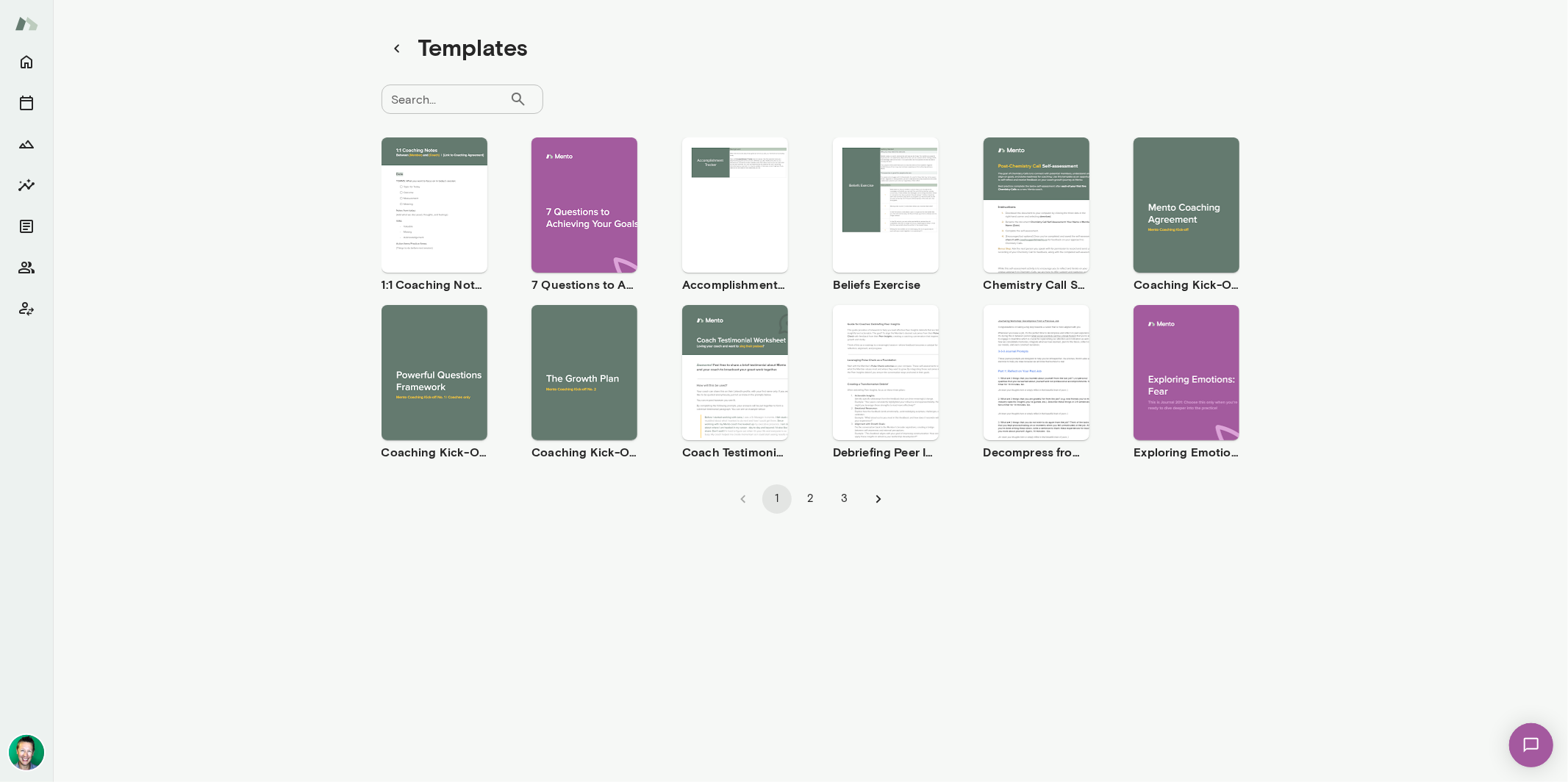
click at [587, 359] on span "Use template" at bounding box center [594, 361] width 54 height 12
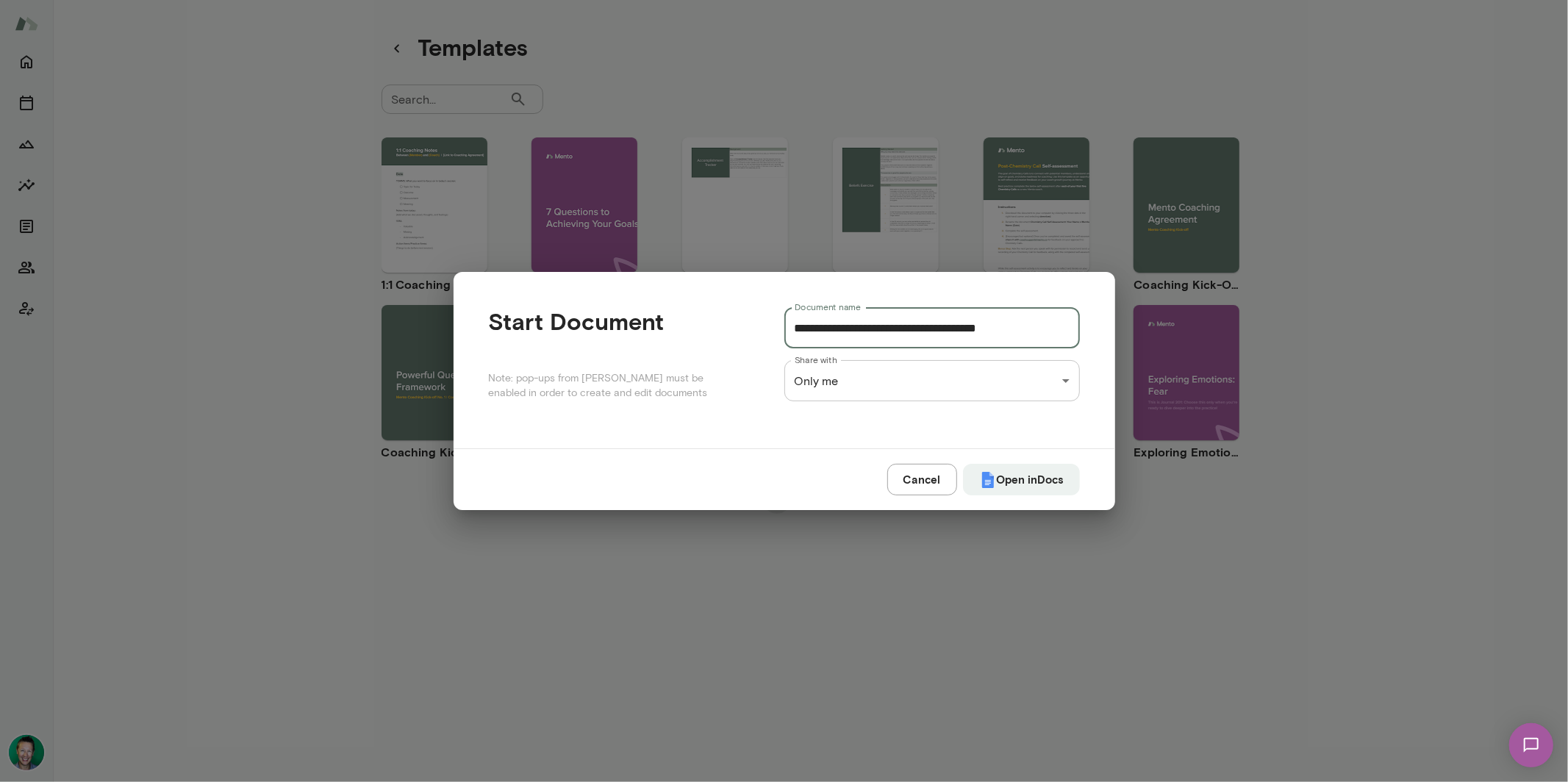
drag, startPoint x: 924, startPoint y: 330, endPoint x: 745, endPoint y: 317, distance: 179.5
click at [745, 317] on div "**********" at bounding box center [784, 361] width 591 height 106
drag, startPoint x: 955, startPoint y: 326, endPoint x: 711, endPoint y: 327, distance: 244.0
click at [711, 327] on div "**********" at bounding box center [784, 361] width 591 height 106
type input "**********"
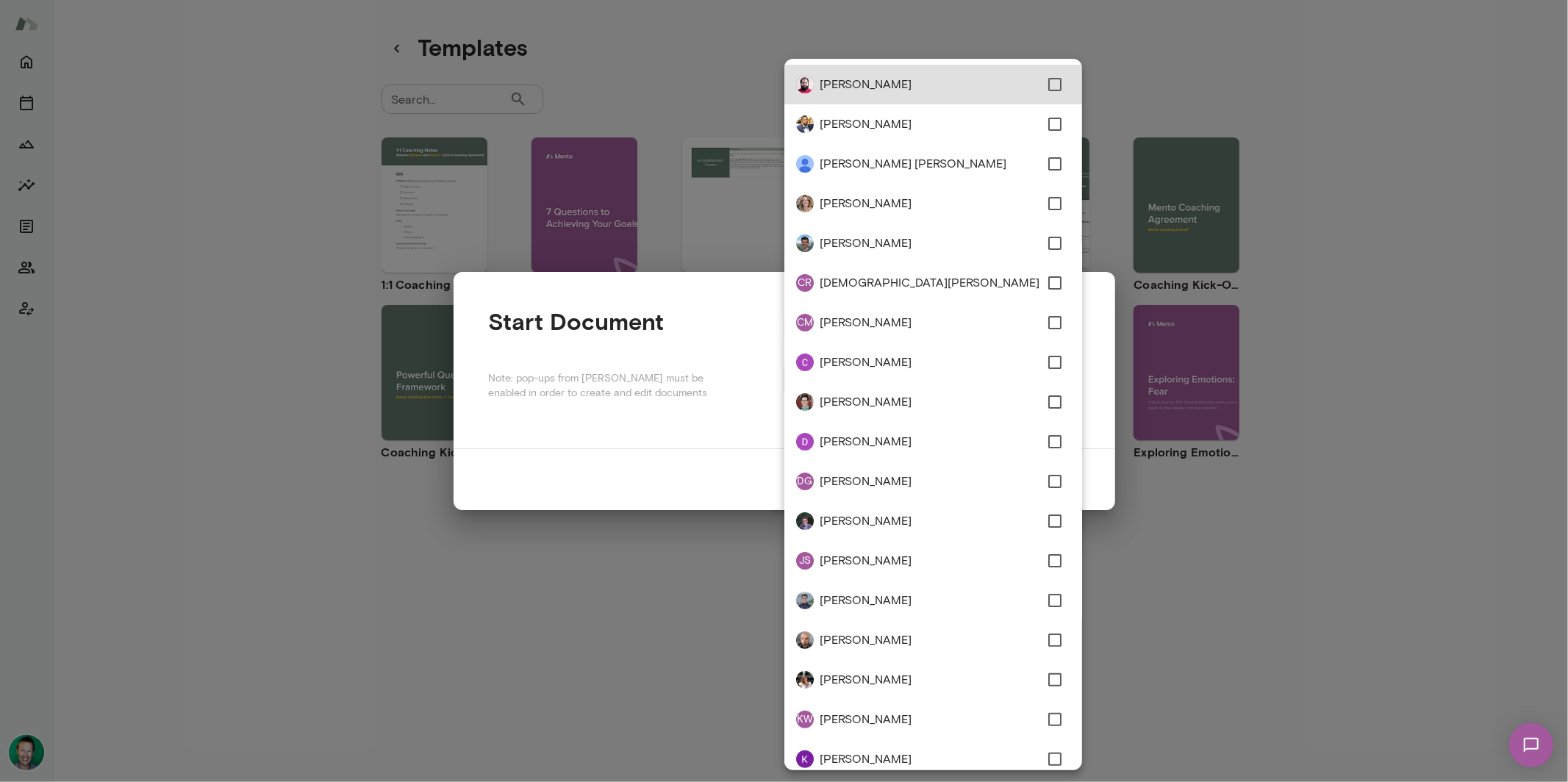
click at [922, 0] on div "**********" at bounding box center [784, 0] width 1568 height 0
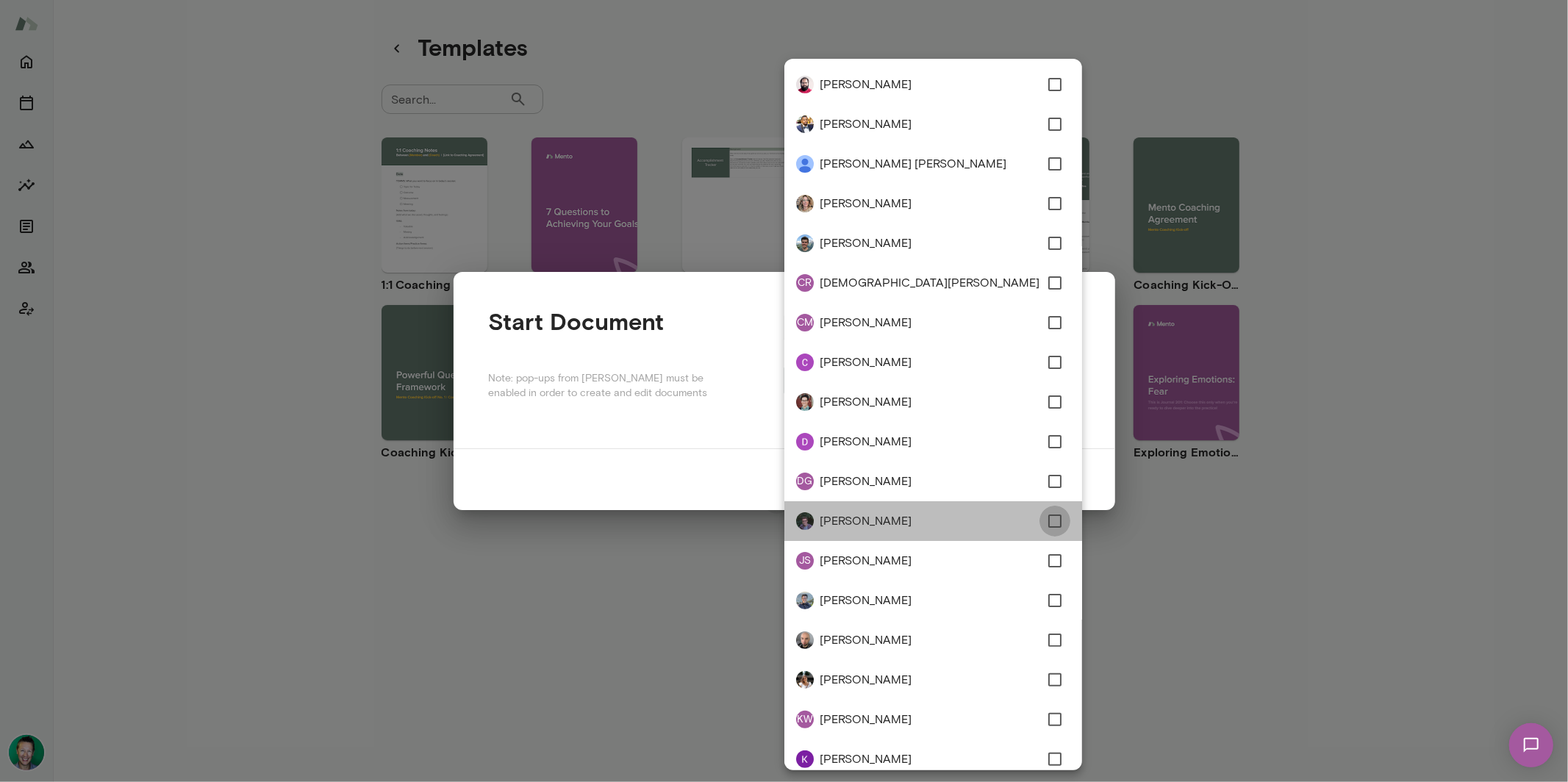
type input "**********"
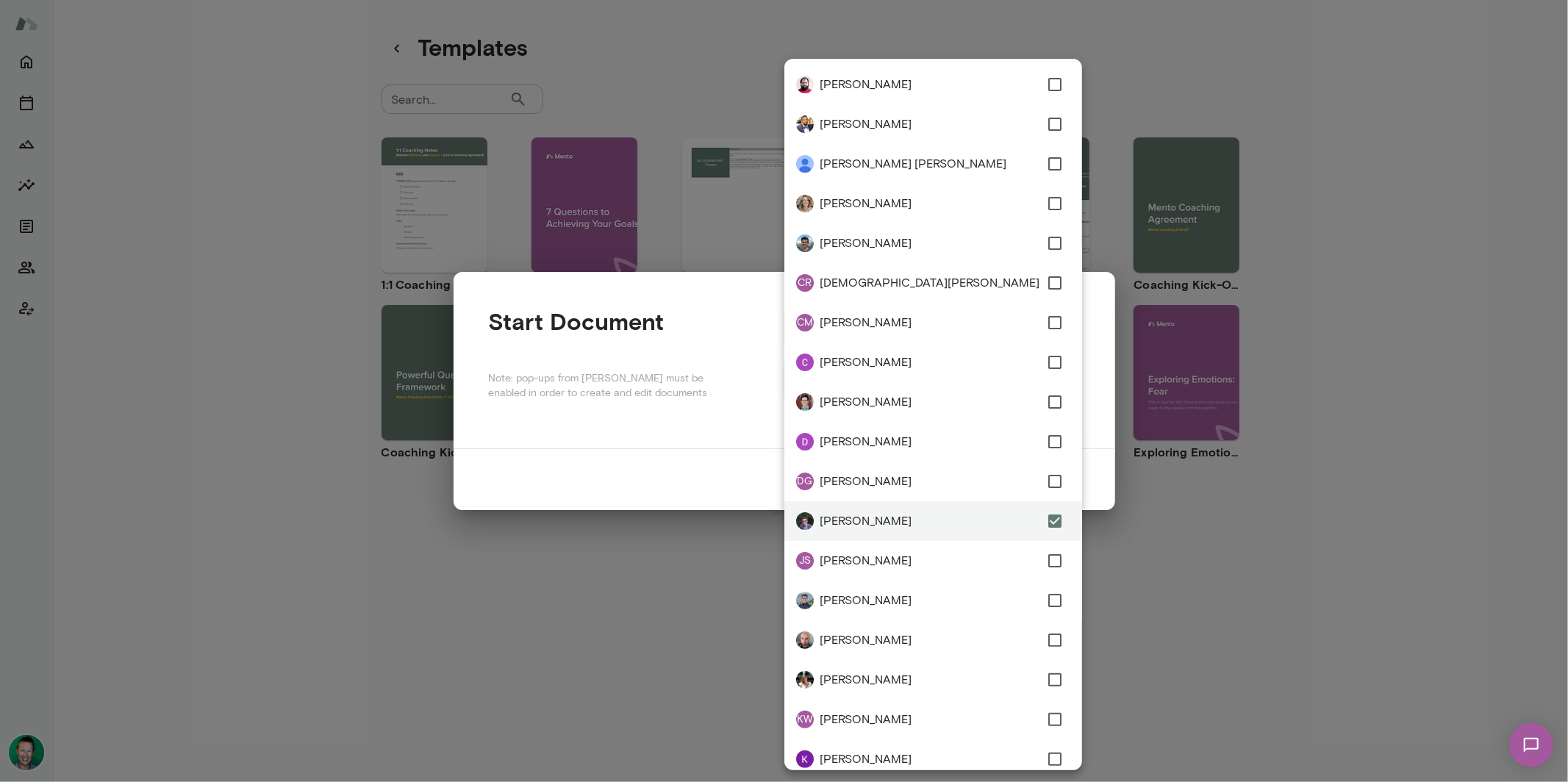
click at [613, 432] on div at bounding box center [784, 391] width 1568 height 782
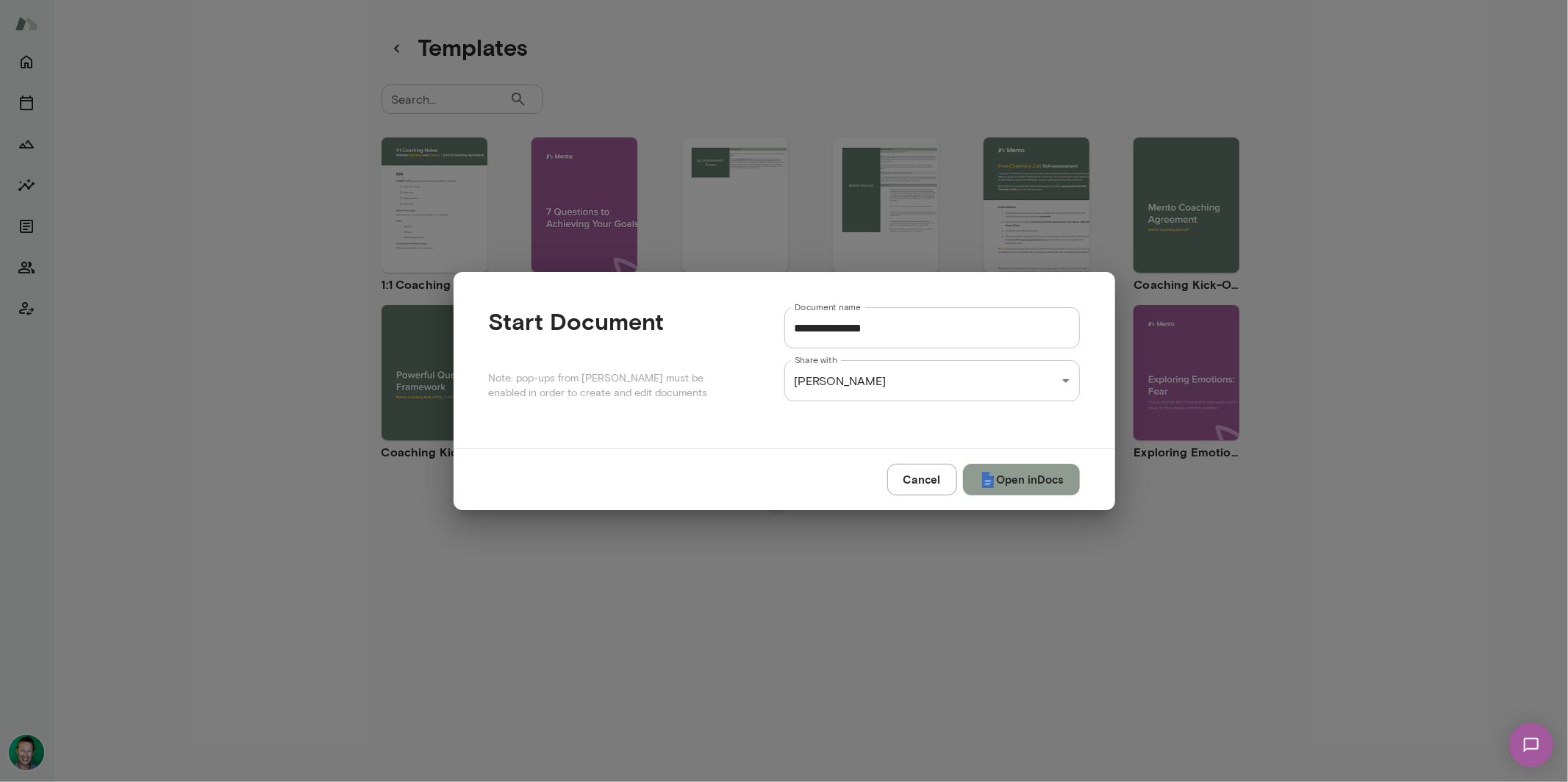
click at [1018, 485] on button "Open in Docs" at bounding box center [1021, 479] width 117 height 31
type input "**********"
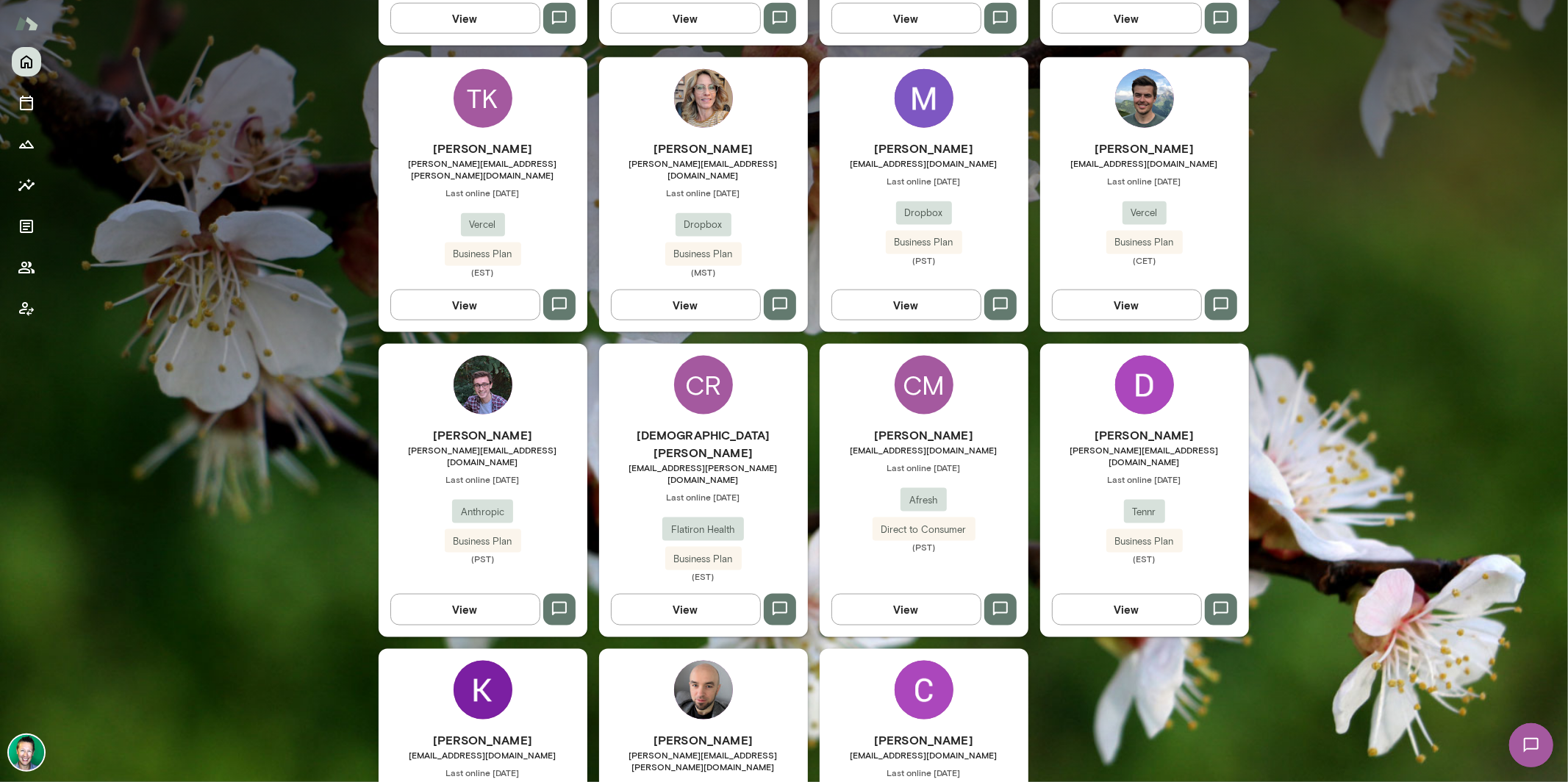
scroll to position [1568, 0]
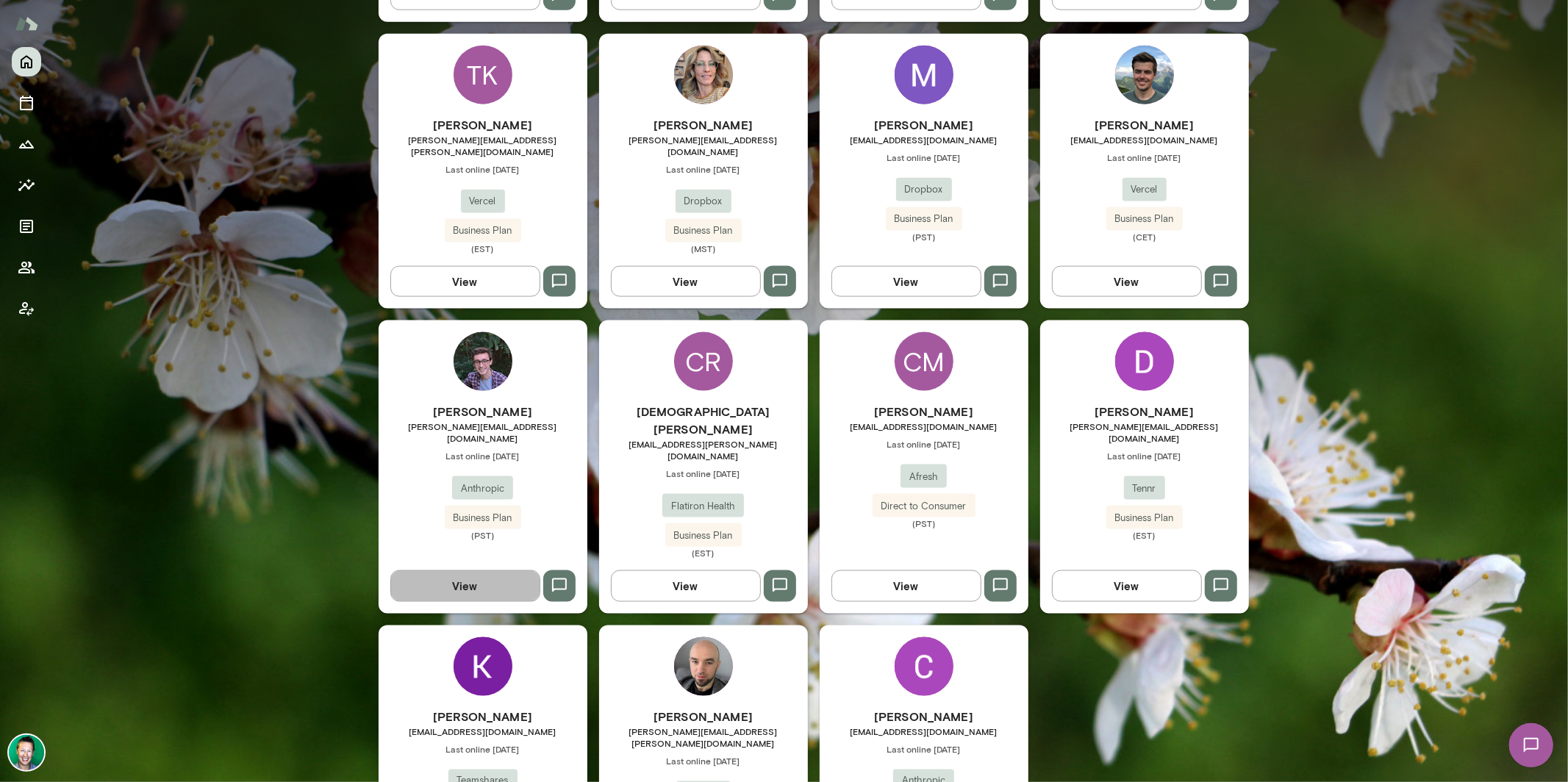
click at [500, 571] on button "View" at bounding box center [465, 586] width 150 height 31
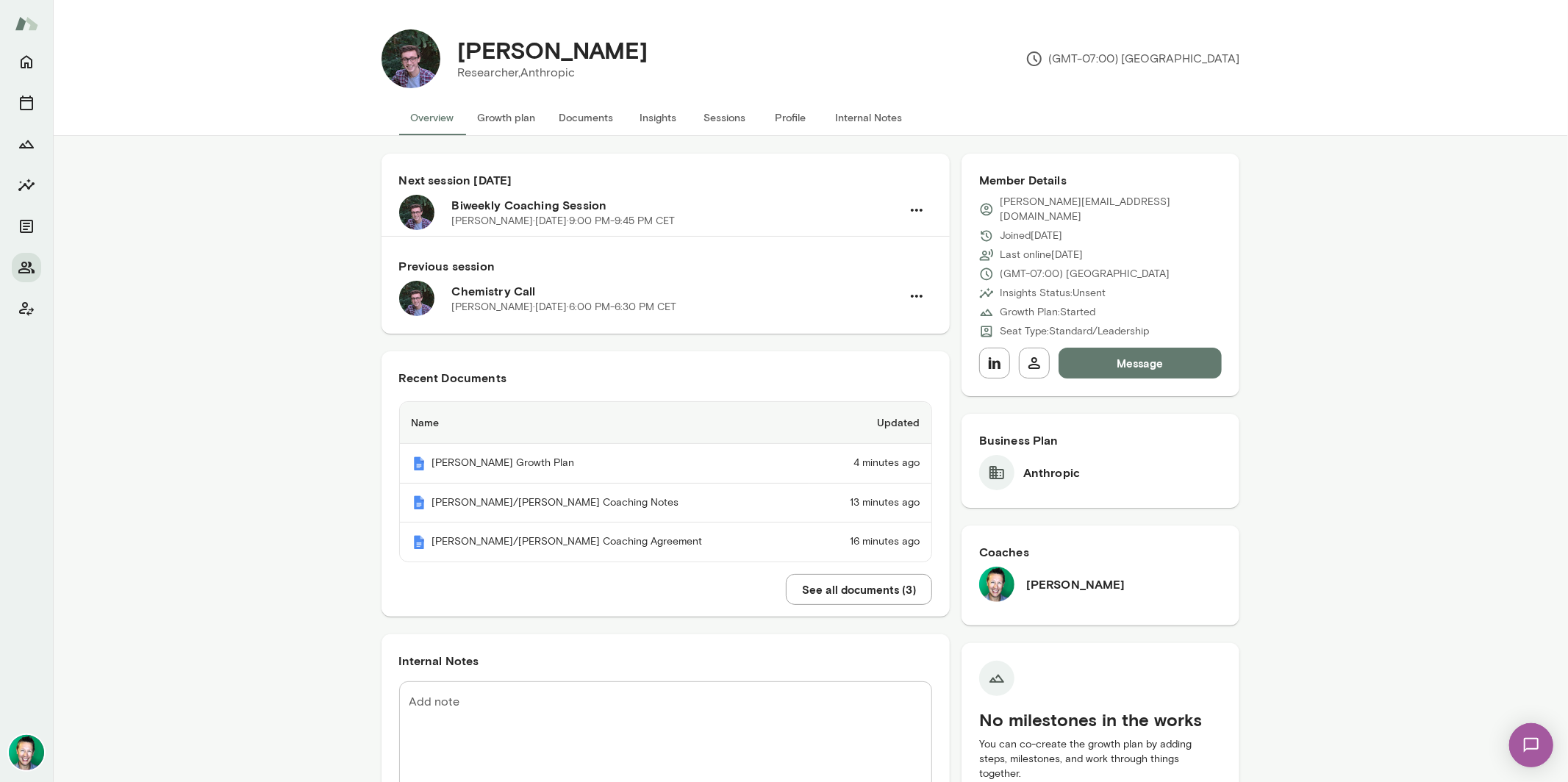
click at [1132, 348] on button "Message" at bounding box center [1140, 364] width 164 height 31
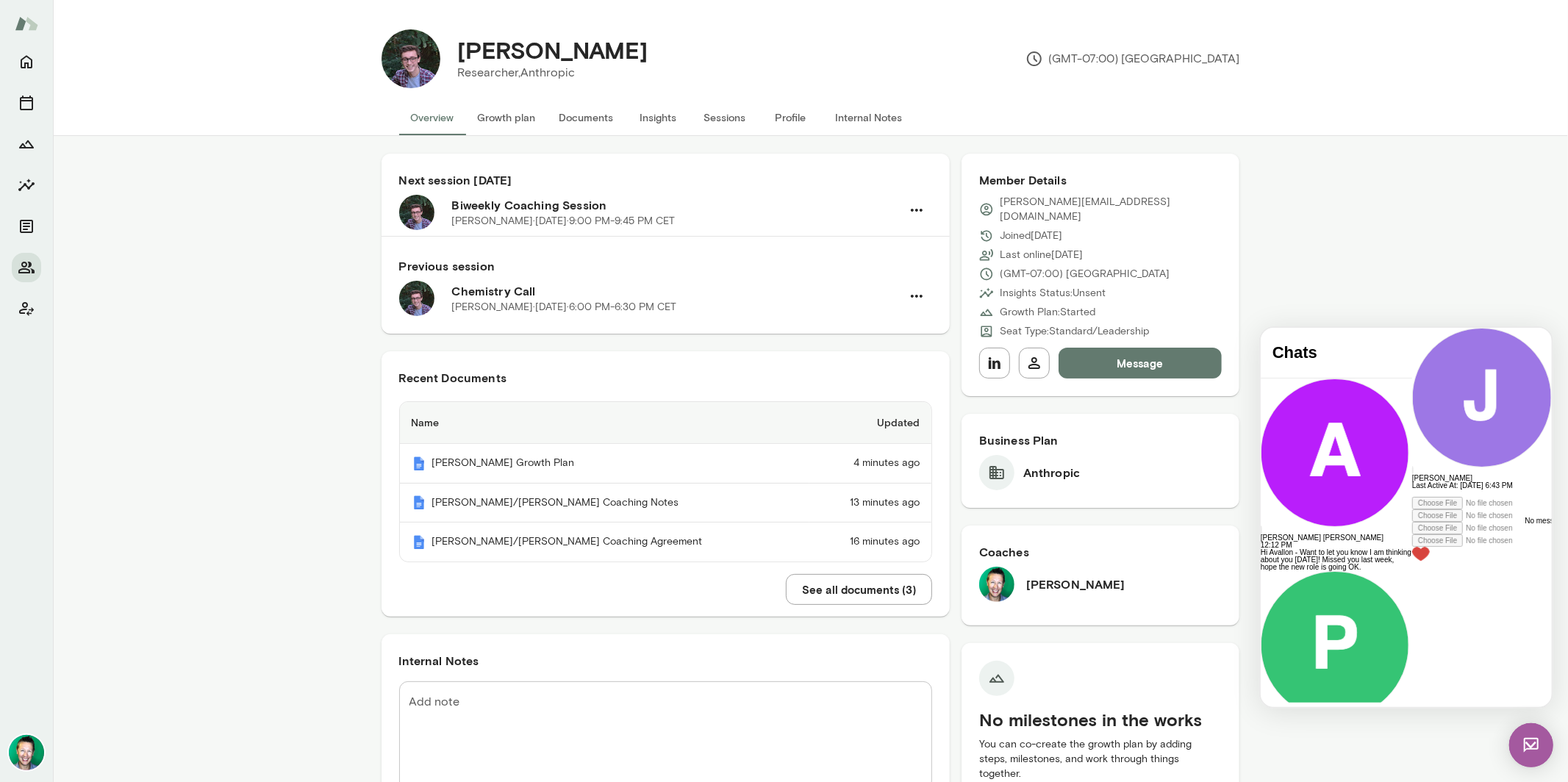
click at [1411, 497] on div at bounding box center [1480, 493] width 140 height 8
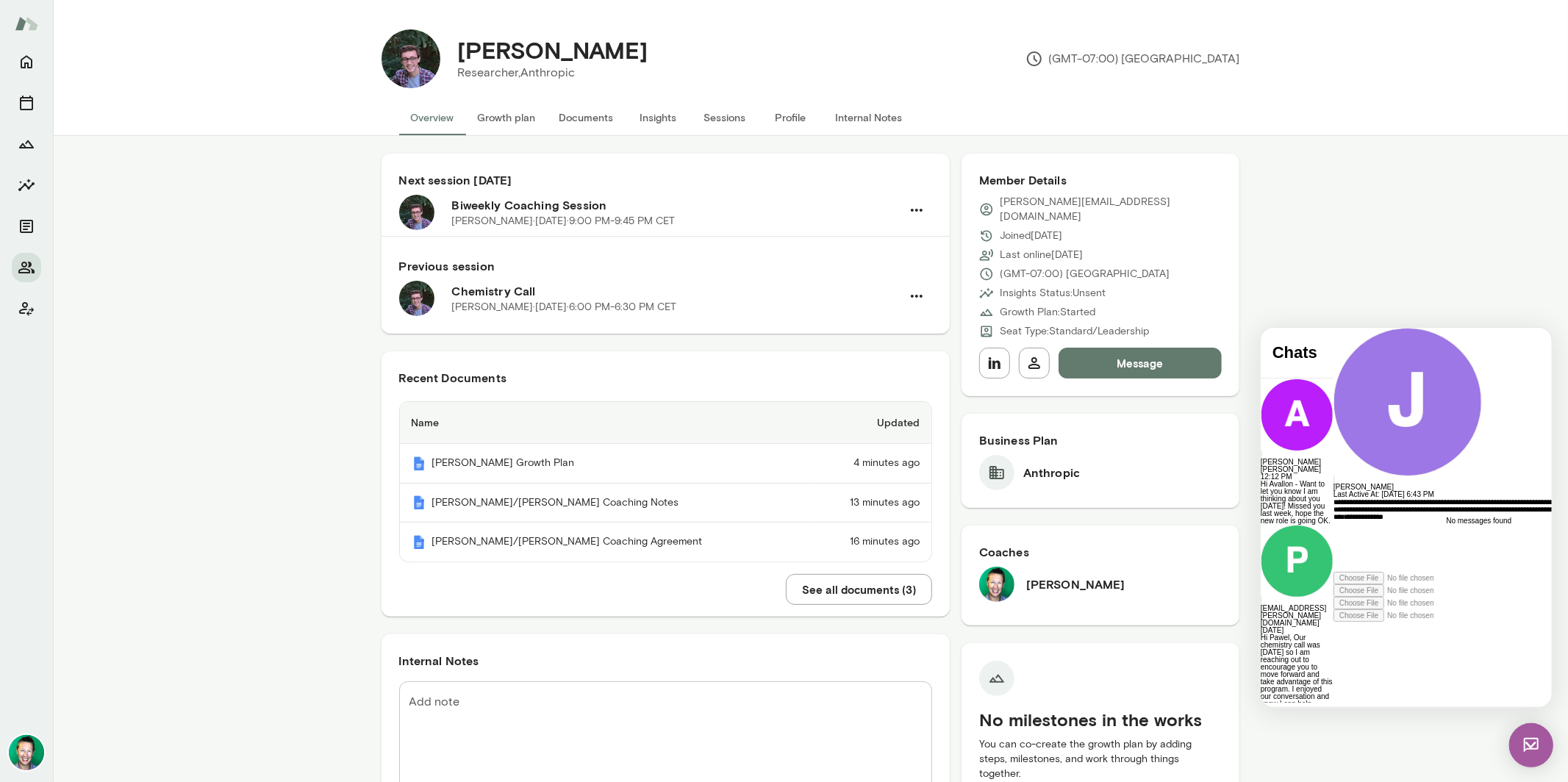
scroll to position [54, 0]
click at [1367, 572] on div "**********" at bounding box center [1467, 534] width 268 height 73
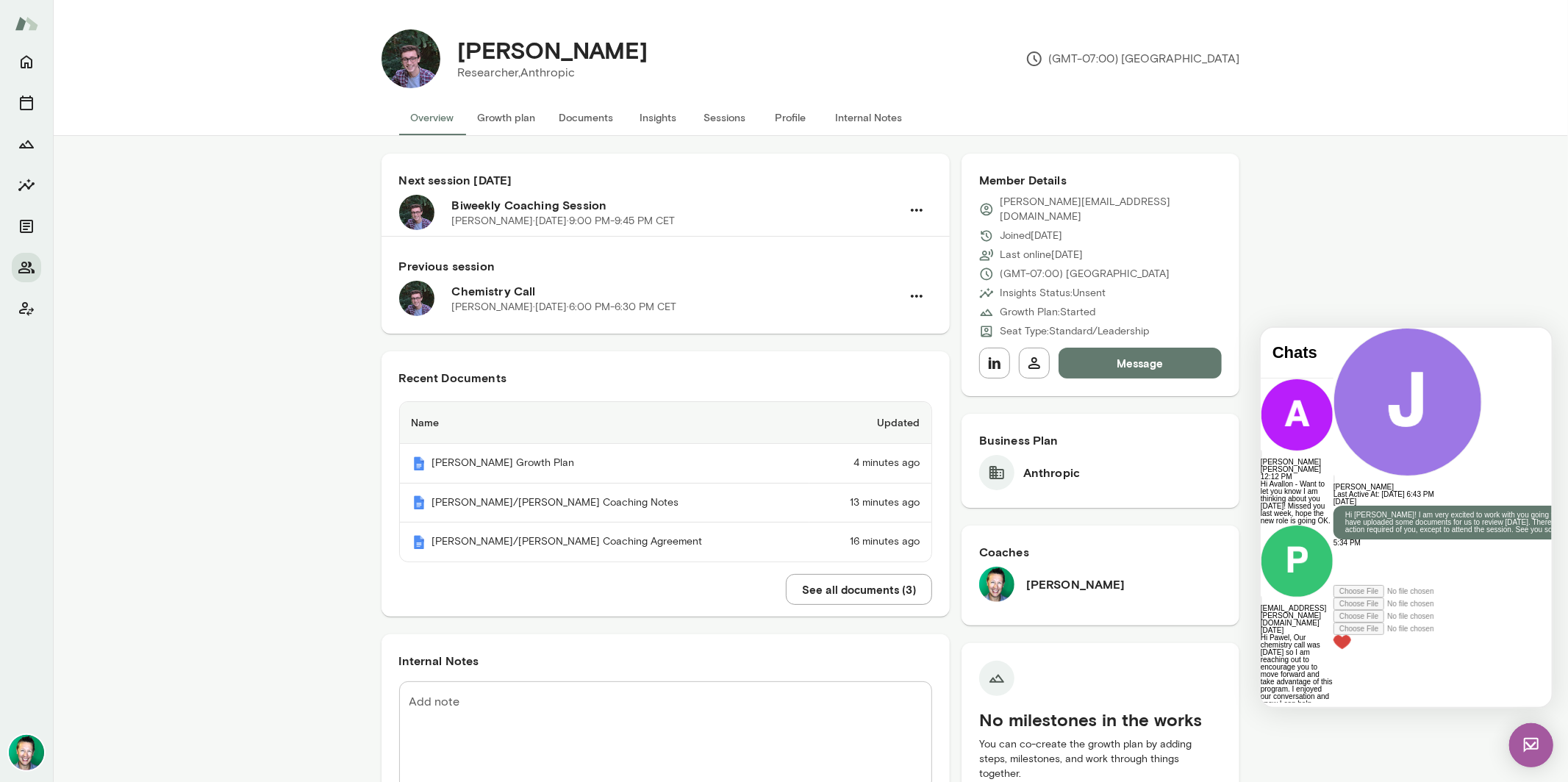
scroll to position [0, 0]
click at [1534, 742] on img at bounding box center [1530, 745] width 44 height 44
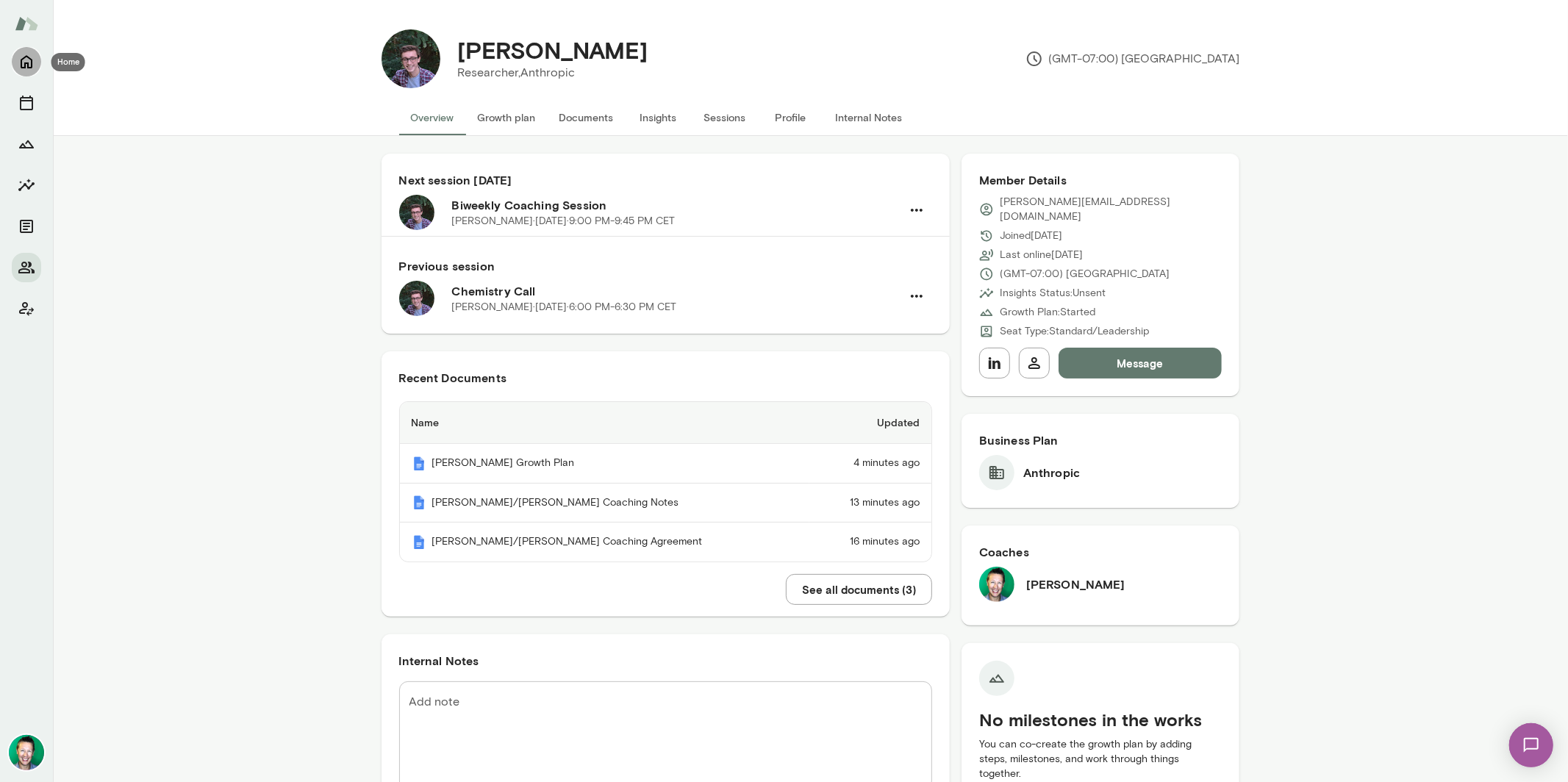
click at [33, 68] on icon "Home" at bounding box center [26, 62] width 17 height 17
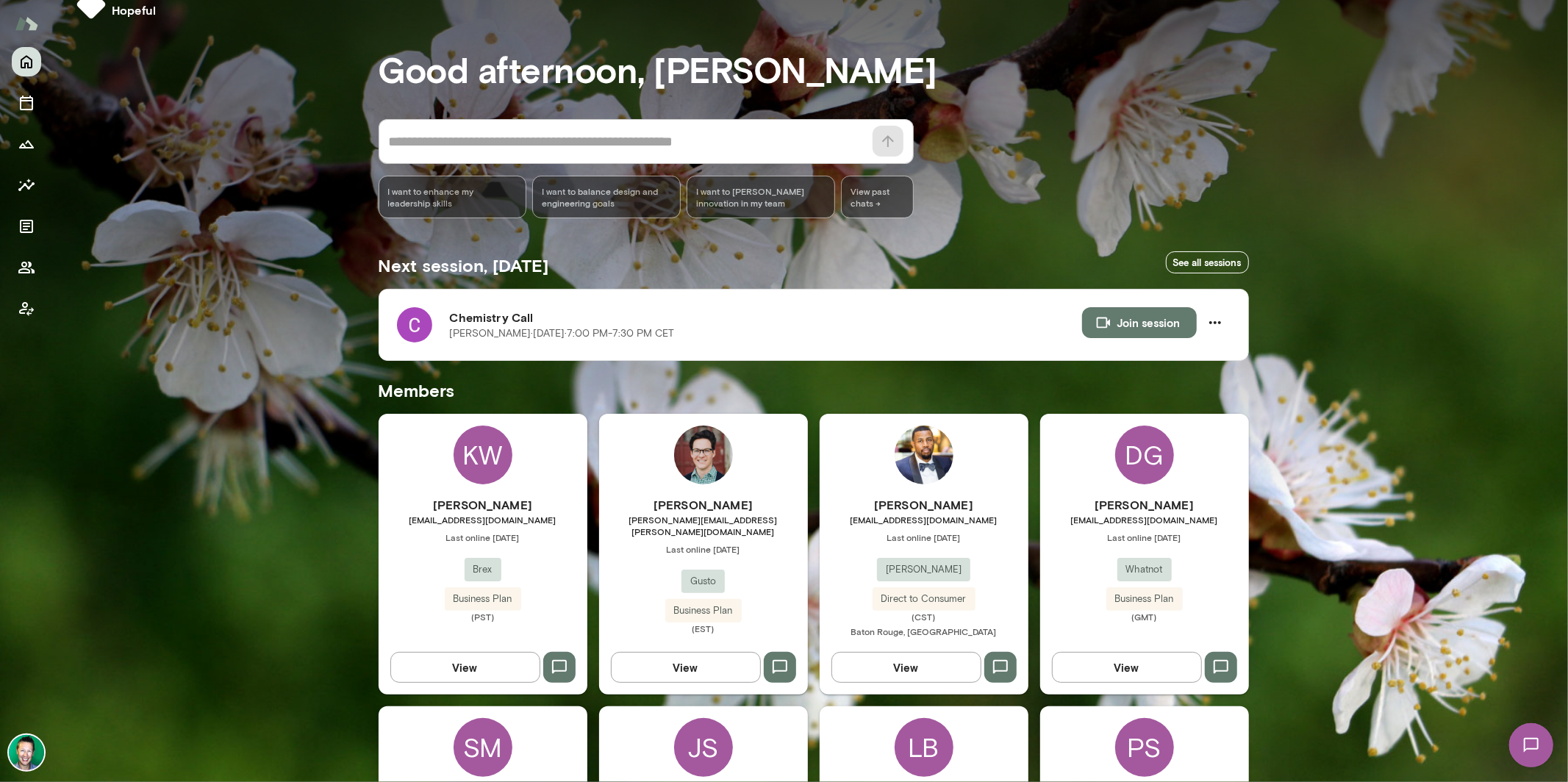
scroll to position [25, 0]
